Goal: Task Accomplishment & Management: Complete application form

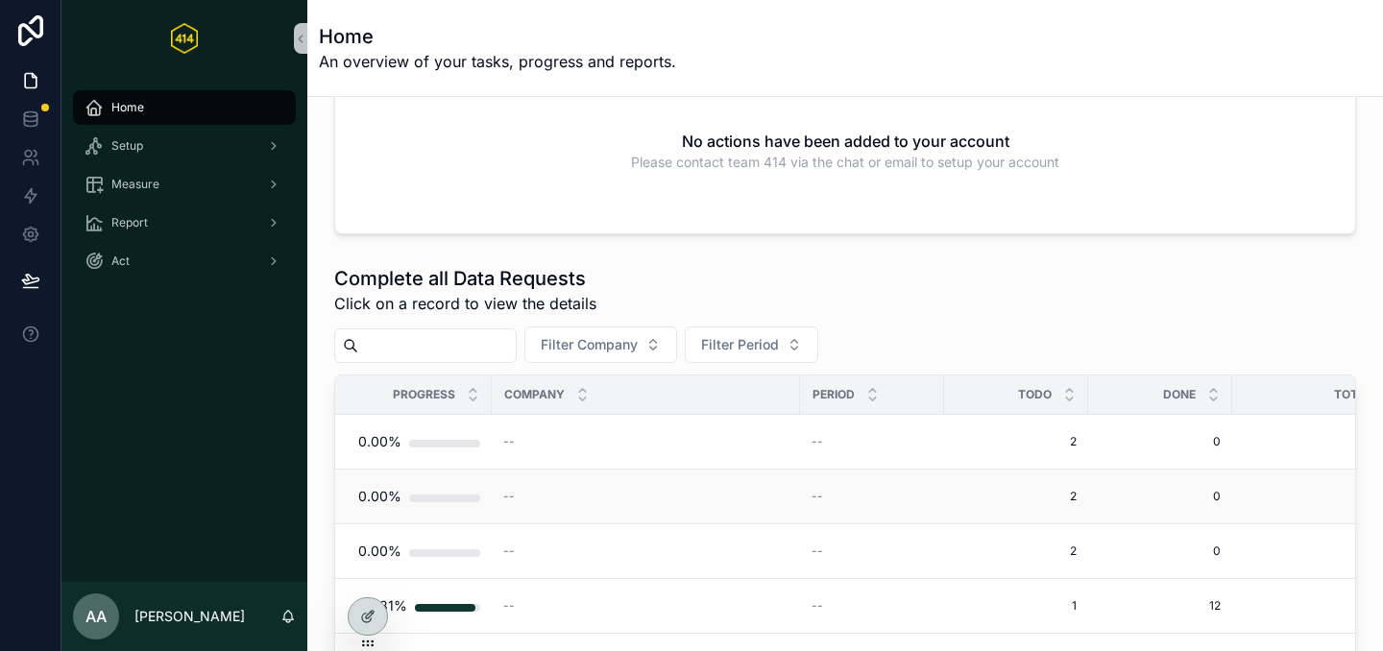
scroll to position [119, 0]
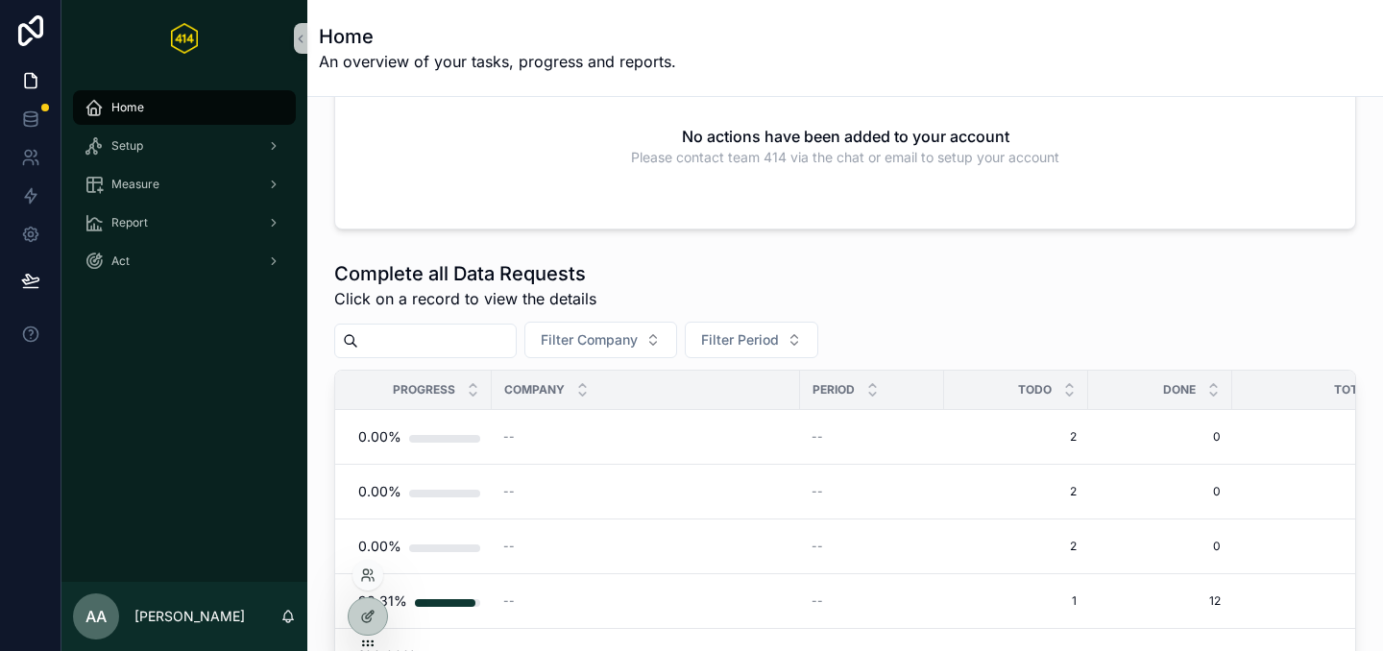
click at [369, 584] on div at bounding box center [368, 575] width 31 height 31
click at [366, 574] on icon at bounding box center [367, 575] width 15 height 15
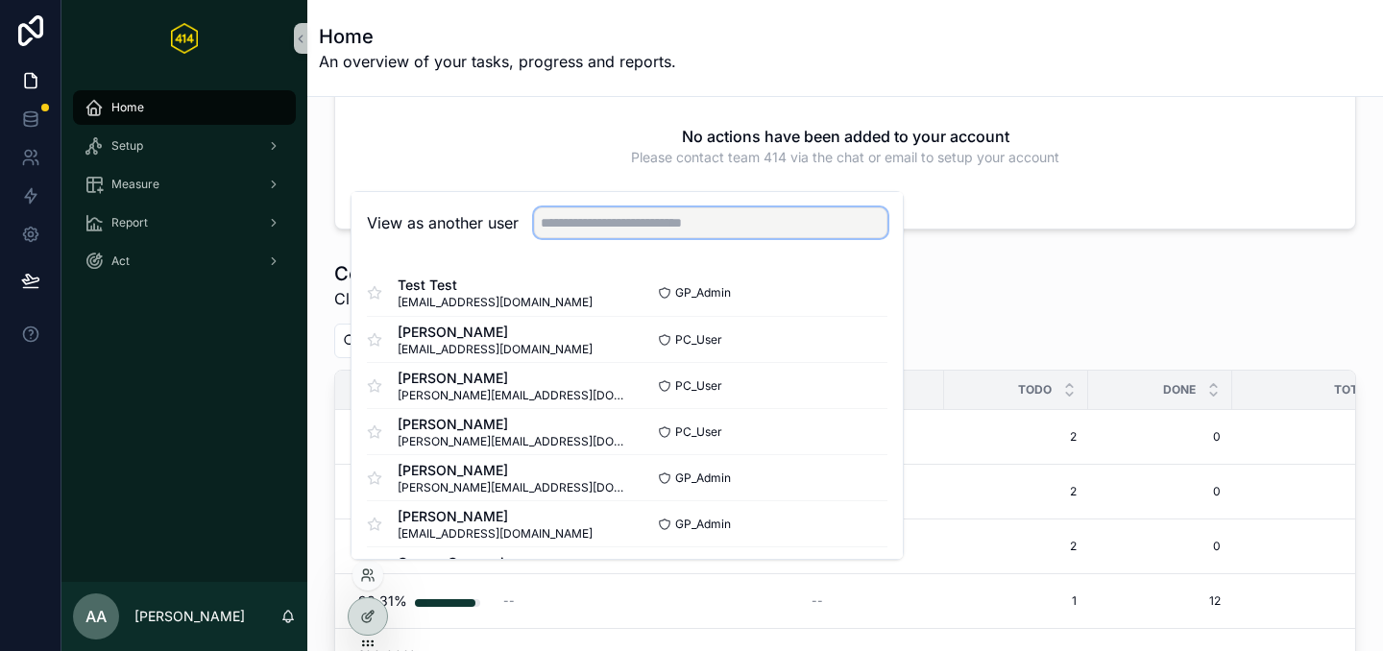
click at [623, 224] on input "text" at bounding box center [711, 223] width 354 height 31
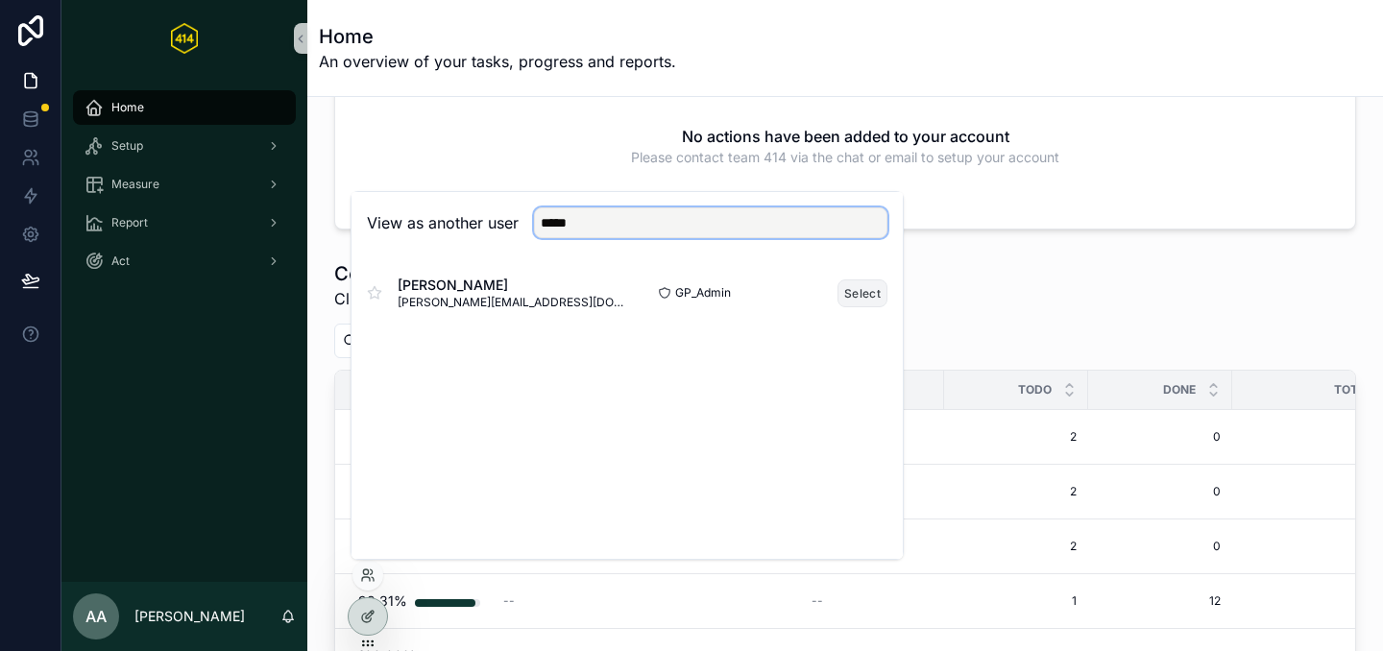
type input "*****"
click at [860, 292] on button "Select" at bounding box center [863, 294] width 50 height 28
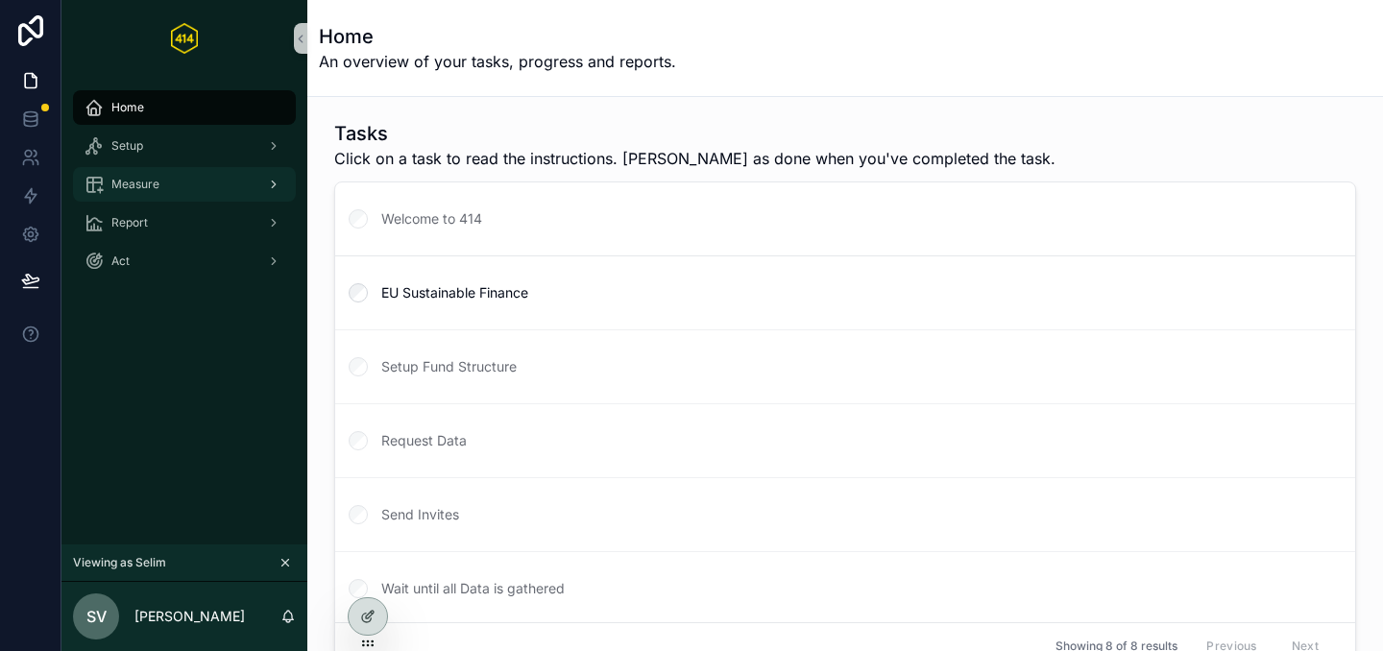
click at [163, 182] on div "Measure" at bounding box center [185, 184] width 200 height 31
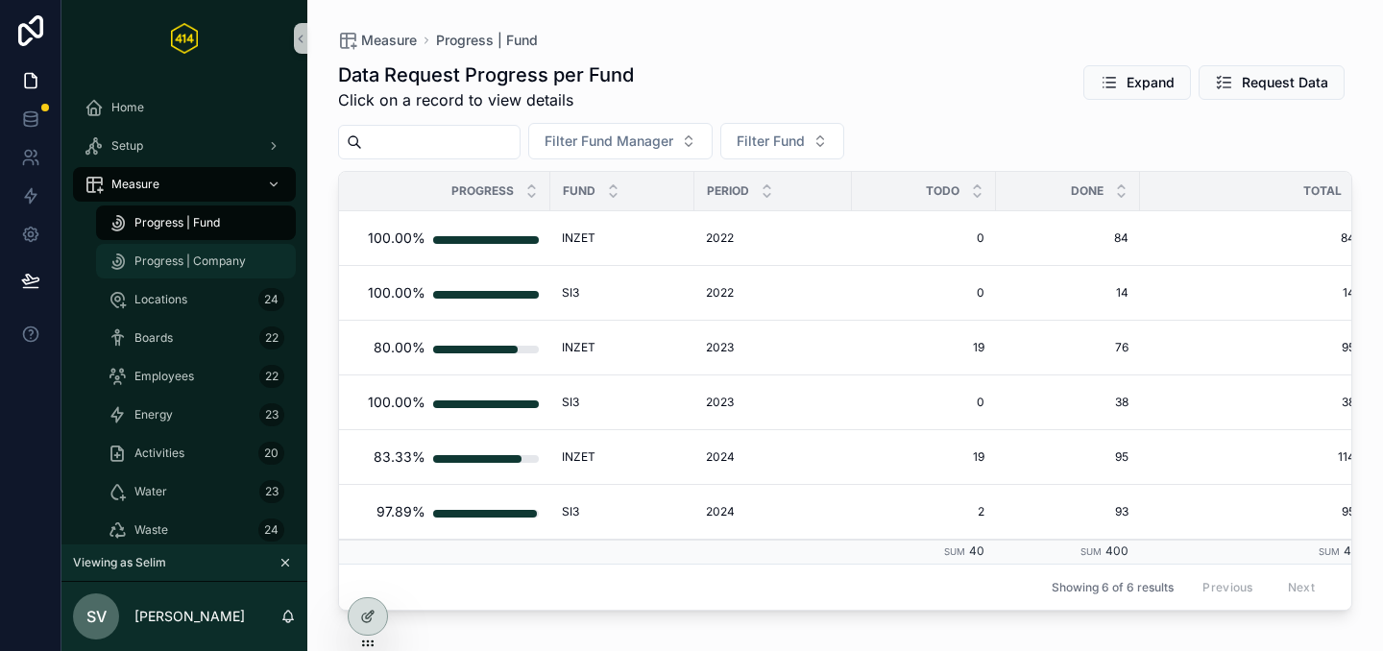
click at [206, 254] on span "Progress | Company" at bounding box center [189, 261] width 111 height 15
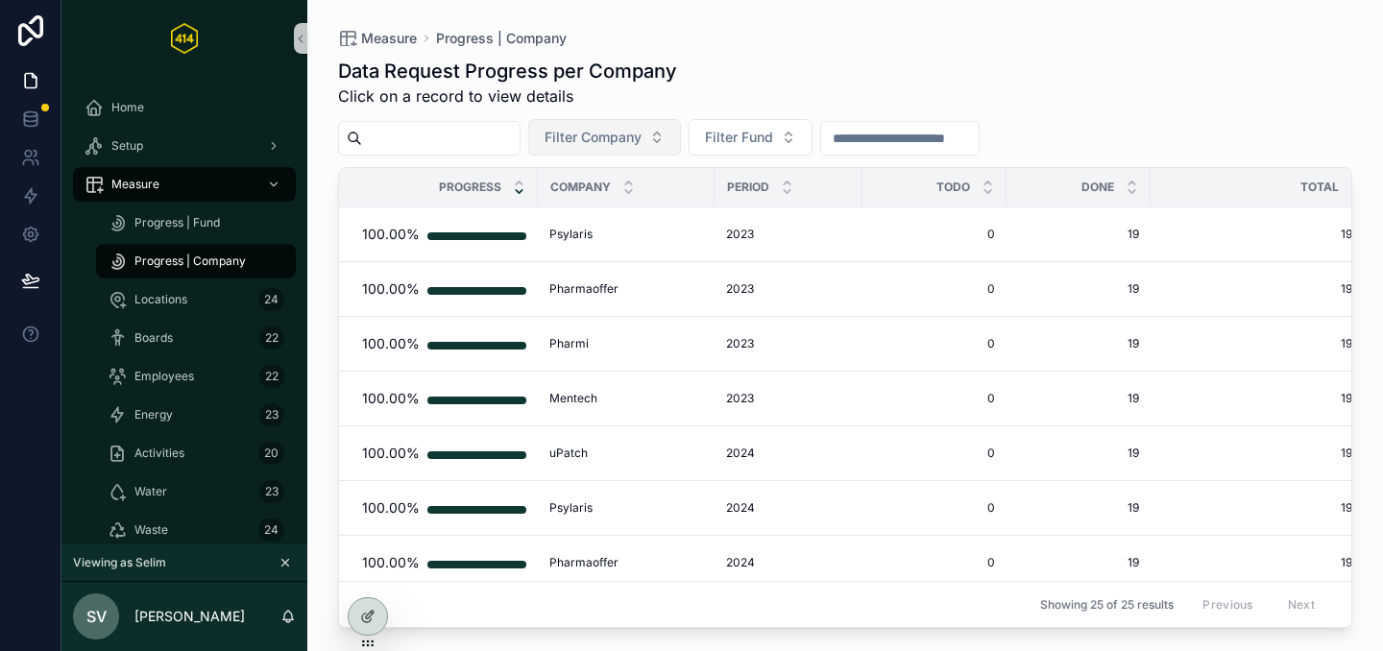
click at [671, 133] on button "Filter Company" at bounding box center [604, 137] width 153 height 37
click at [779, 92] on div "Data Request Progress per Company Click on a record to view details" at bounding box center [845, 83] width 1014 height 50
click at [813, 128] on button "Filter Fund" at bounding box center [751, 137] width 124 height 37
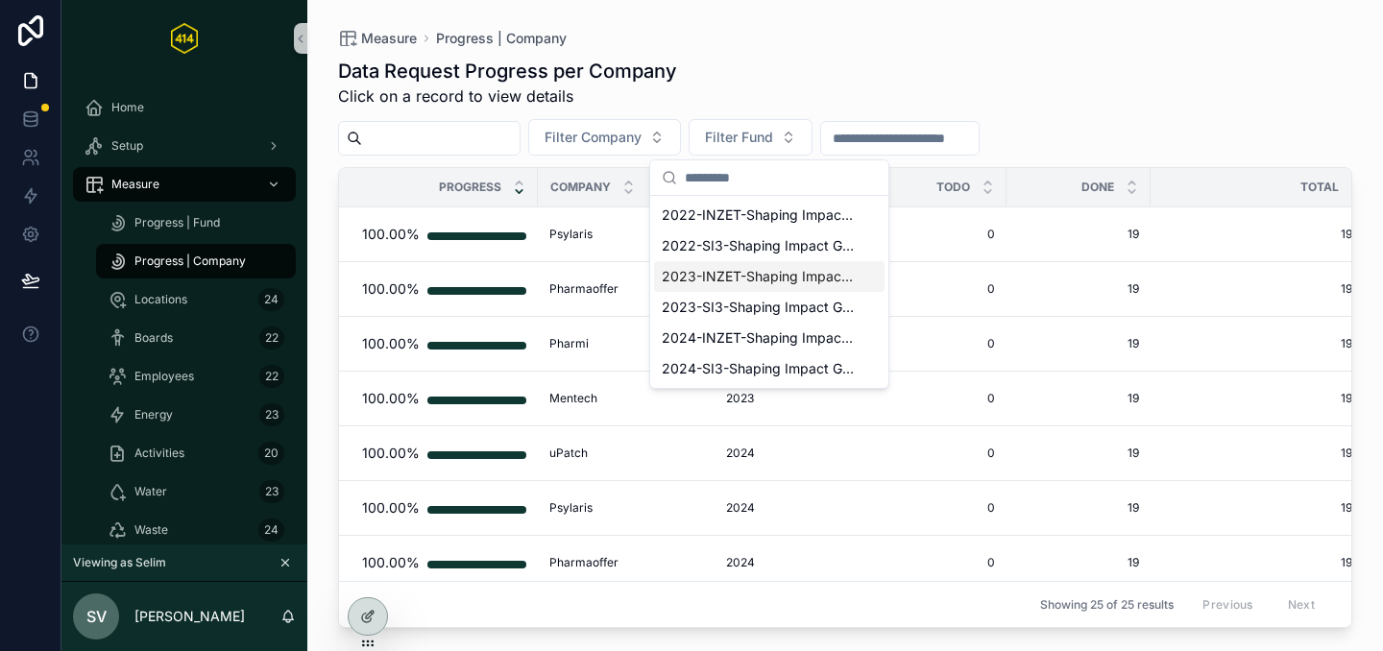
click at [753, 276] on span "2023-INZET-Shaping Impact Group" at bounding box center [758, 276] width 192 height 19
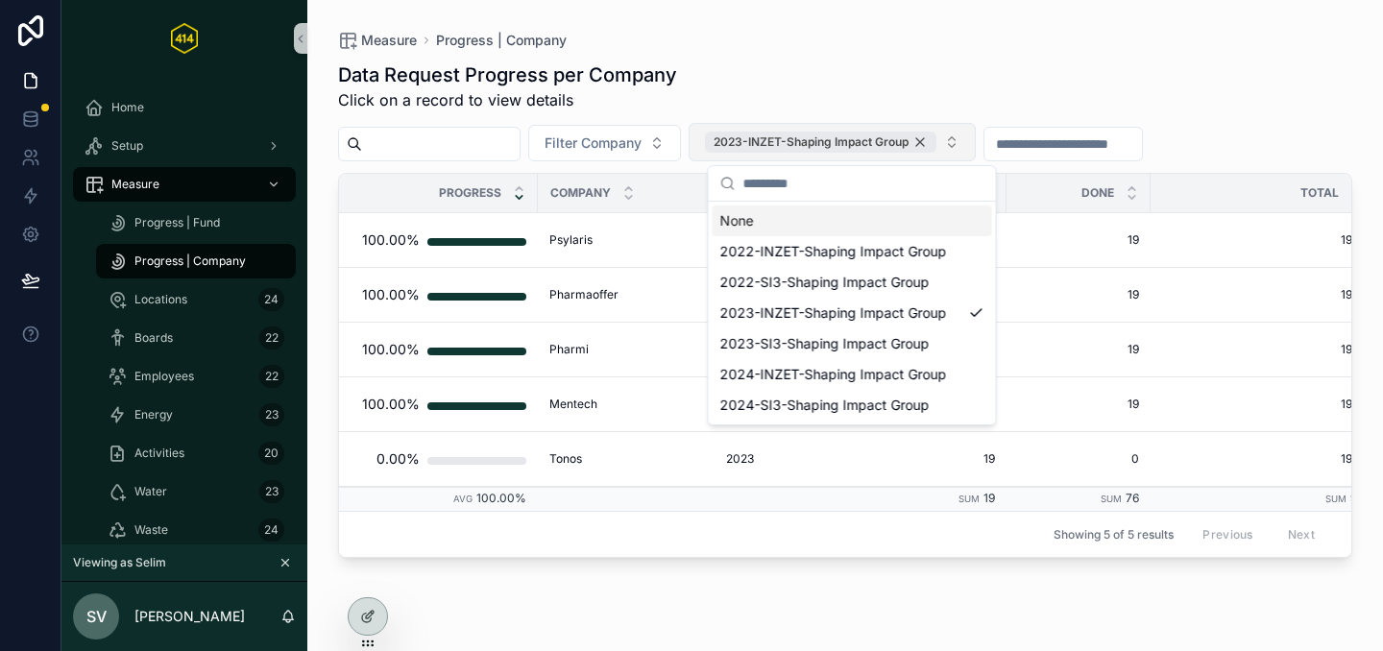
click at [937, 134] on div "2023-INZET-Shaping Impact Group" at bounding box center [821, 142] width 232 height 21
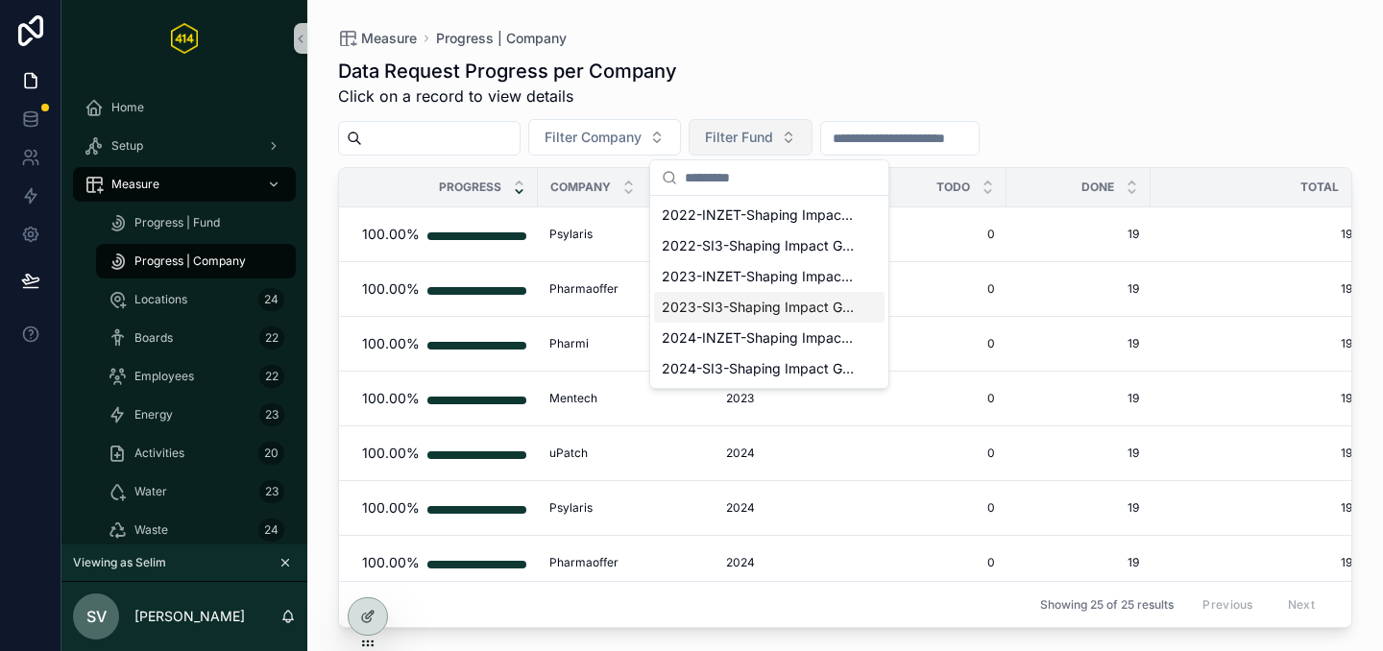
click at [746, 311] on span "2023-SI3-Shaping Impact Group" at bounding box center [758, 307] width 192 height 19
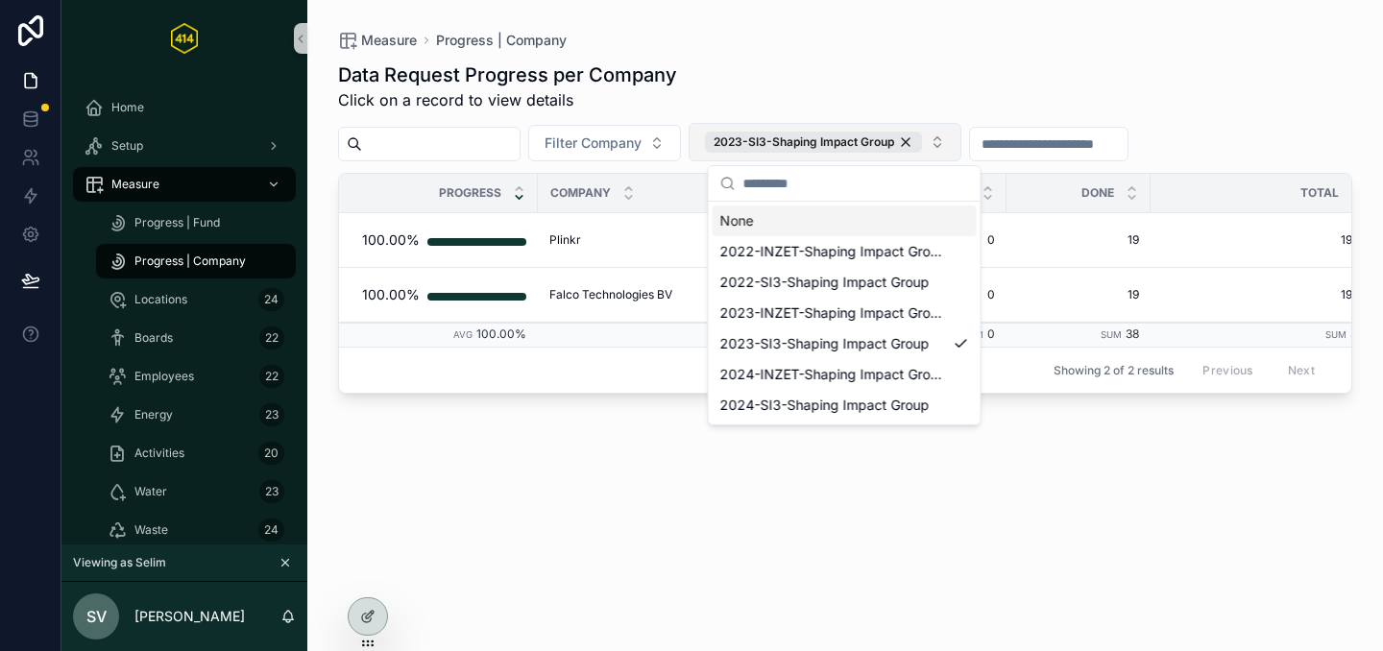
click at [817, 44] on div "Measure Progress | Company" at bounding box center [845, 40] width 1014 height 19
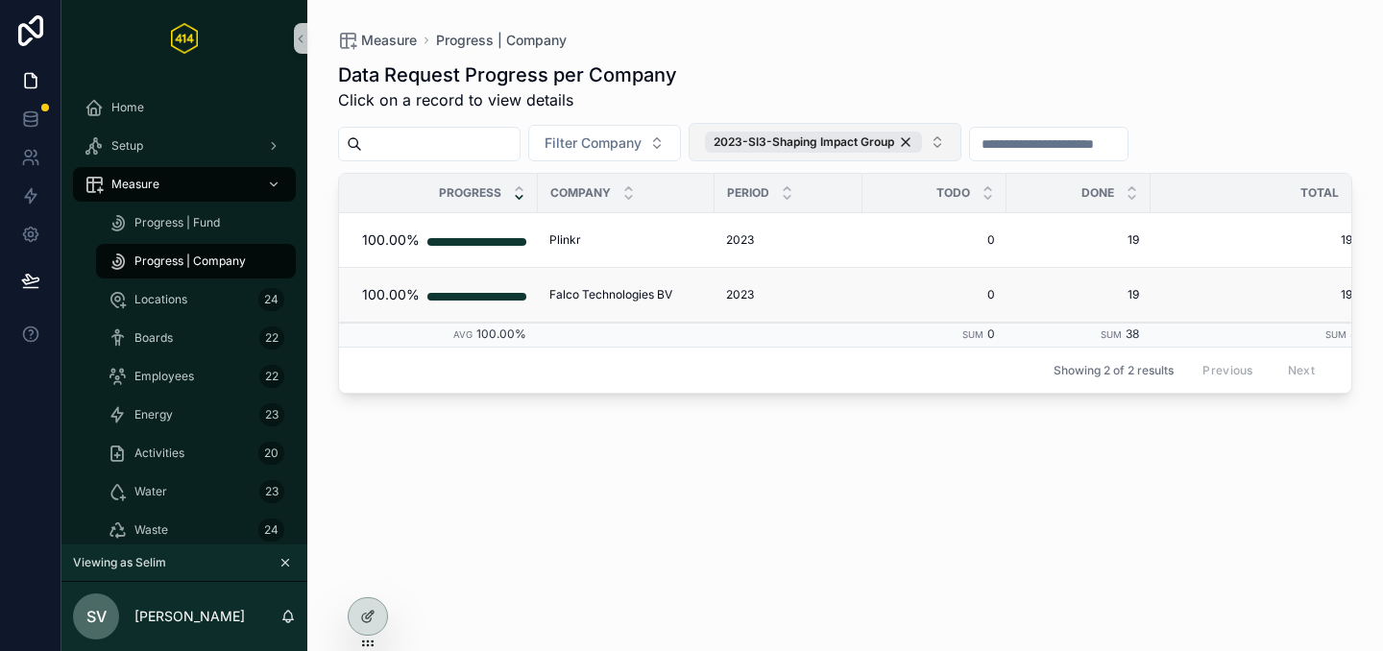
click at [637, 293] on span "Falco Technologies BV" at bounding box center [610, 294] width 123 height 15
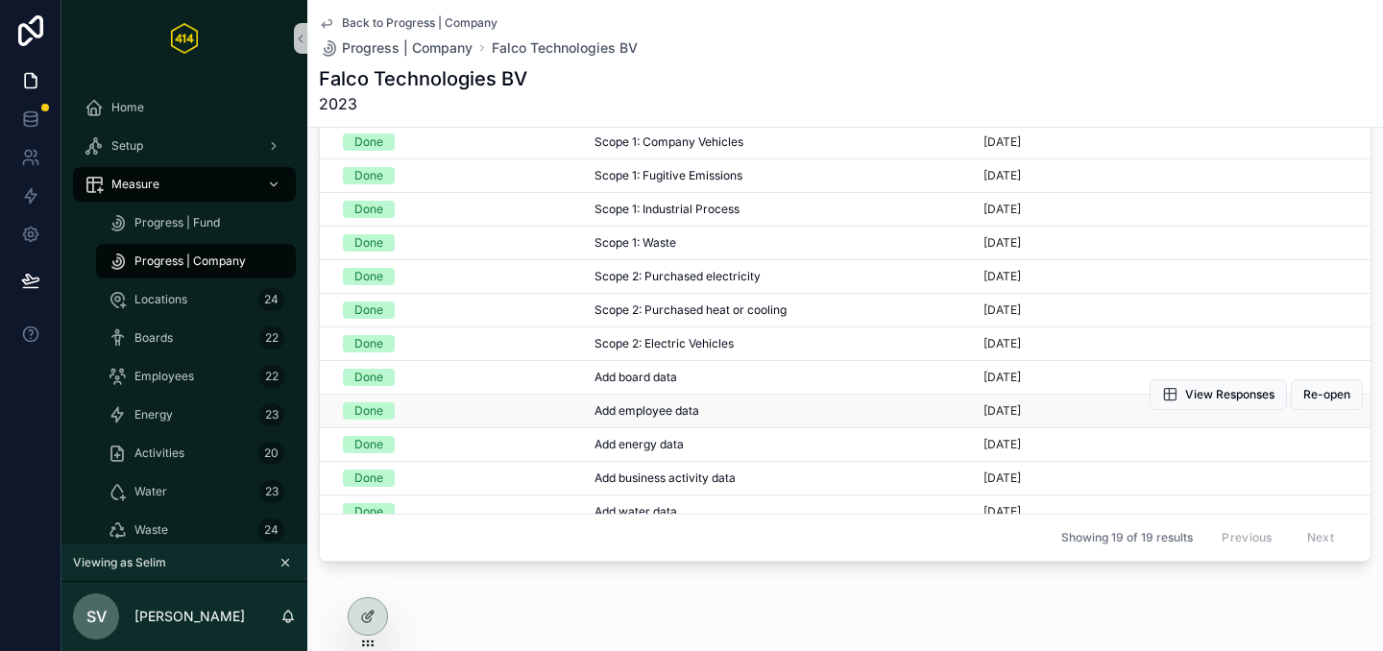
scroll to position [36, 0]
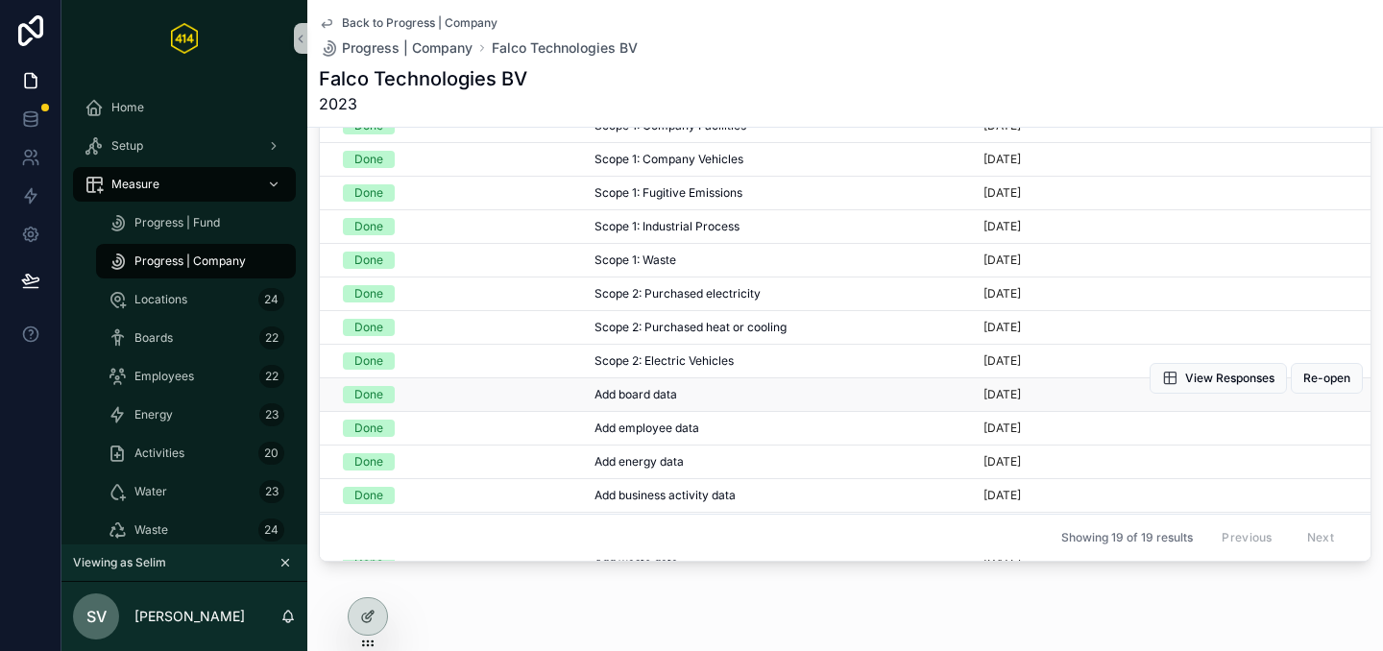
click at [621, 387] on span "Add board data" at bounding box center [636, 394] width 83 height 15
click at [611, 396] on span "Add board data" at bounding box center [636, 394] width 83 height 15
click at [506, 398] on div "Done" at bounding box center [457, 394] width 229 height 17
click at [1162, 379] on icon "scrollable content" at bounding box center [1169, 378] width 15 height 15
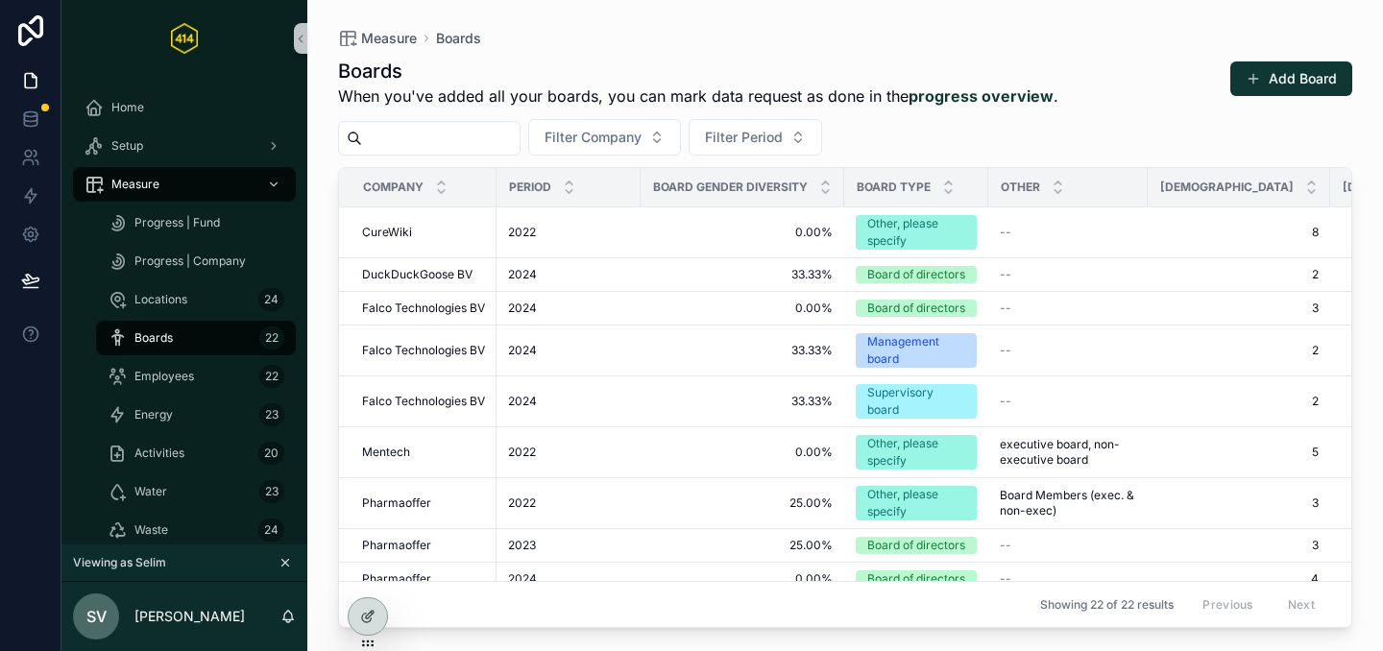
click at [462, 137] on input "scrollable content" at bounding box center [441, 138] width 158 height 27
click at [610, 130] on span "Filter Company" at bounding box center [593, 137] width 97 height 19
type input "****"
click at [599, 210] on span "Falco Technologies BV" at bounding box center [587, 215] width 142 height 19
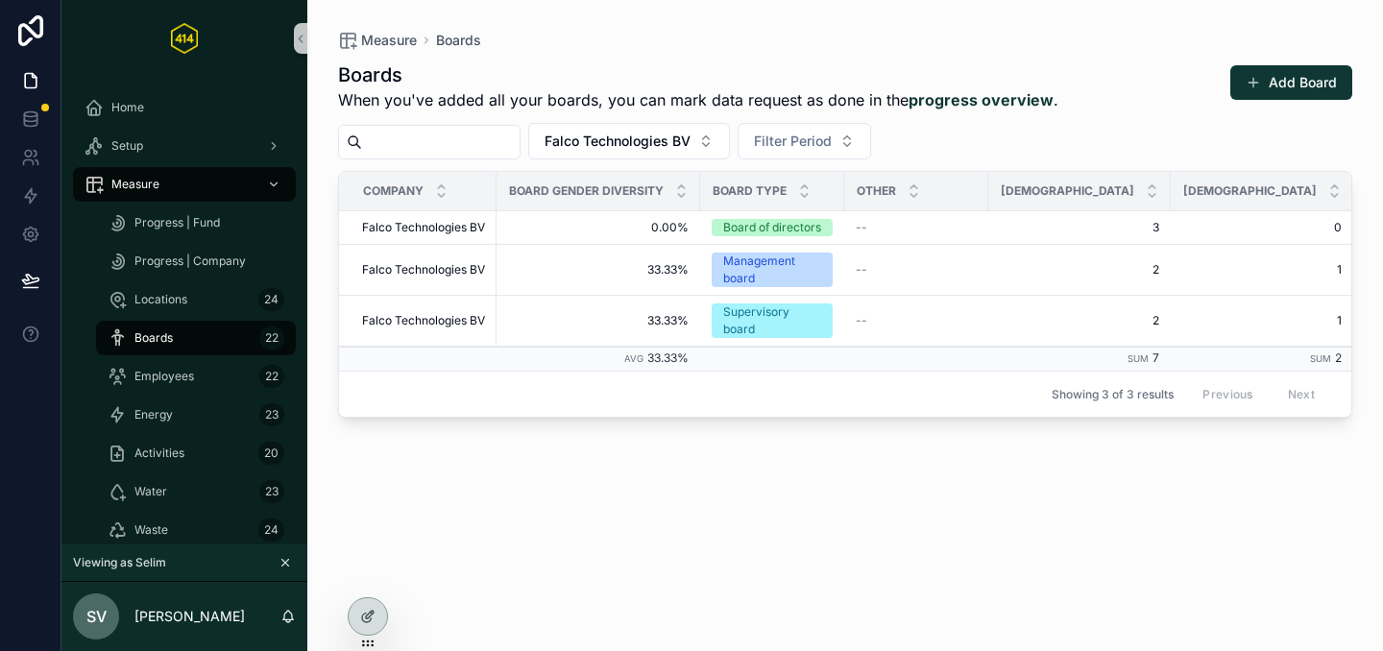
scroll to position [0, 141]
click at [548, 586] on div "Boards When you've added all your boards, you can mark data request as done in …" at bounding box center [845, 339] width 1014 height 578
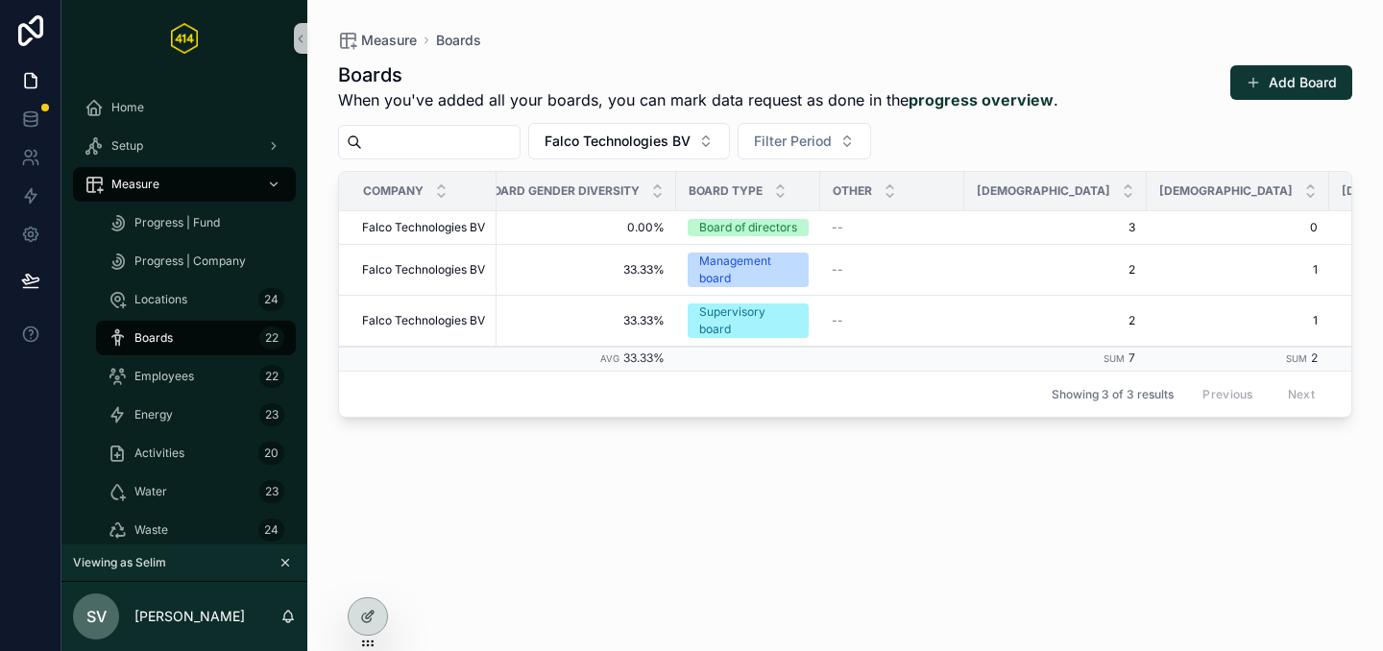
scroll to position [0, 0]
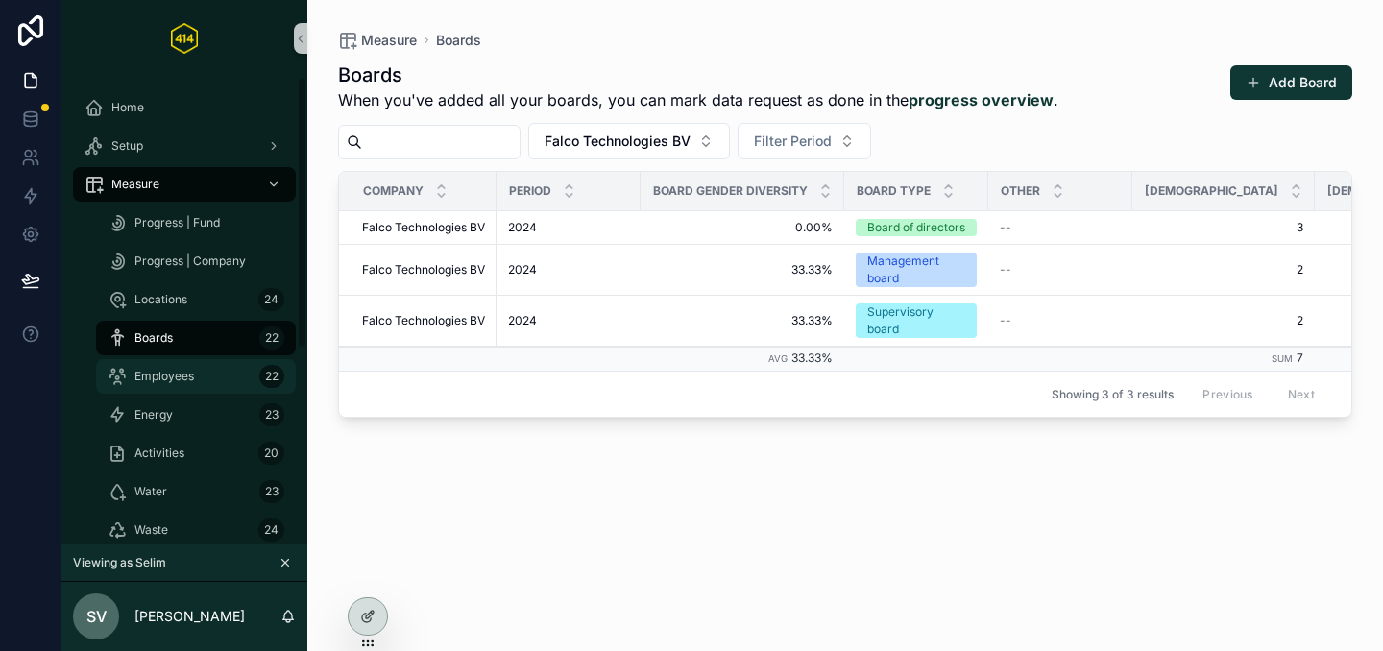
click at [168, 378] on span "Employees" at bounding box center [164, 376] width 60 height 15
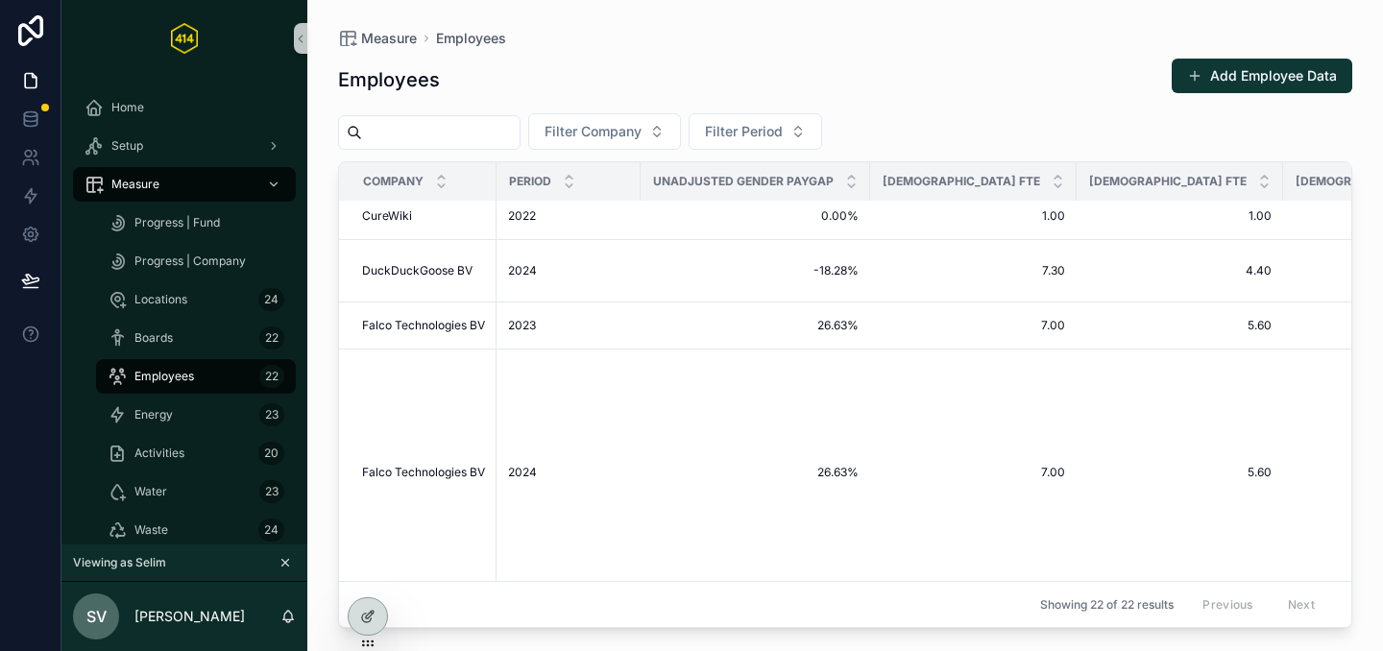
scroll to position [246, 0]
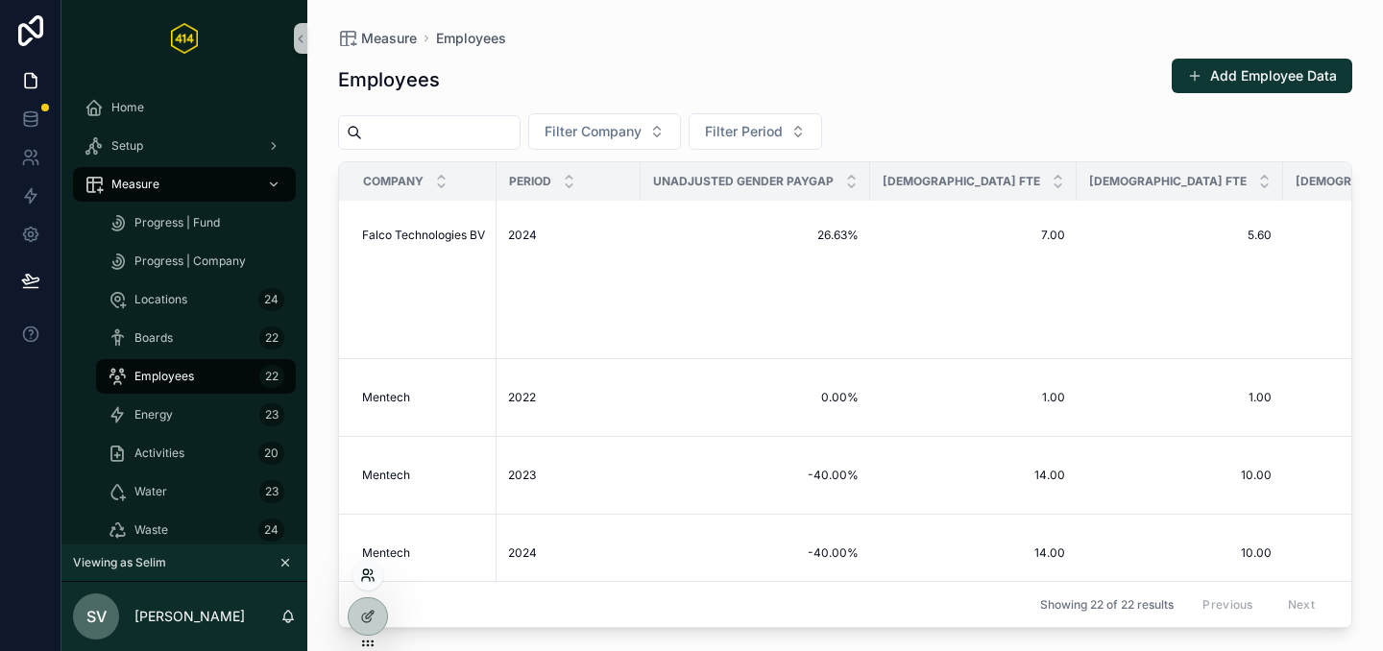
click at [363, 571] on icon at bounding box center [365, 572] width 5 height 5
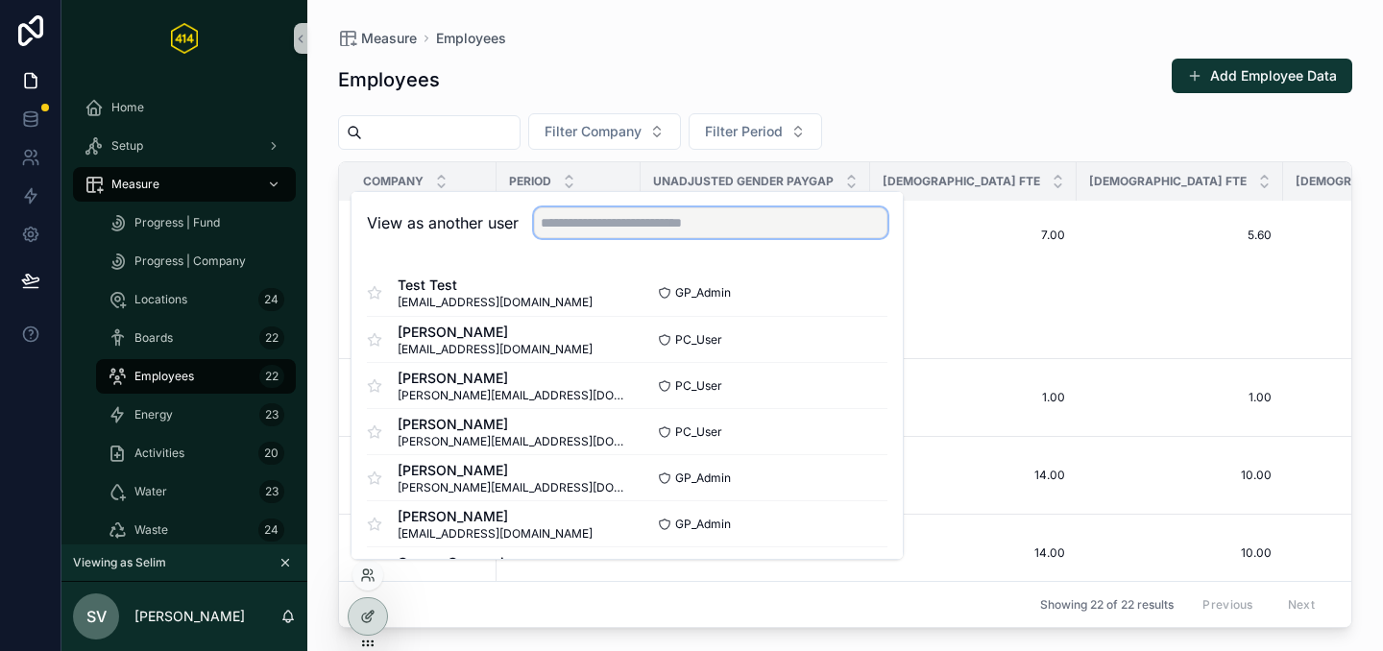
click at [567, 223] on input "text" at bounding box center [711, 223] width 354 height 31
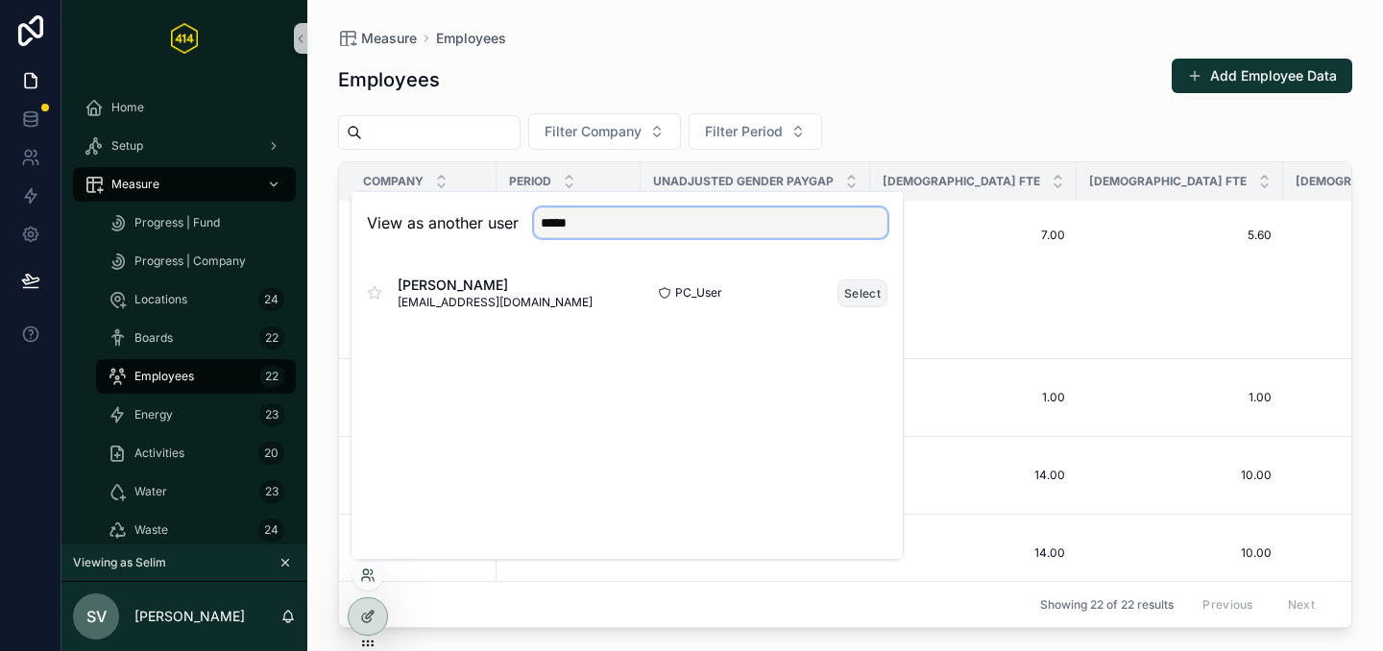
type input "*****"
click at [868, 298] on button "Select" at bounding box center [863, 294] width 50 height 28
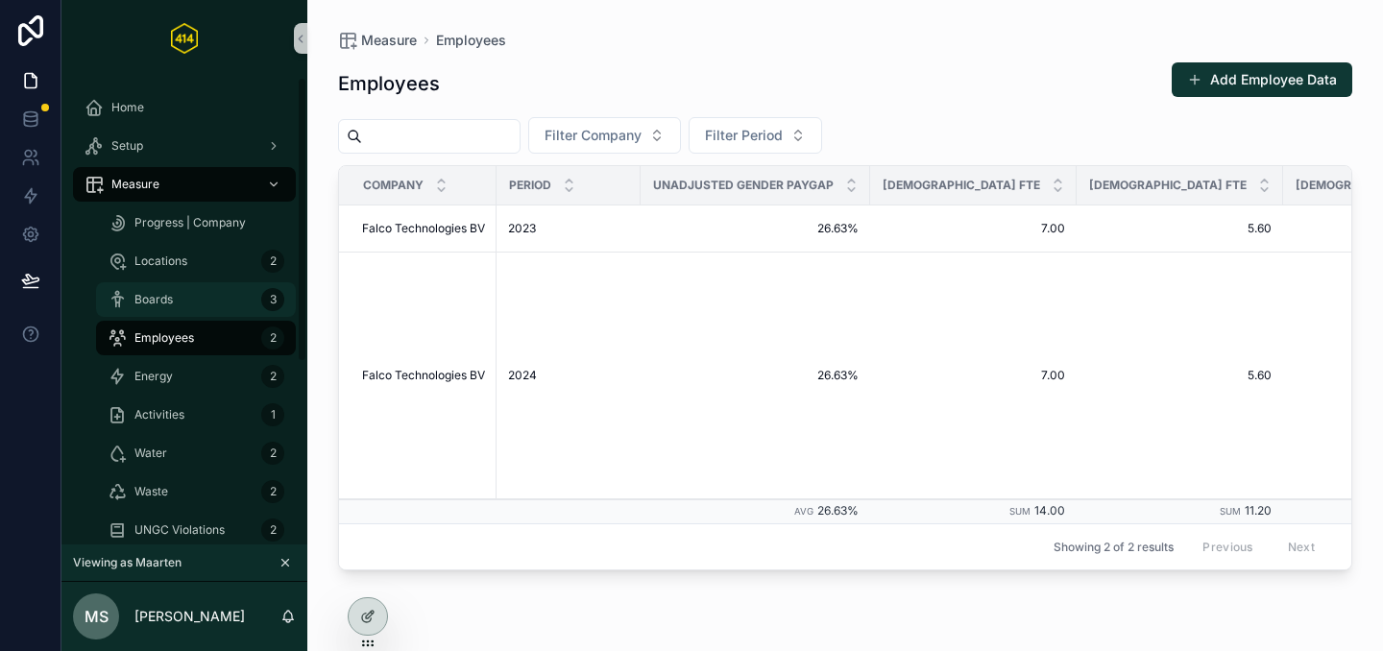
click at [217, 304] on div "Boards 3" at bounding box center [196, 299] width 177 height 31
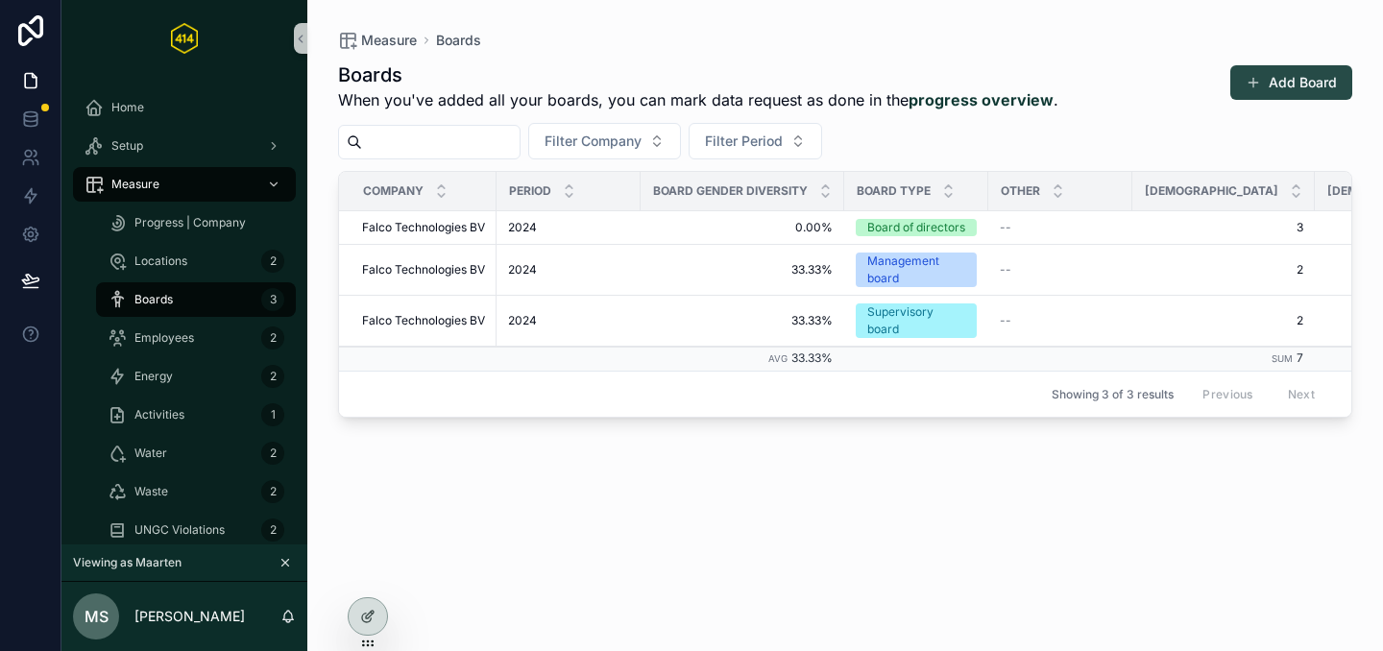
click at [1261, 84] on span "scrollable content" at bounding box center [1253, 82] width 15 height 15
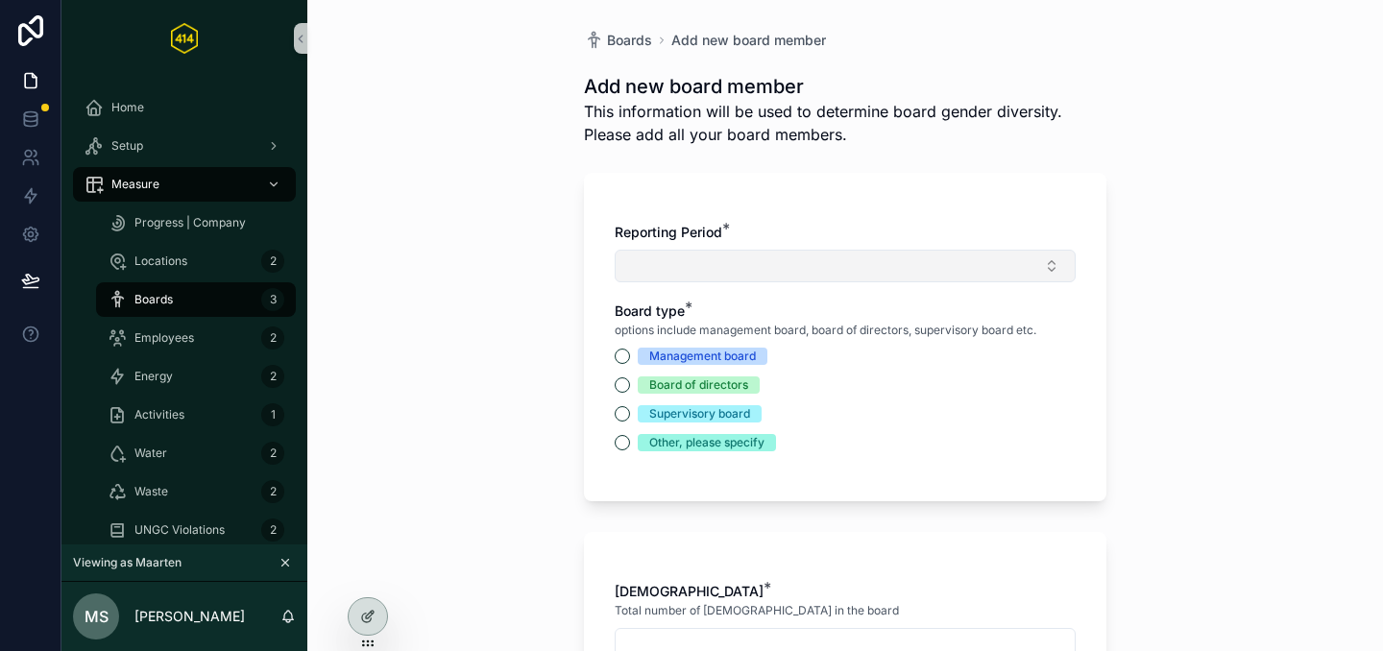
click at [915, 270] on button "Select Button" at bounding box center [845, 266] width 461 height 33
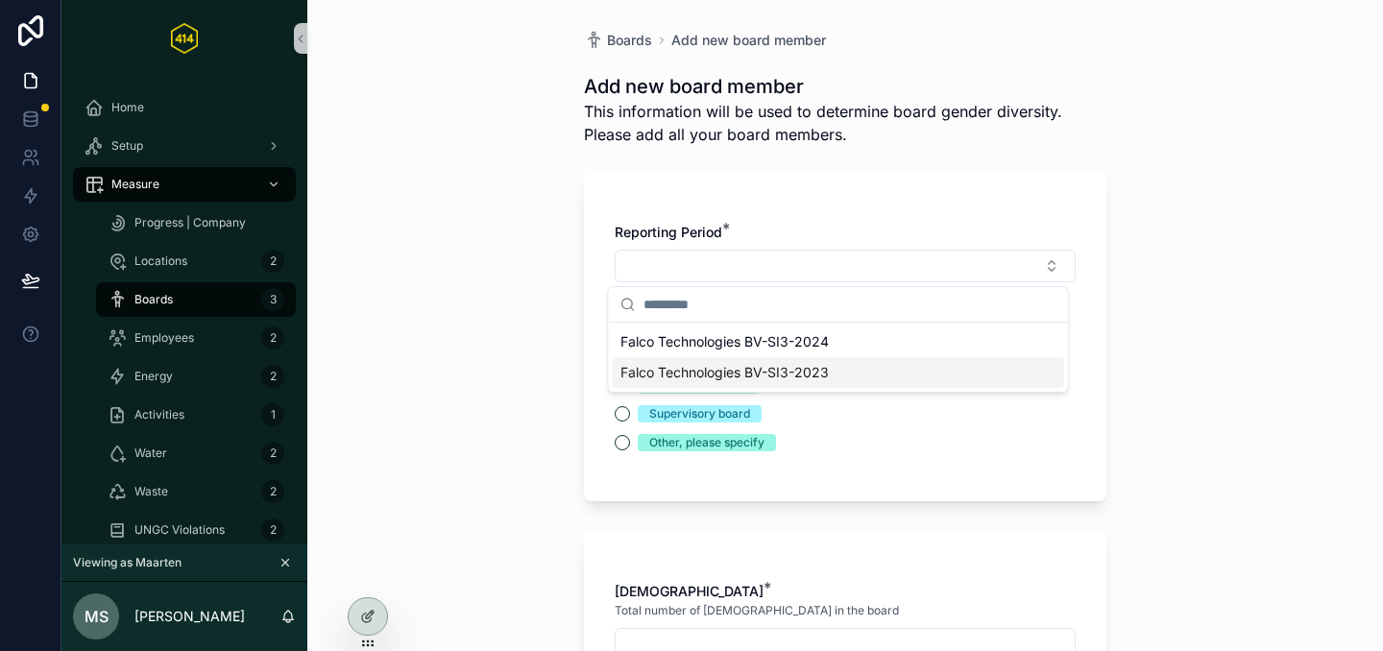
click at [796, 373] on span "Falco Technologies BV-SI3-2023" at bounding box center [725, 372] width 208 height 19
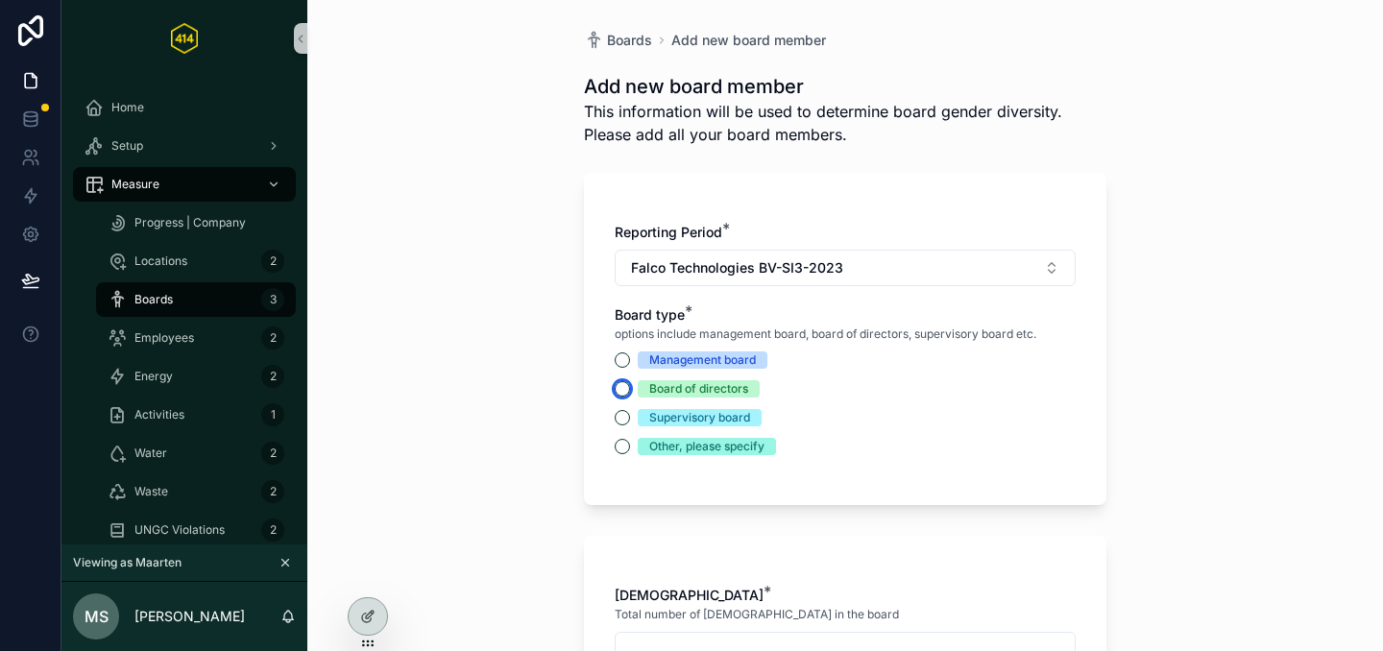
click at [619, 393] on button "Board of directors" at bounding box center [622, 388] width 15 height 15
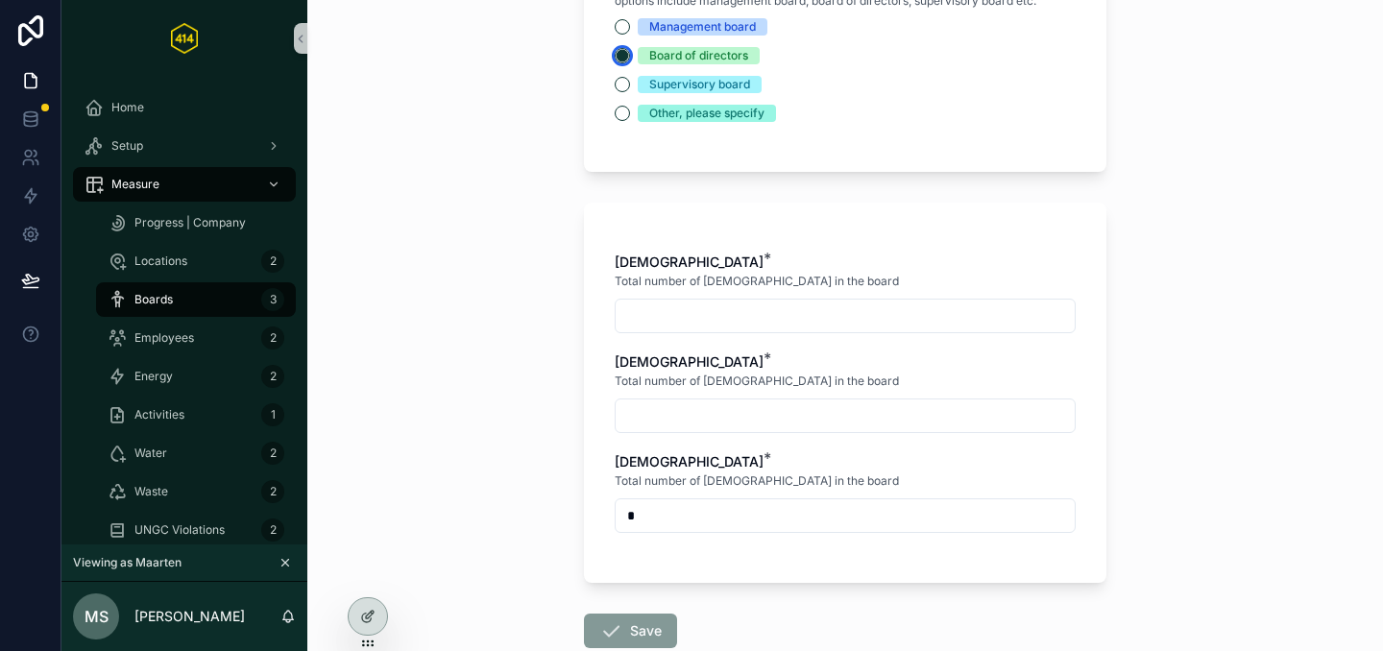
scroll to position [345, 0]
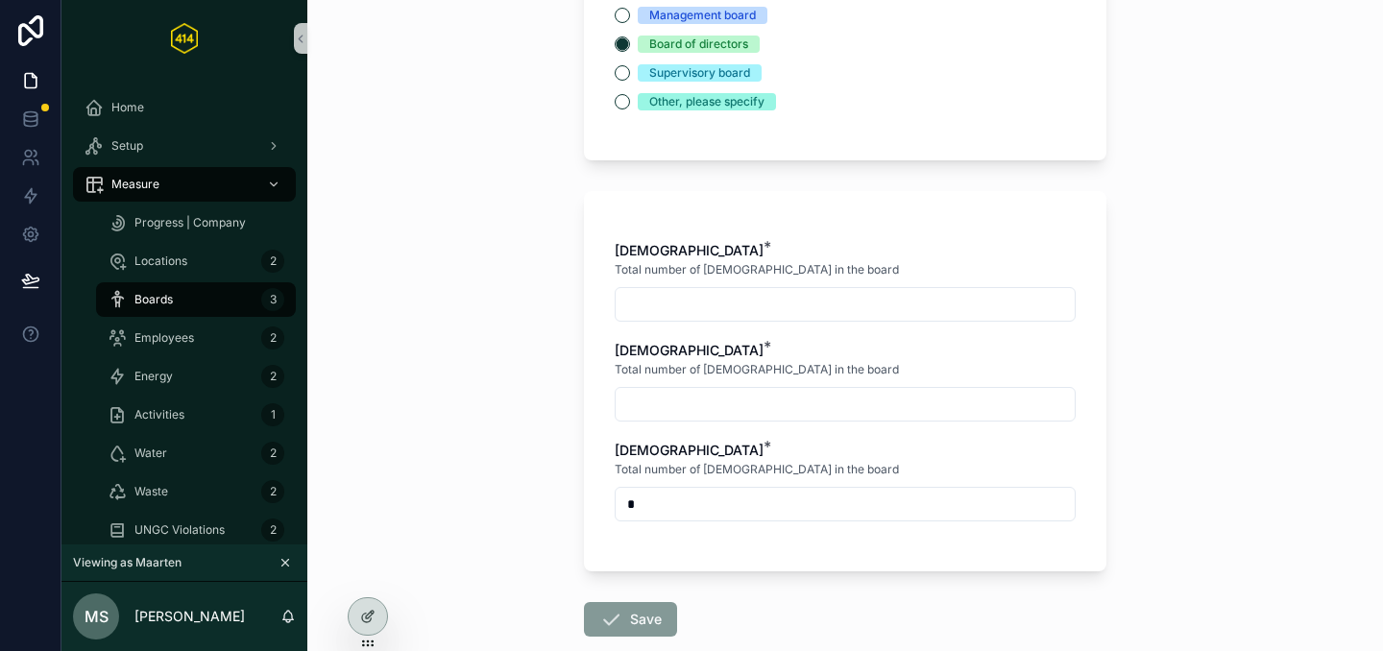
click at [679, 298] on input "scrollable content" at bounding box center [845, 304] width 459 height 27
type input "*"
click at [659, 407] on input "scrollable content" at bounding box center [845, 404] width 459 height 27
type input "*"
click at [696, 576] on form "Reporting Period * Falco Technologies BV-SI3-2023 Board type * options include …" at bounding box center [845, 288] width 523 height 943
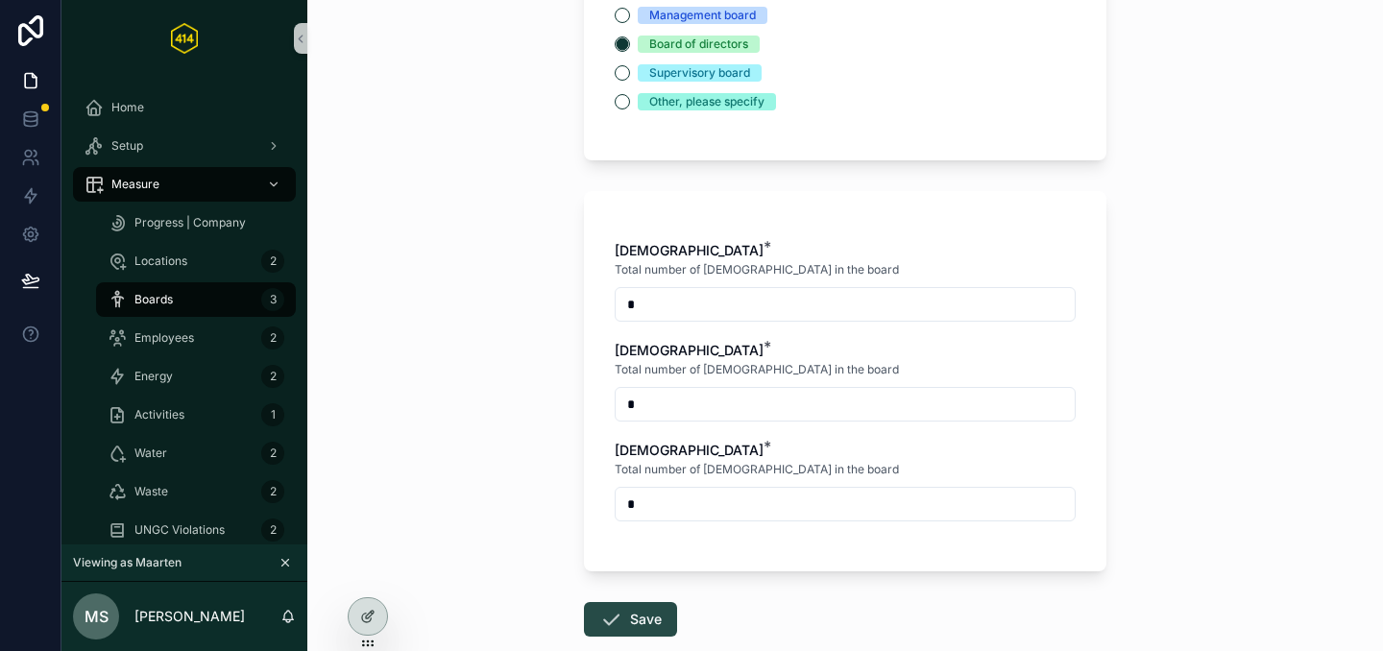
click at [625, 627] on button "Save" at bounding box center [630, 619] width 93 height 35
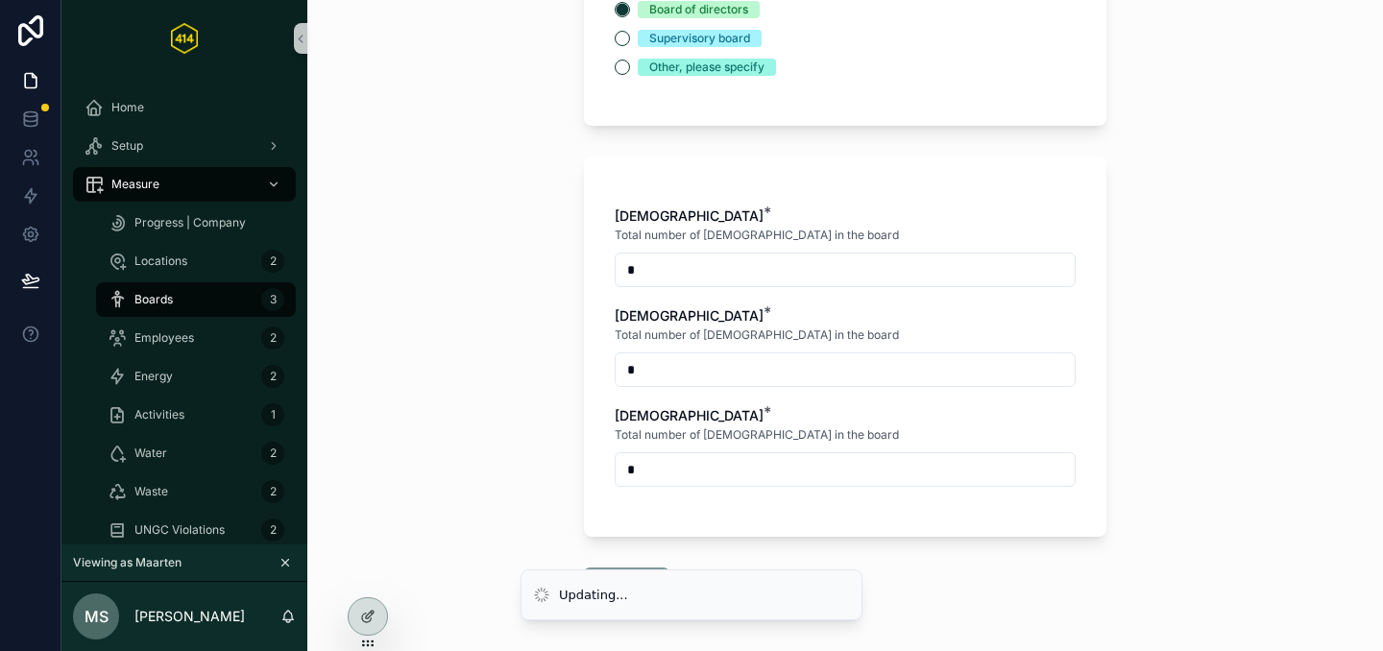
scroll to position [453, 0]
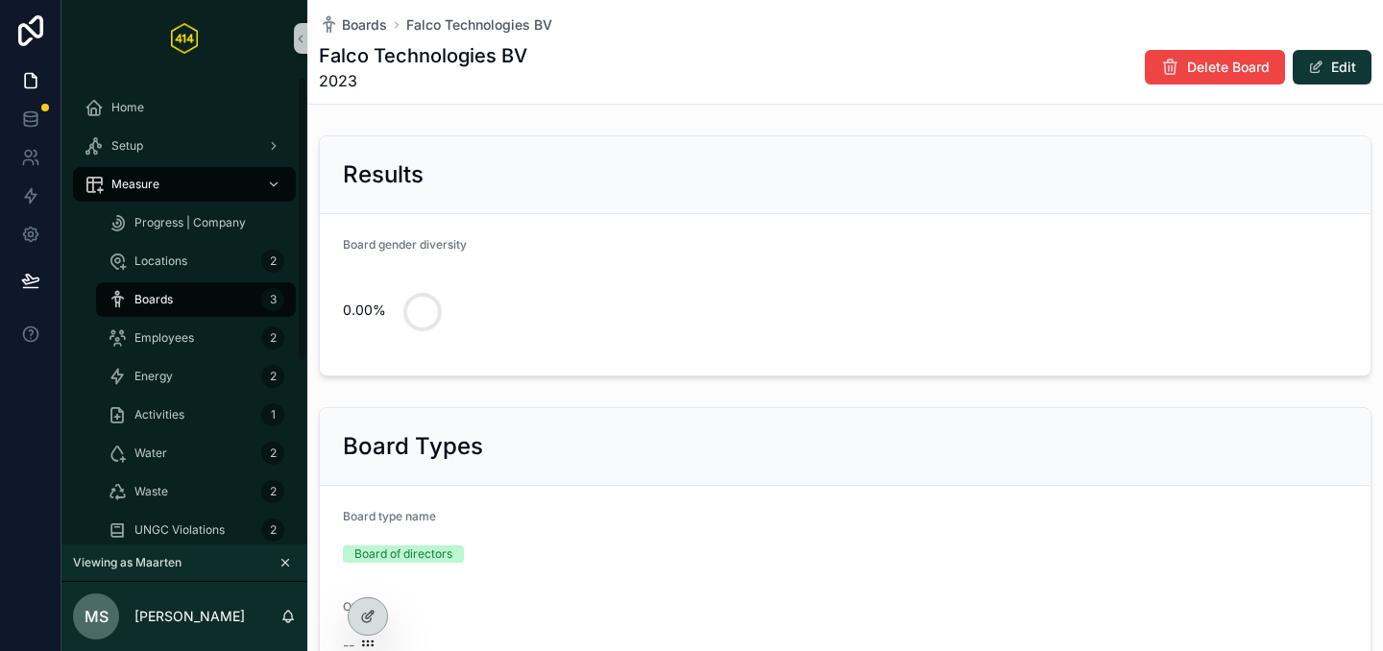
click at [177, 292] on div "Boards 3" at bounding box center [196, 299] width 177 height 31
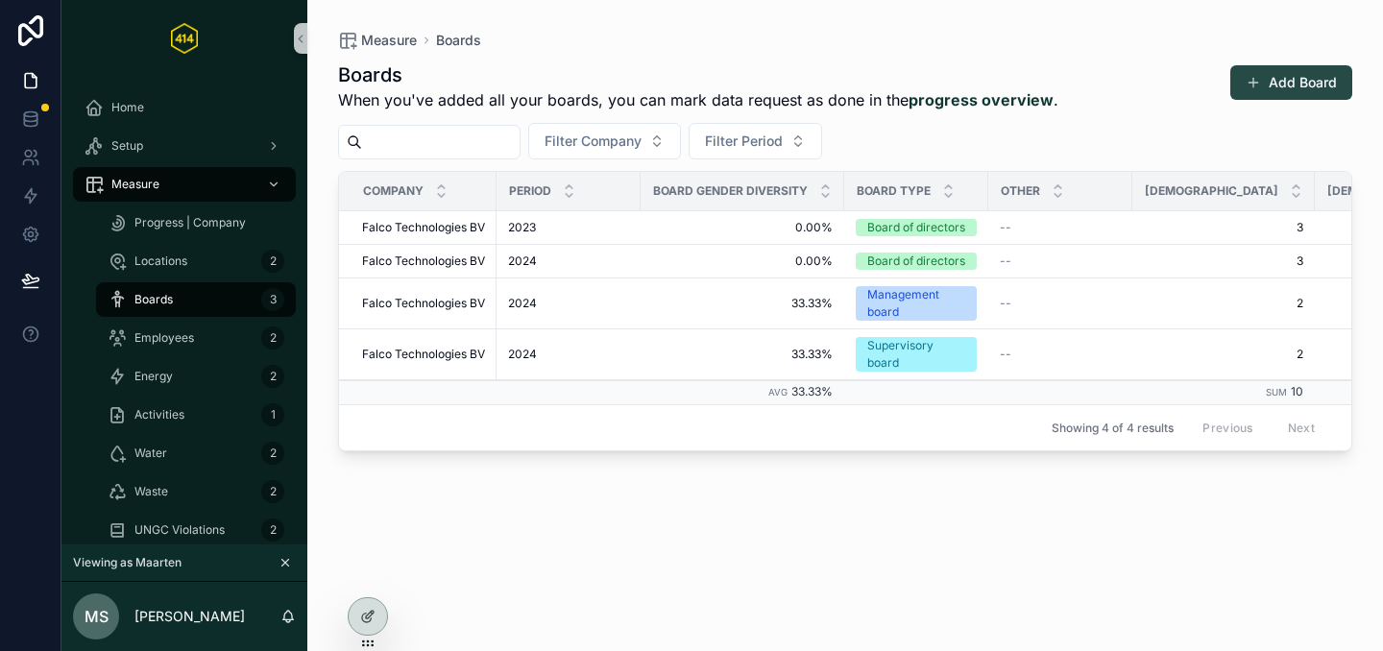
click at [1268, 87] on button "Add Board" at bounding box center [1292, 82] width 122 height 35
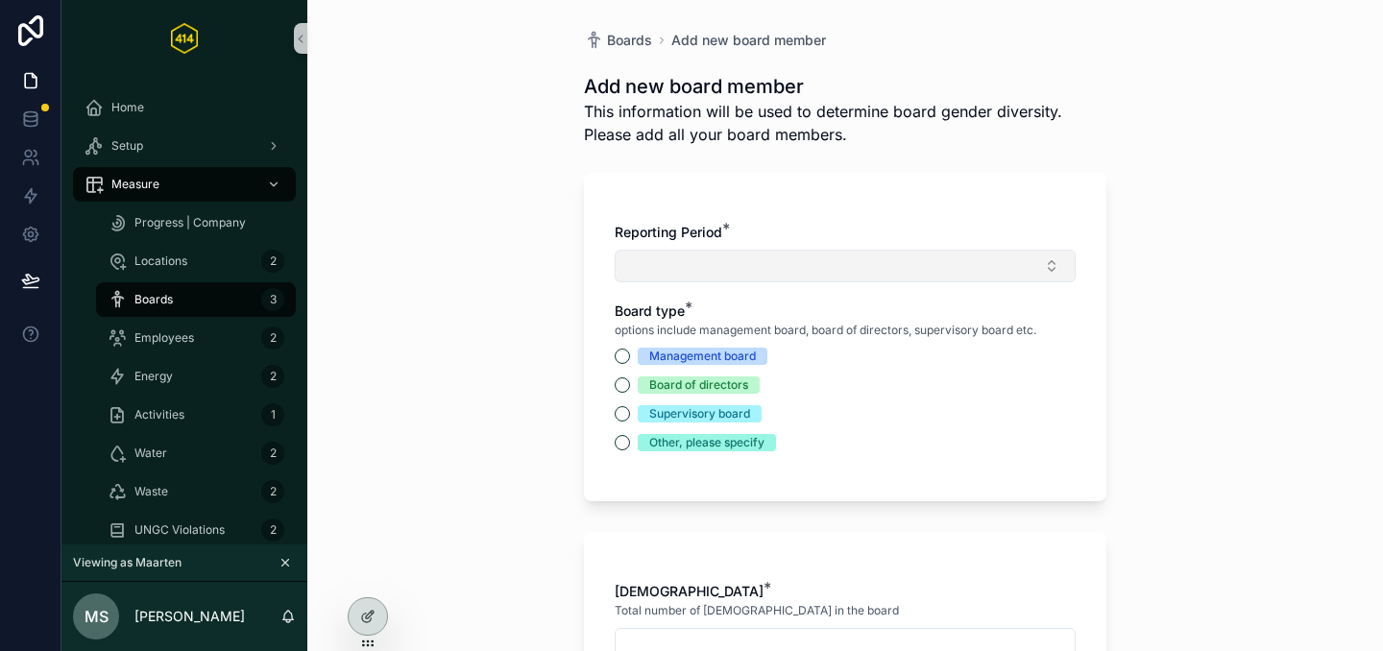
click at [862, 254] on button "Select Button" at bounding box center [845, 266] width 461 height 33
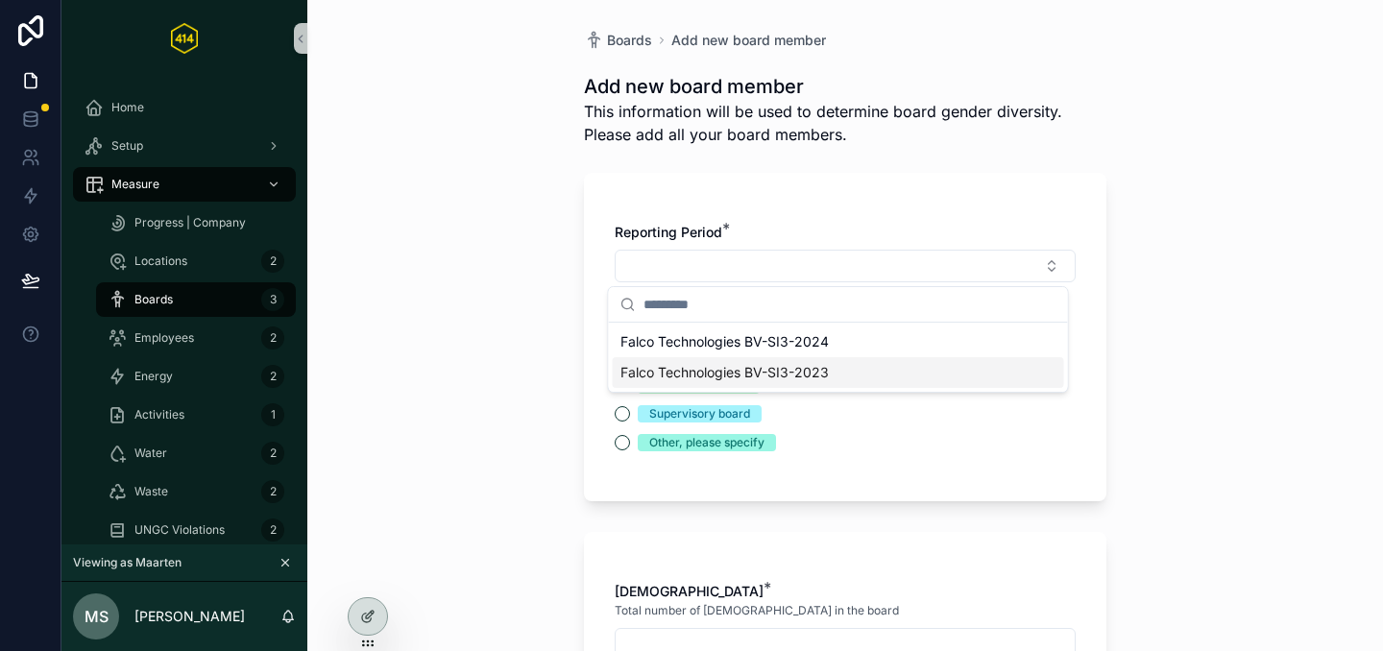
click at [796, 369] on span "Falco Technologies BV-SI3-2023" at bounding box center [725, 372] width 208 height 19
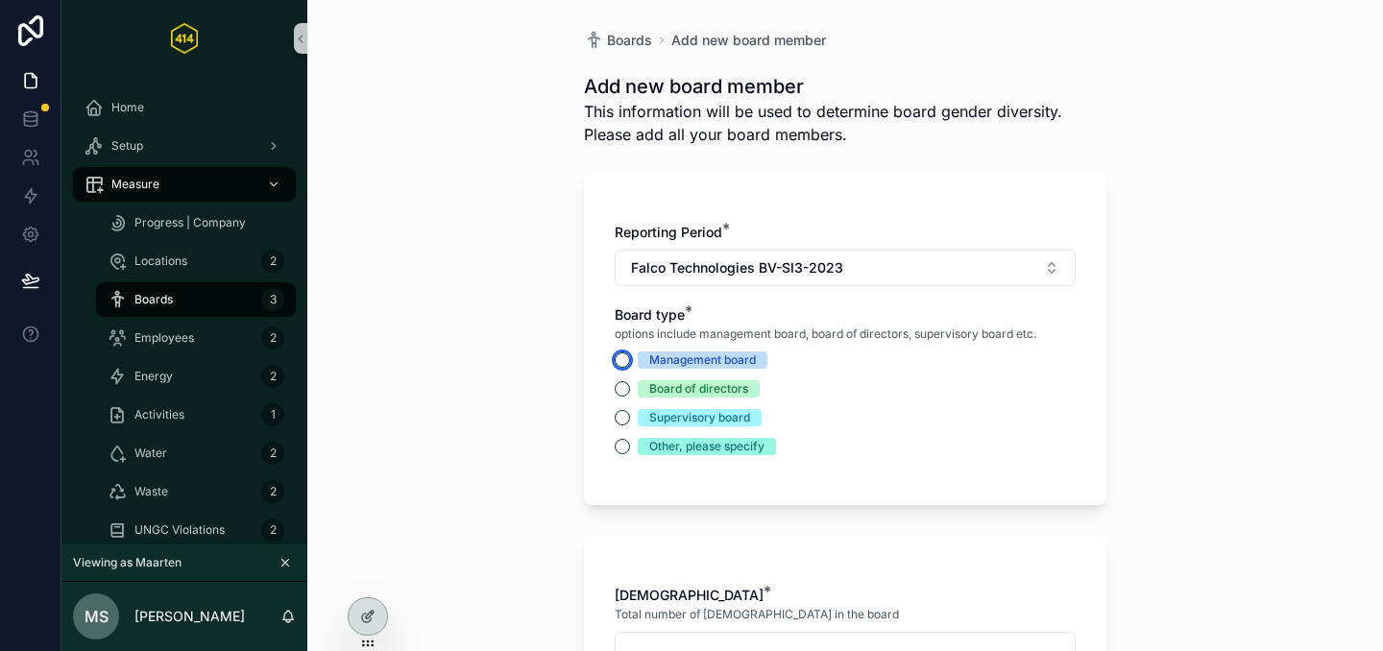
click at [616, 362] on button "Management board" at bounding box center [622, 360] width 15 height 15
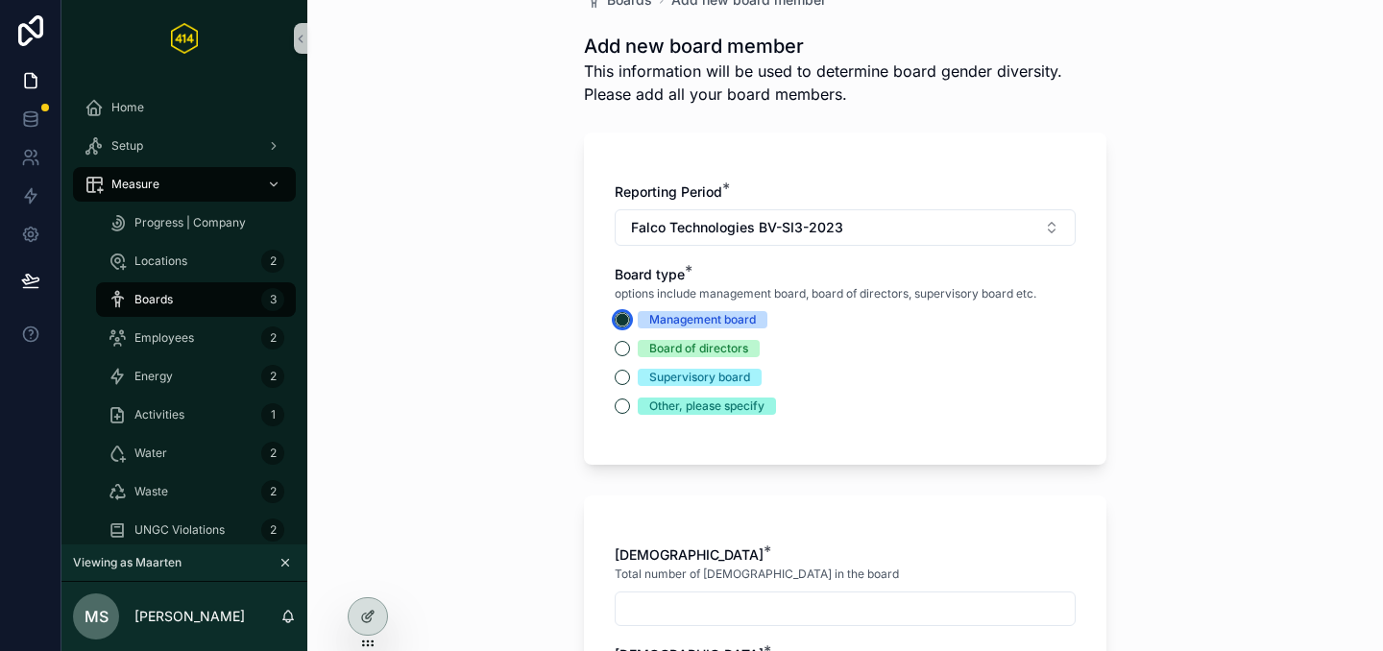
scroll to position [280, 0]
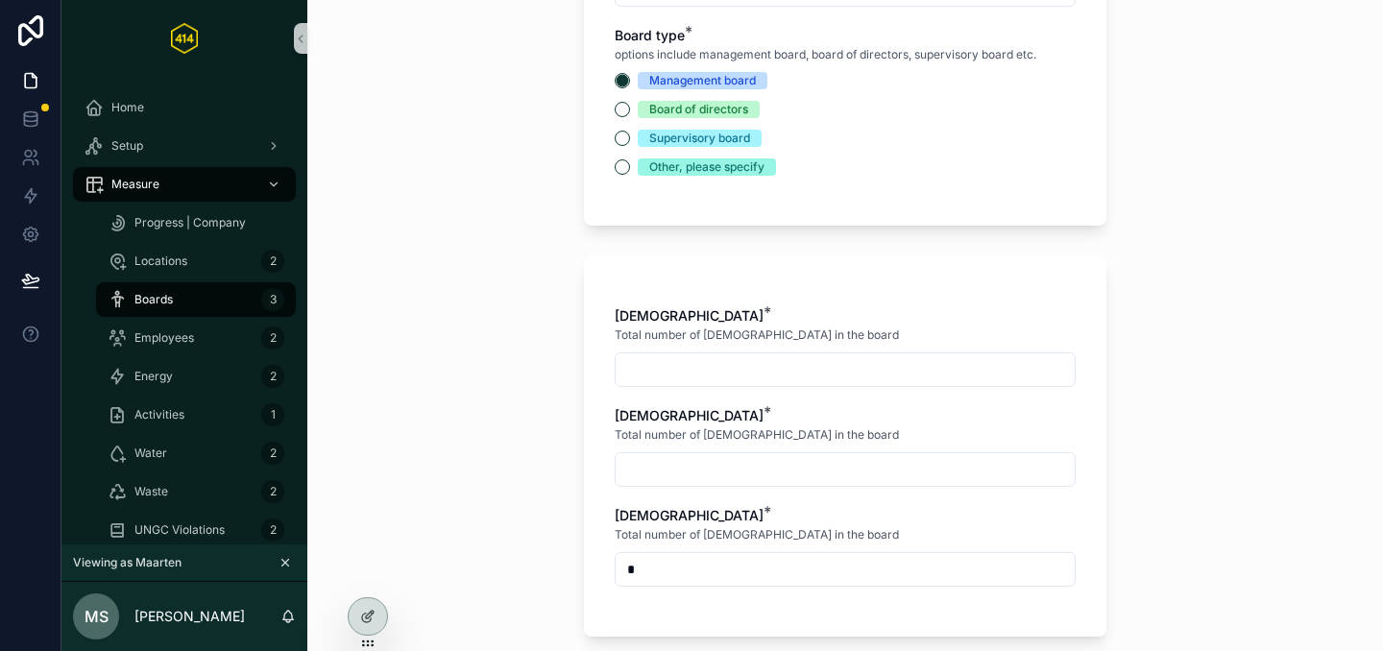
click at [830, 361] on input "scrollable content" at bounding box center [845, 369] width 459 height 27
type input "*"
click at [706, 465] on input "scrollable content" at bounding box center [845, 469] width 459 height 27
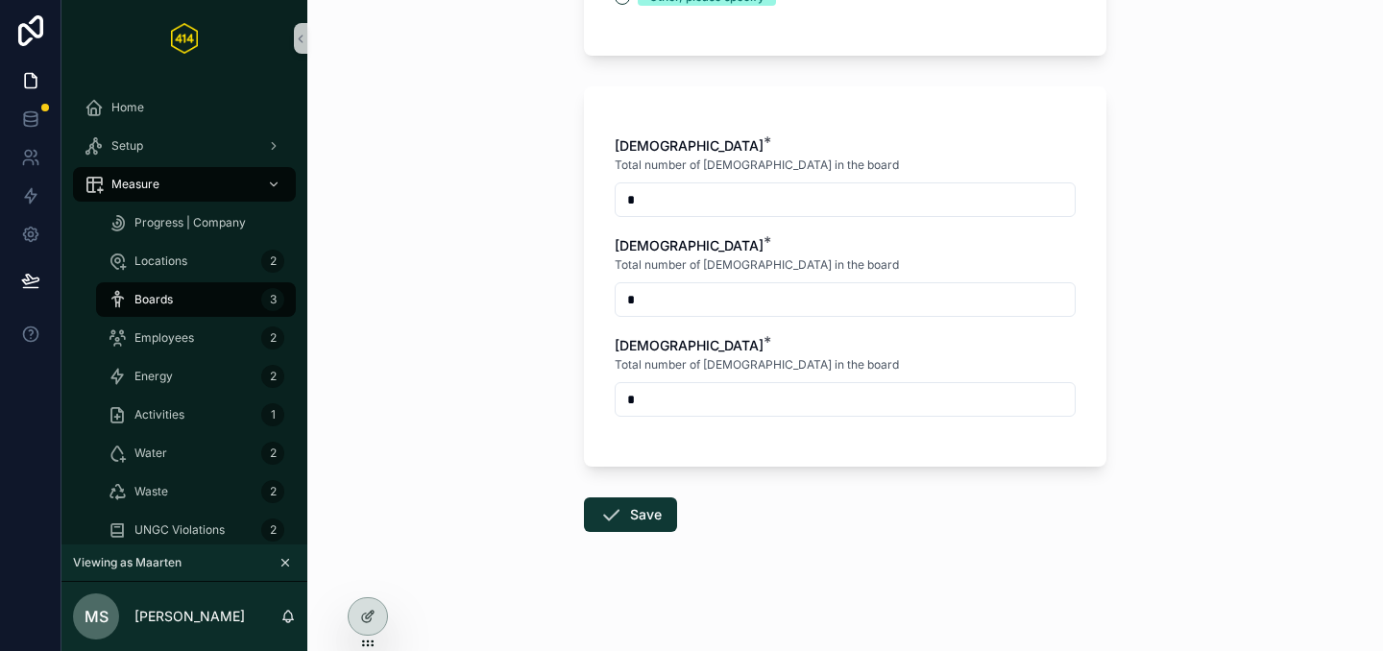
scroll to position [450, 0]
type input "*"
click at [640, 508] on button "Save" at bounding box center [630, 515] width 93 height 35
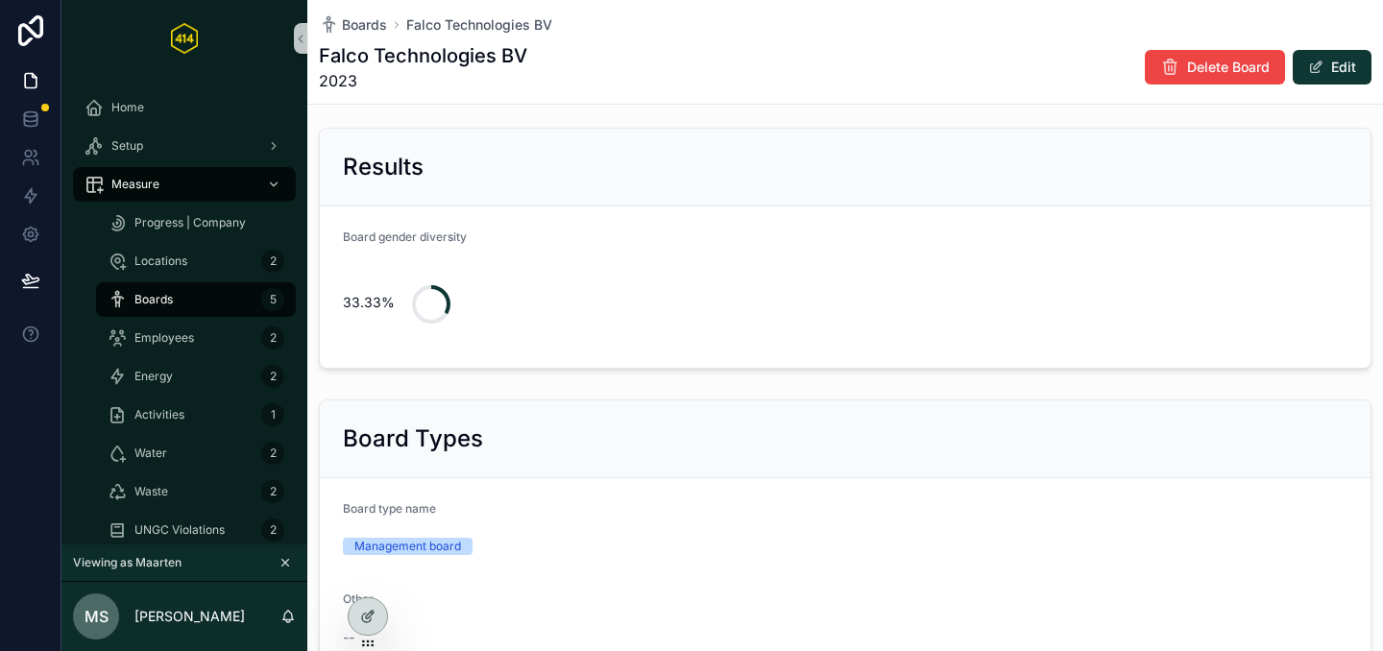
scroll to position [9, 0]
click at [142, 305] on span "Boards" at bounding box center [153, 299] width 38 height 15
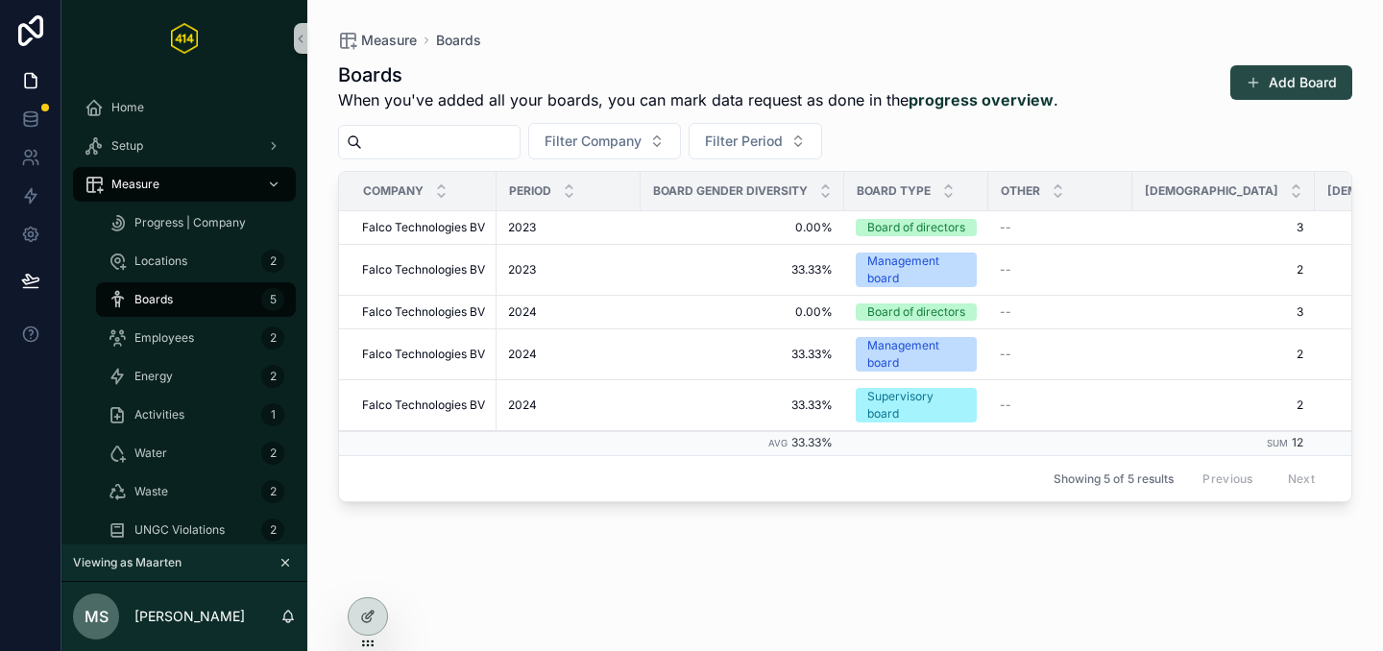
click at [1275, 75] on button "Add Board" at bounding box center [1292, 82] width 122 height 35
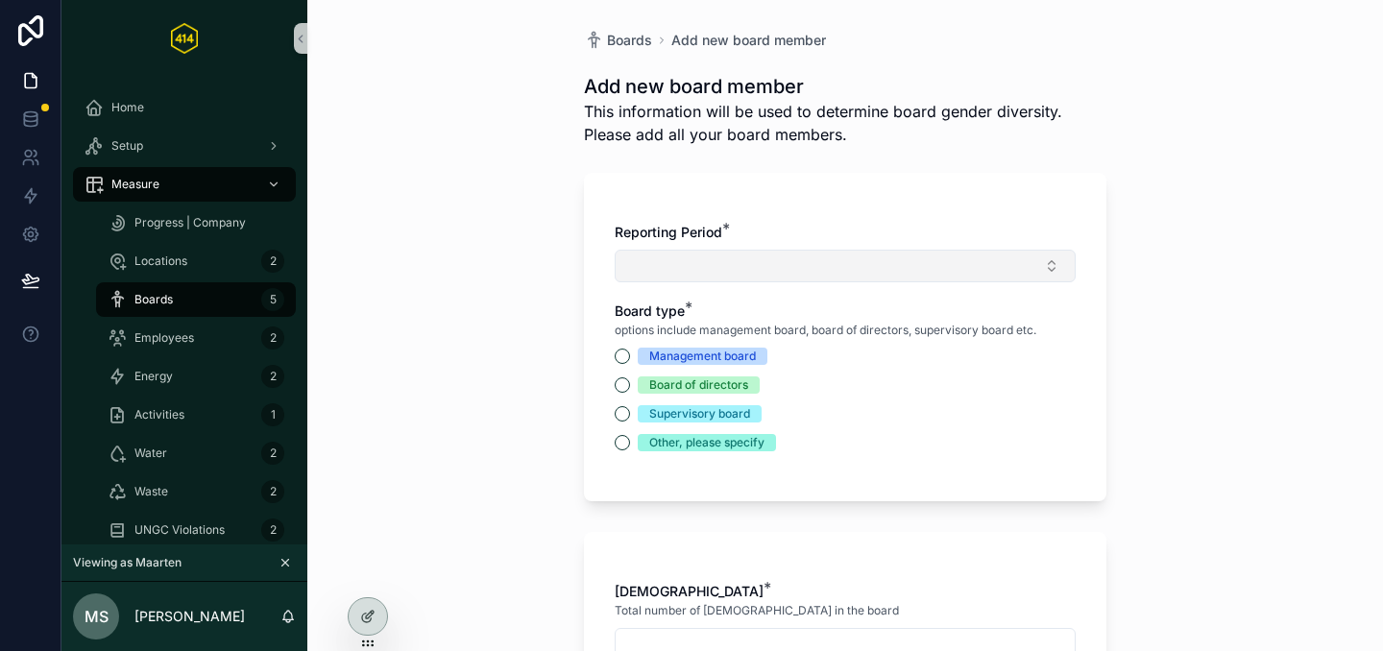
click at [867, 277] on button "Select Button" at bounding box center [845, 266] width 461 height 33
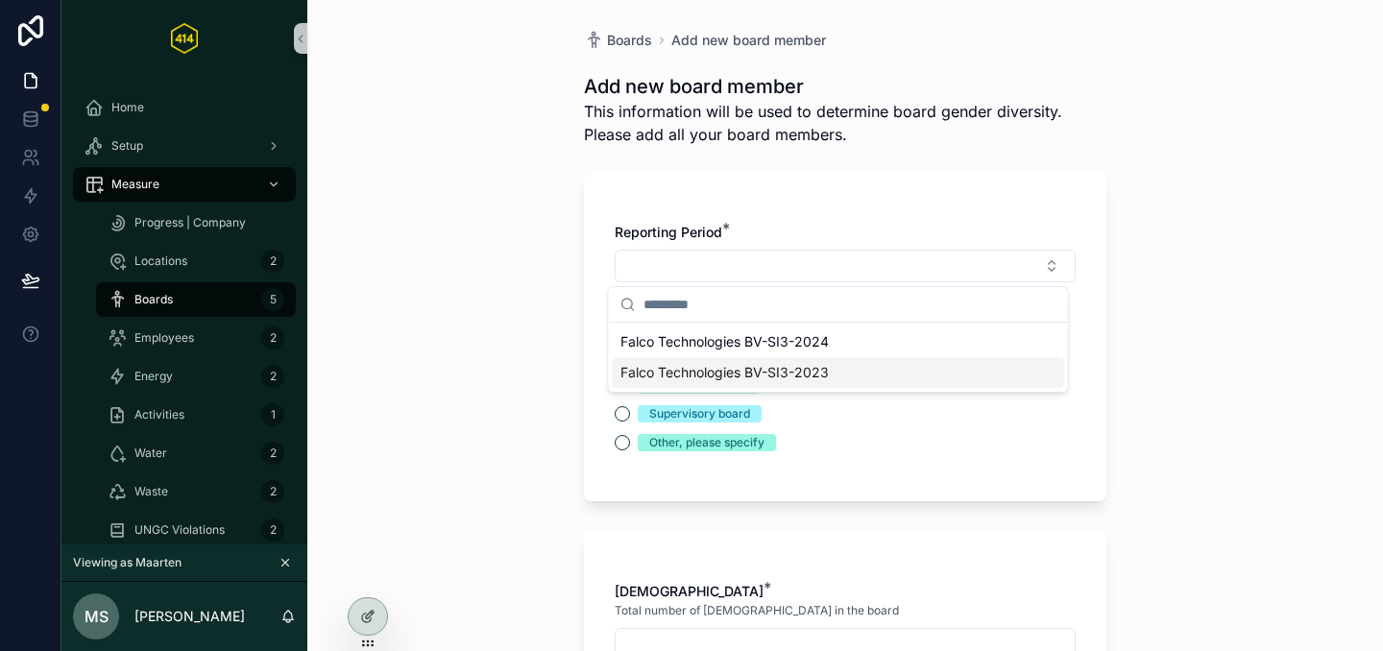
click at [769, 385] on div "Falco Technologies BV-SI3-2023" at bounding box center [839, 372] width 452 height 31
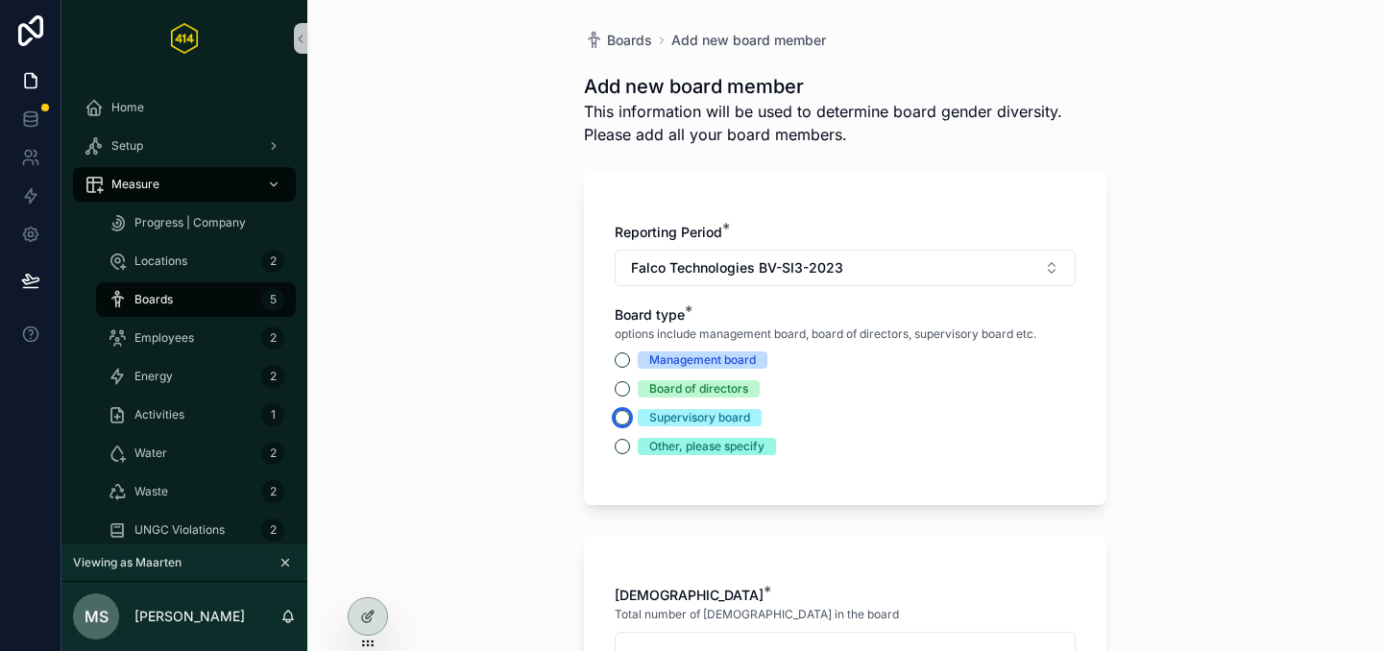
click at [620, 423] on button "Supervisory board" at bounding box center [622, 417] width 15 height 15
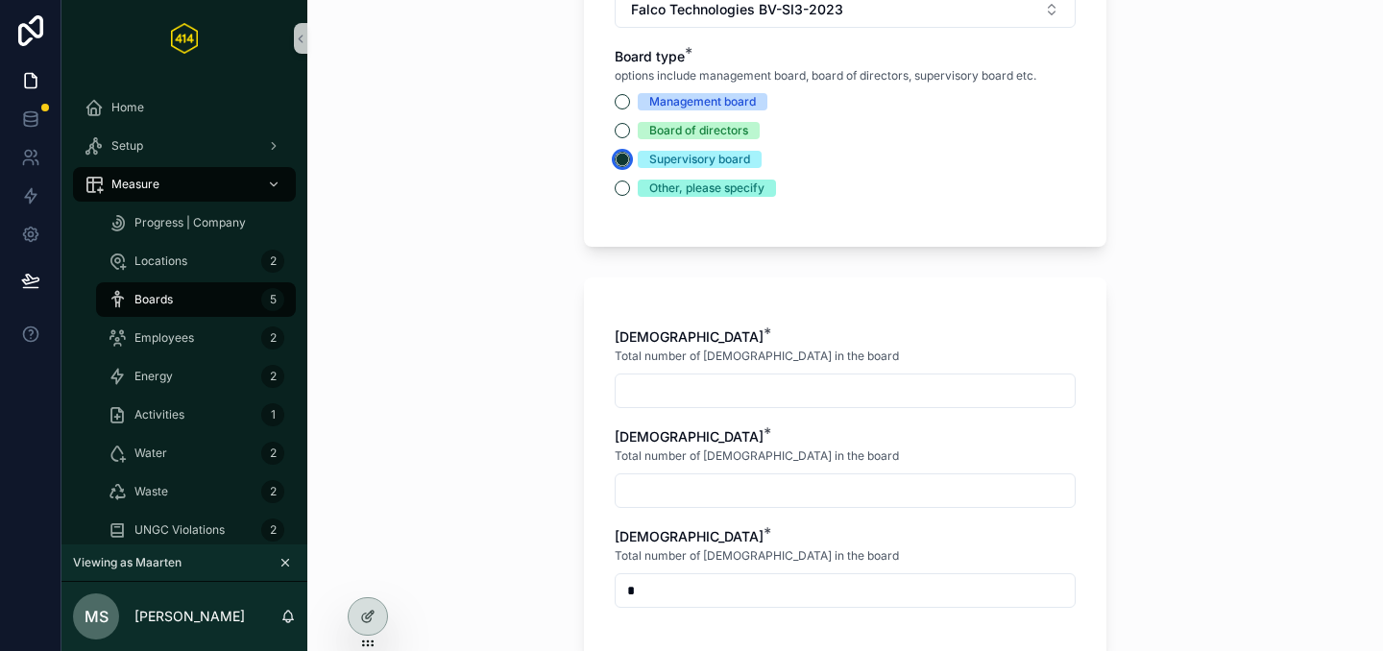
scroll to position [405, 0]
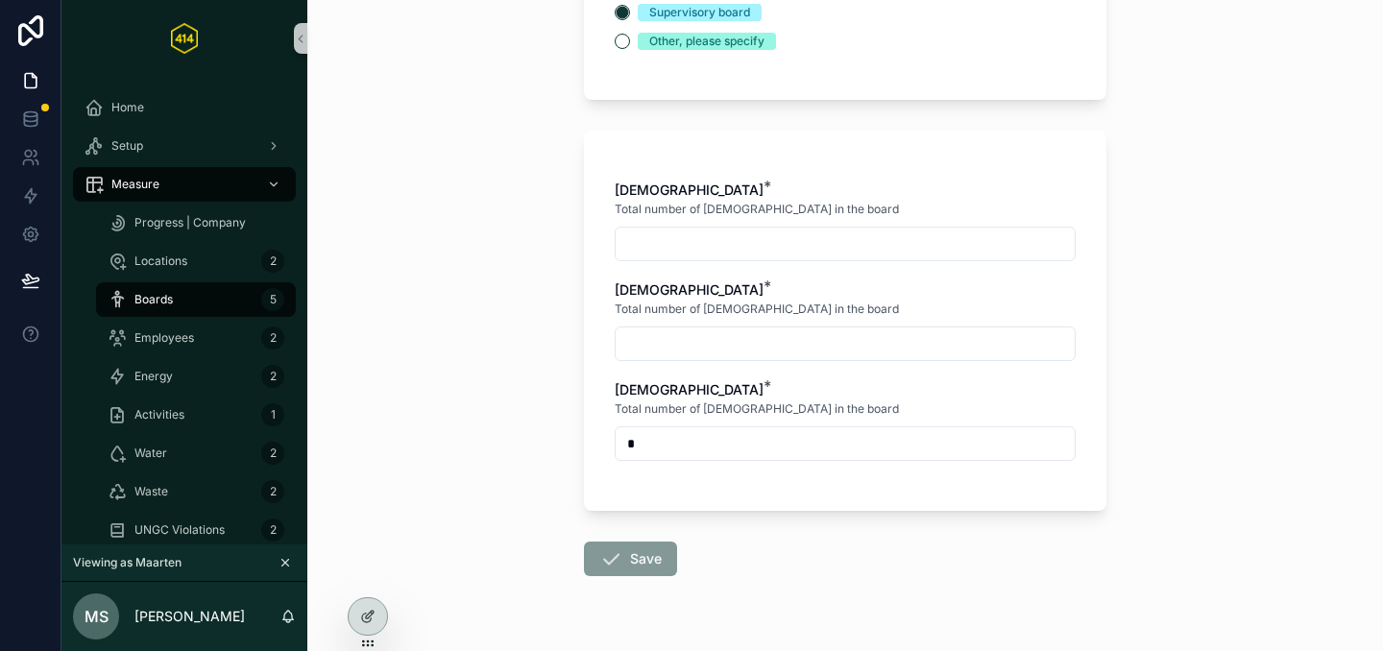
click at [619, 234] on input "scrollable content" at bounding box center [845, 244] width 459 height 27
type input "*"
click at [650, 345] on input "scrollable content" at bounding box center [845, 343] width 459 height 27
type input "*"
click at [609, 562] on icon "scrollable content" at bounding box center [610, 559] width 23 height 23
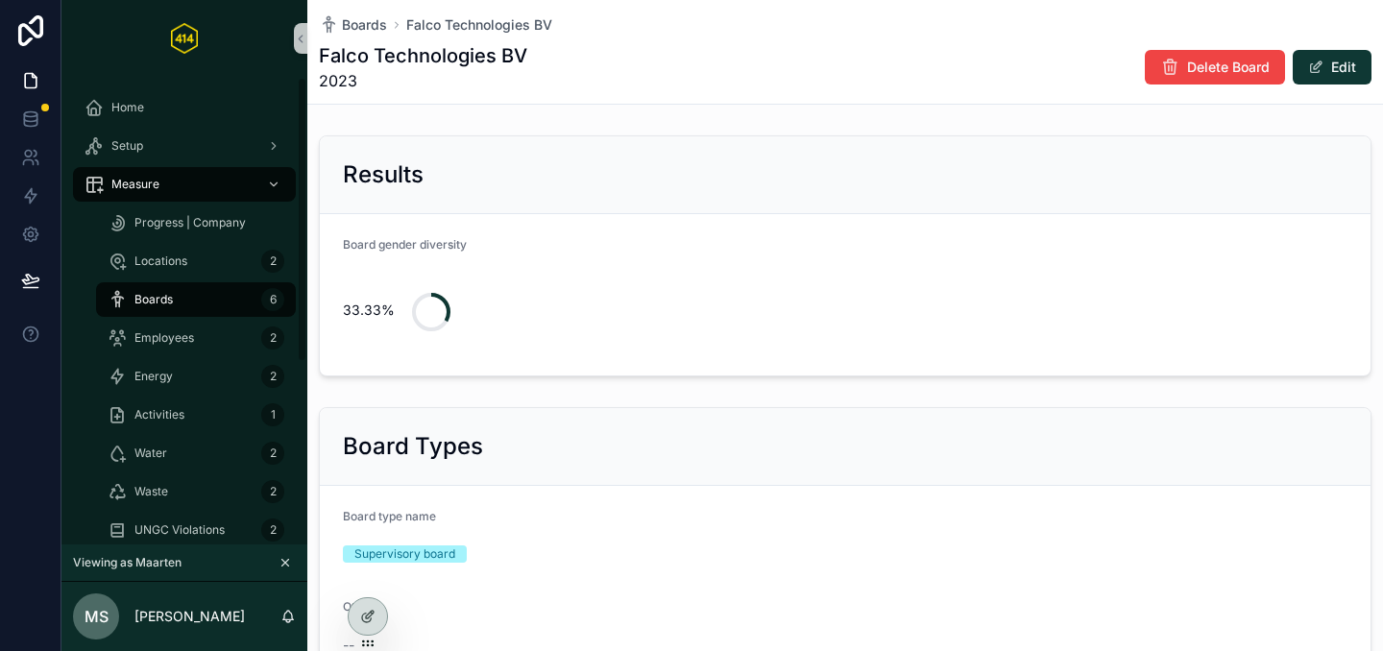
click at [212, 296] on div "Boards 6" at bounding box center [196, 299] width 177 height 31
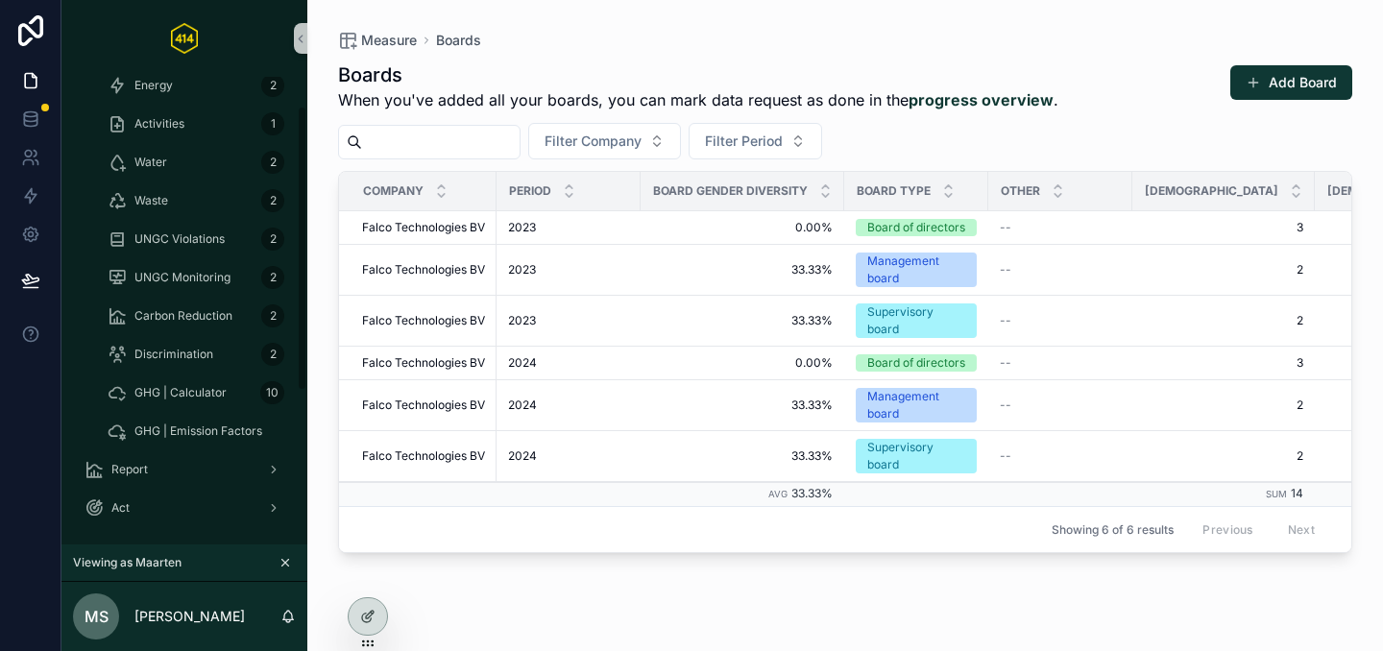
scroll to position [297, 0]
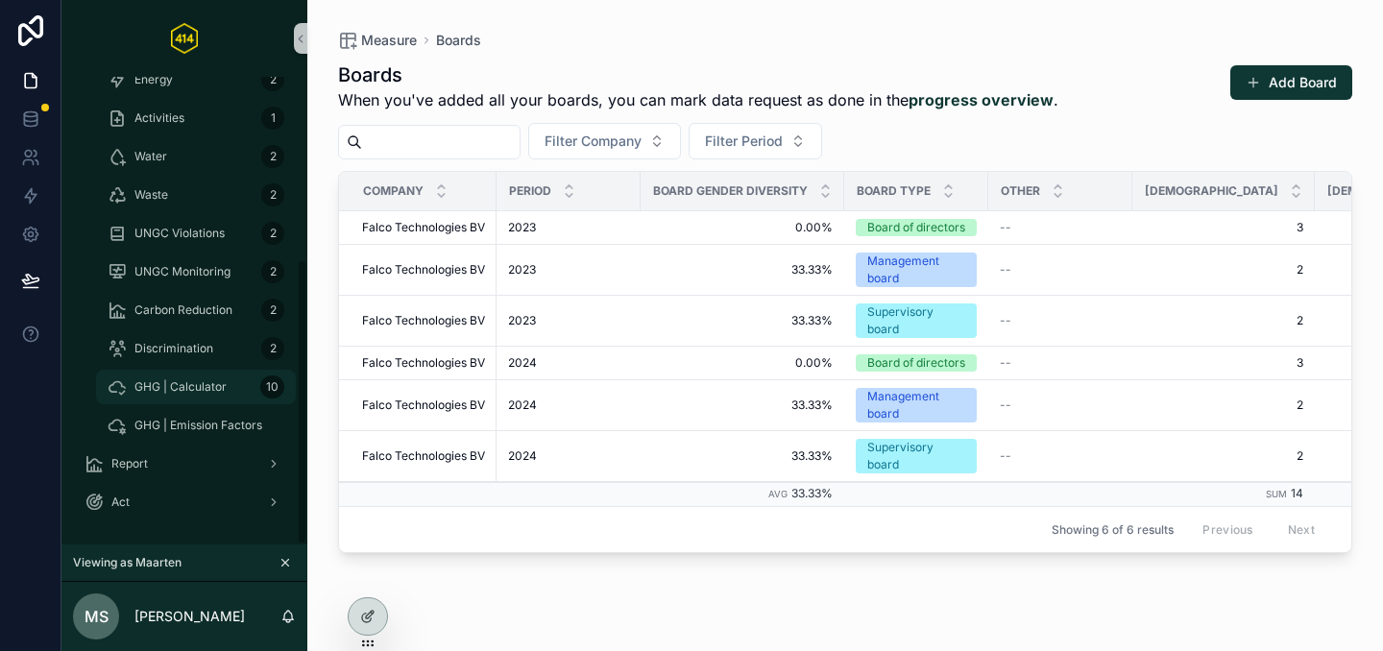
click at [179, 386] on span "GHG | Calculator" at bounding box center [180, 386] width 92 height 15
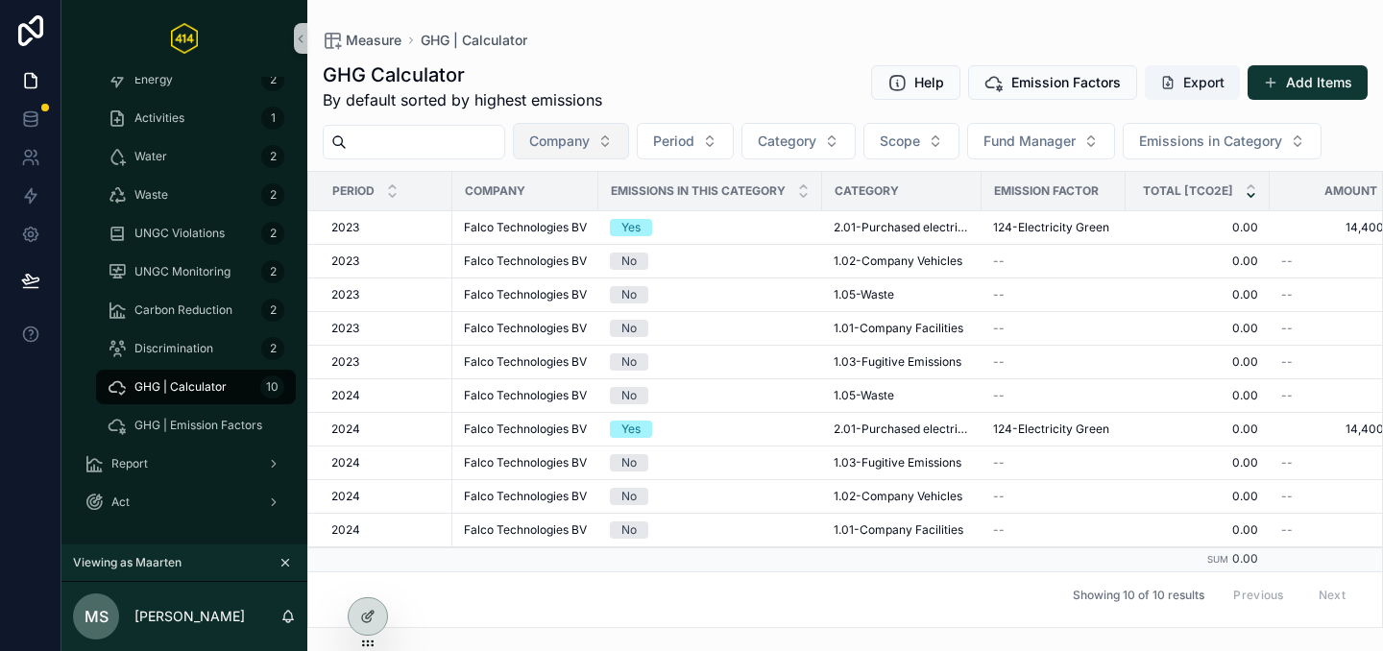
click at [590, 143] on span "Company" at bounding box center [559, 141] width 61 height 19
click at [652, 82] on div "GHG Calculator By default sorted by highest emissions Help Emission Factors Exp…" at bounding box center [845, 86] width 1045 height 50
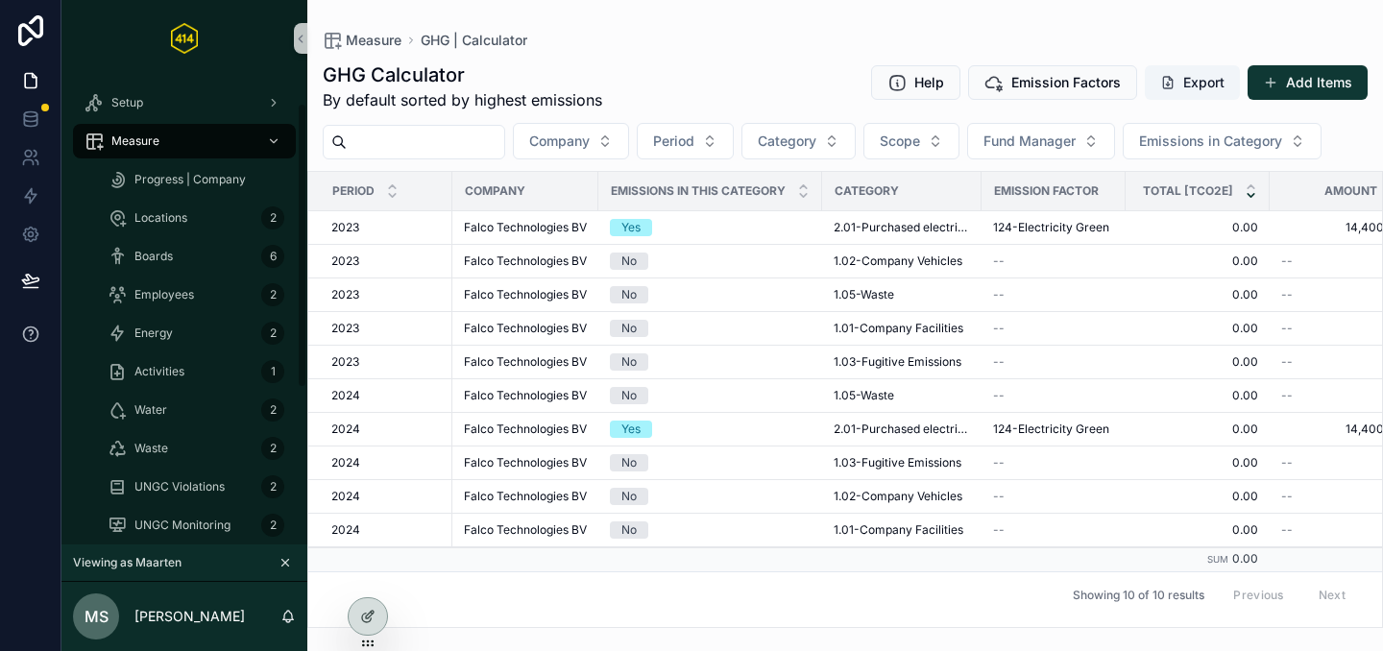
scroll to position [39, 0]
click at [178, 215] on span "Locations" at bounding box center [160, 221] width 53 height 15
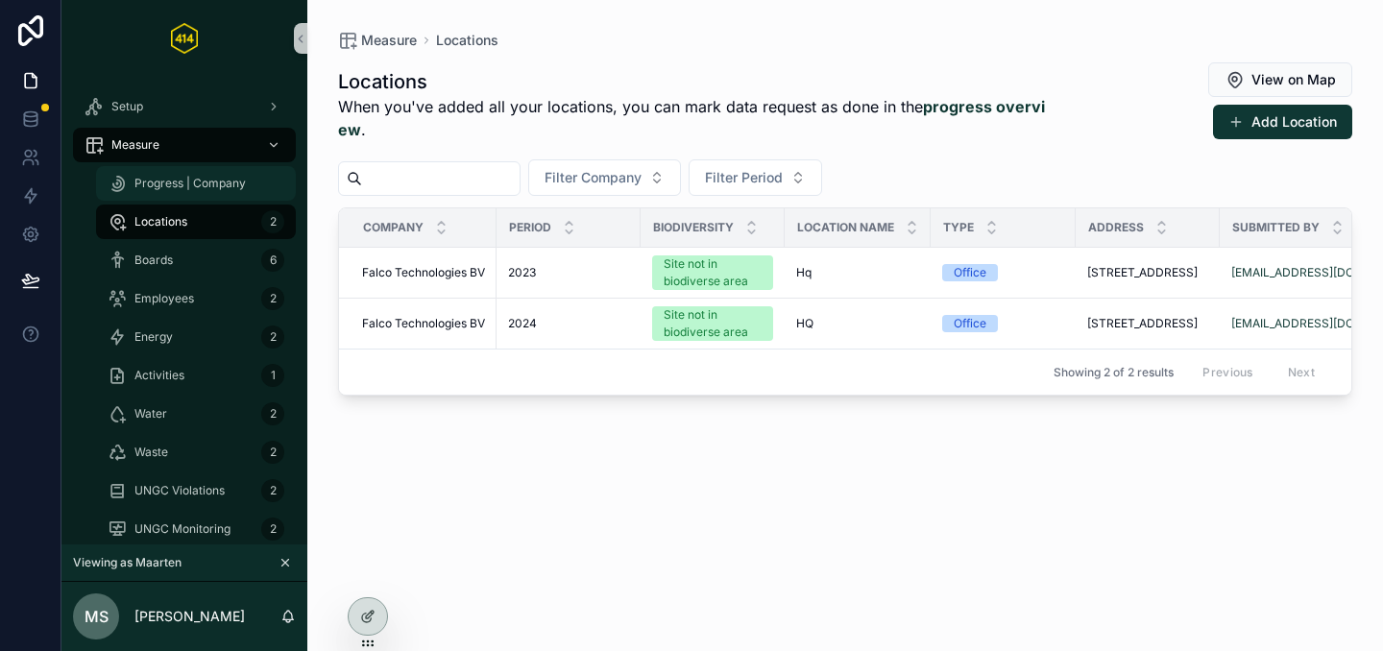
click at [198, 188] on span "Progress | Company" at bounding box center [189, 183] width 111 height 15
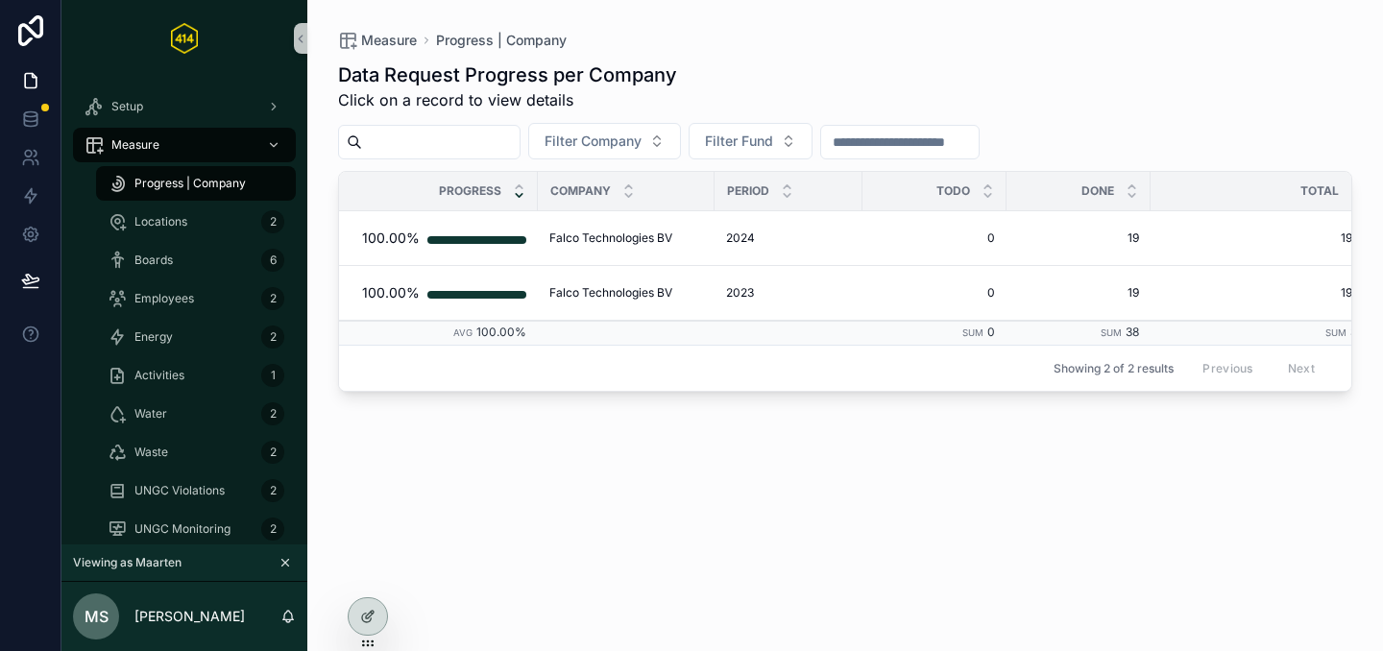
click at [752, 161] on div "Data Request Progress per Company Click on a record to view details Filter Comp…" at bounding box center [845, 339] width 1014 height 578
click at [755, 139] on span "Filter Fund" at bounding box center [739, 141] width 68 height 19
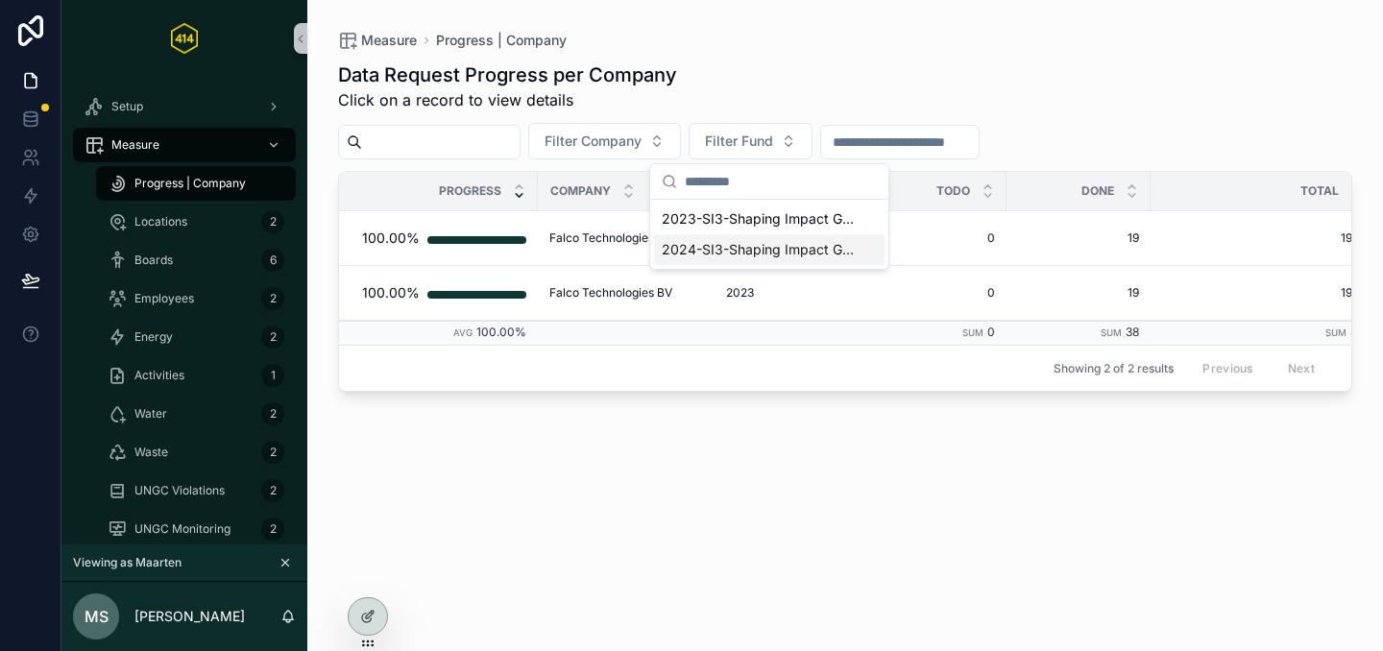
click at [726, 253] on span "2024-SI3-Shaping Impact Group" at bounding box center [758, 249] width 192 height 19
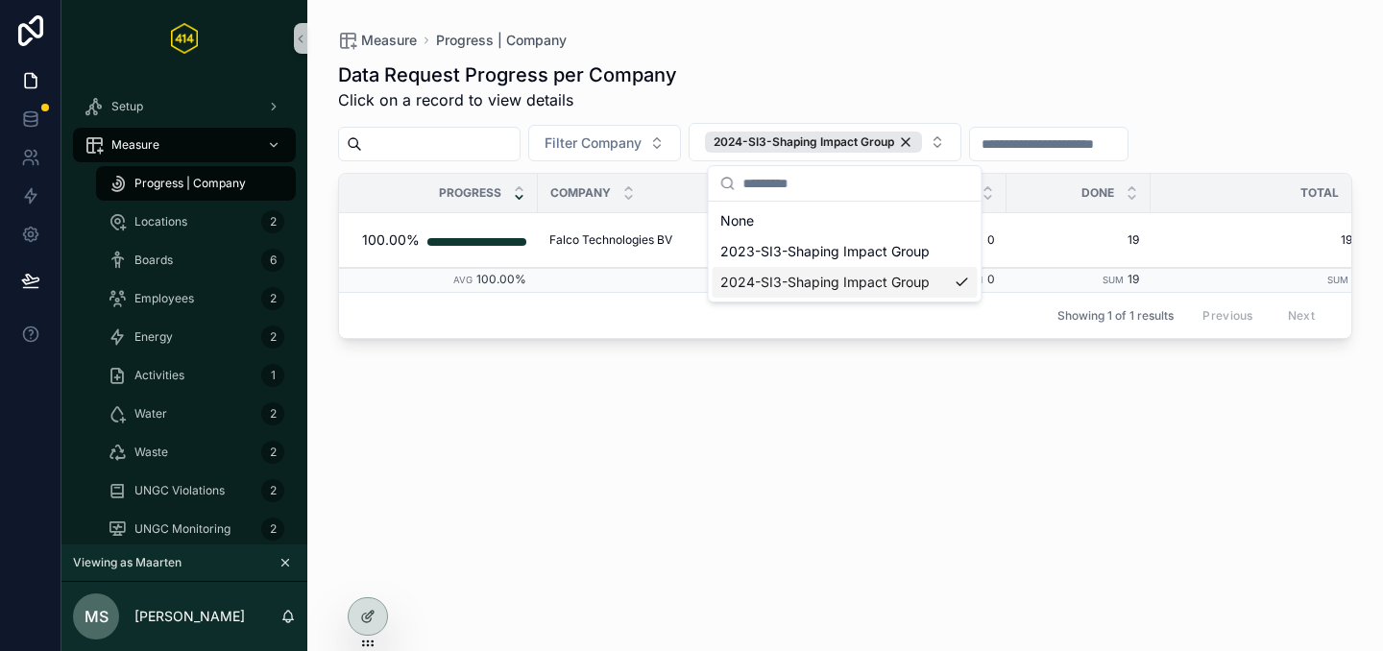
click at [463, 402] on div "Data Request Progress per Company Click on a record to view details Filter Comp…" at bounding box center [845, 339] width 1014 height 578
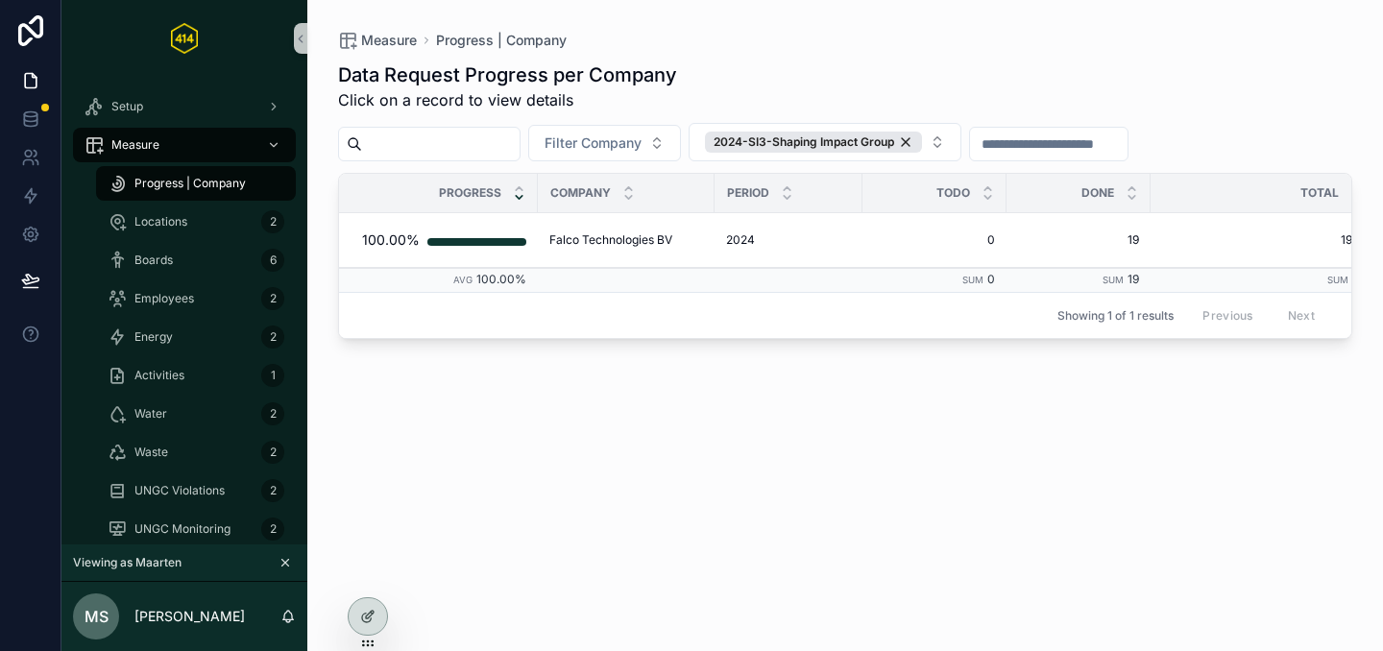
click at [568, 354] on div "Data Request Progress per Company Click on a record to view details Filter Comp…" at bounding box center [845, 339] width 1014 height 578
click at [634, 142] on span "Filter Company" at bounding box center [593, 143] width 97 height 19
click at [559, 217] on span "Falco Technologies BV" at bounding box center [587, 220] width 142 height 19
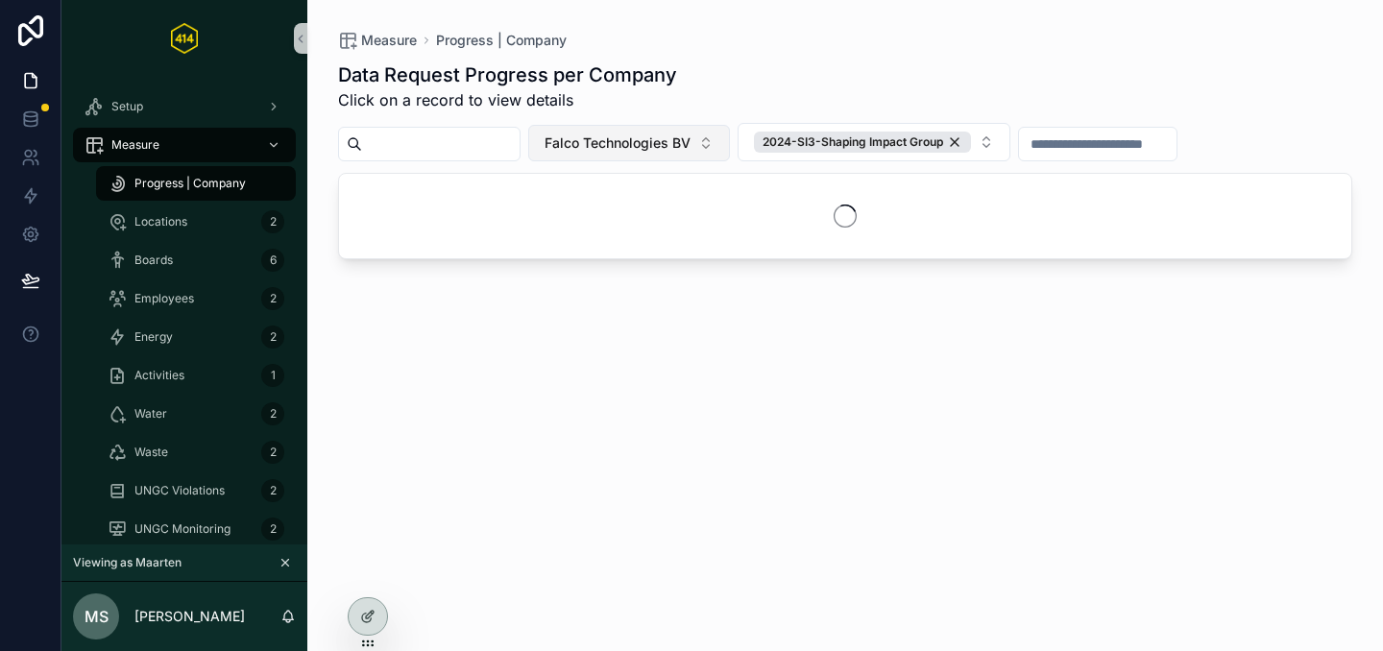
click at [716, 140] on button "Falco Technologies BV" at bounding box center [629, 143] width 202 height 37
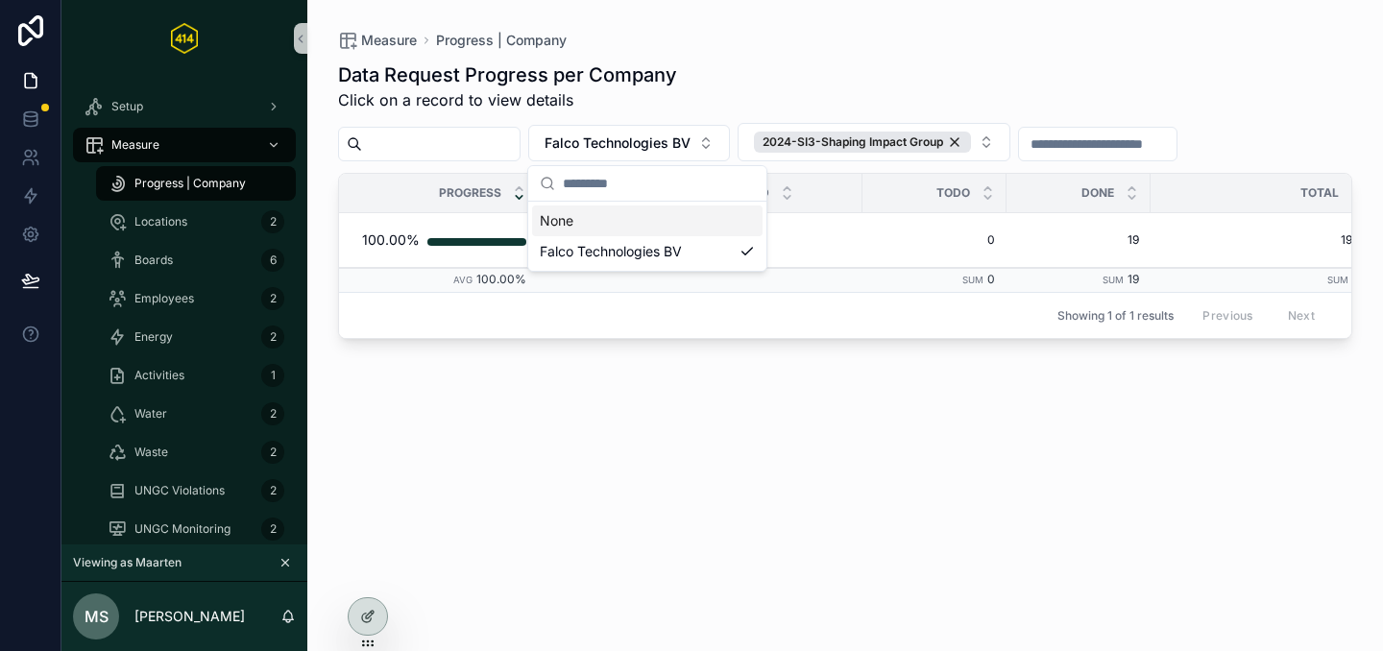
click at [586, 223] on div "None" at bounding box center [647, 221] width 231 height 31
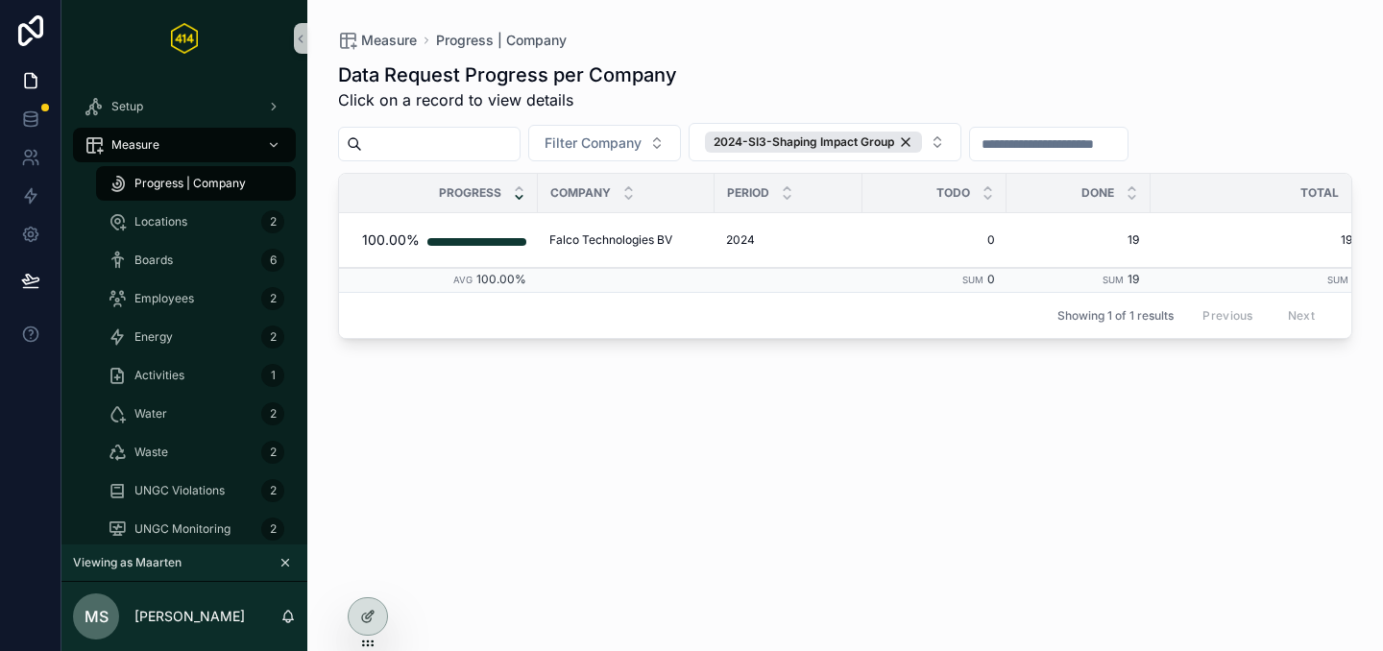
click at [597, 429] on div "Data Request Progress per Company Click on a record to view details Filter Comp…" at bounding box center [845, 339] width 1014 height 578
click at [960, 139] on button "2024-SI3-Shaping Impact Group" at bounding box center [825, 142] width 273 height 38
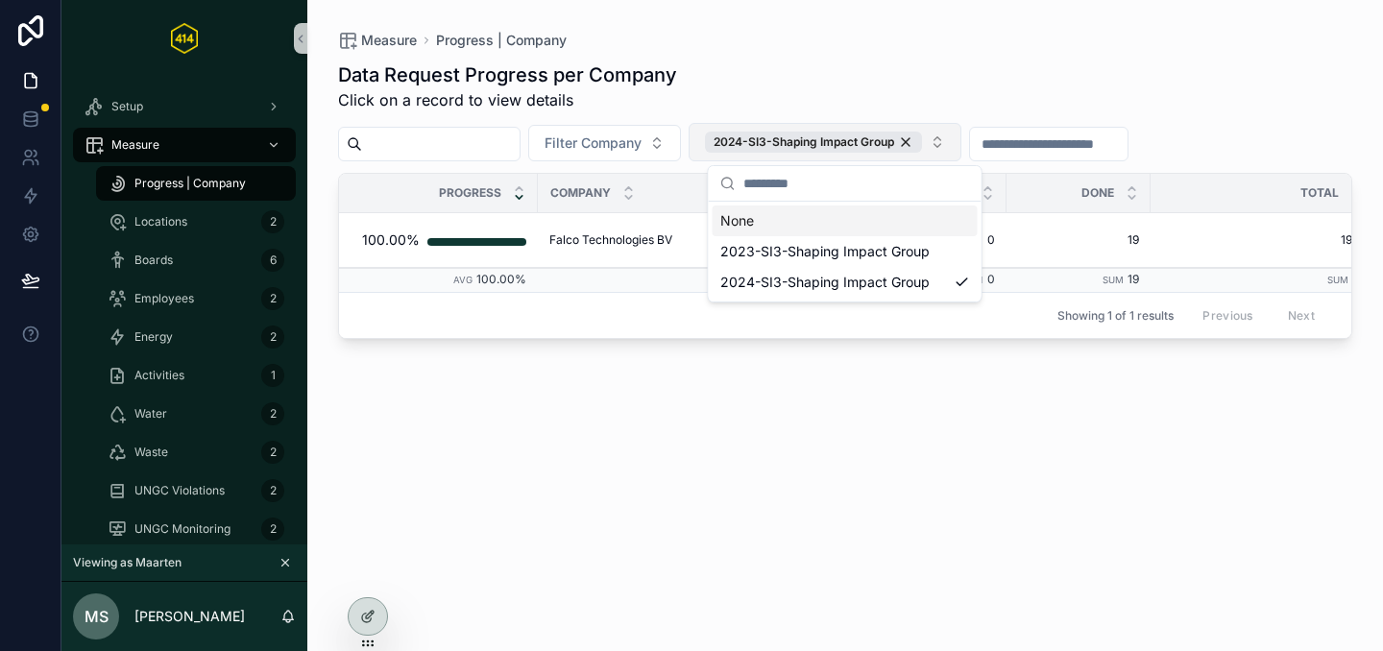
click at [962, 136] on button "2024-SI3-Shaping Impact Group" at bounding box center [825, 142] width 273 height 38
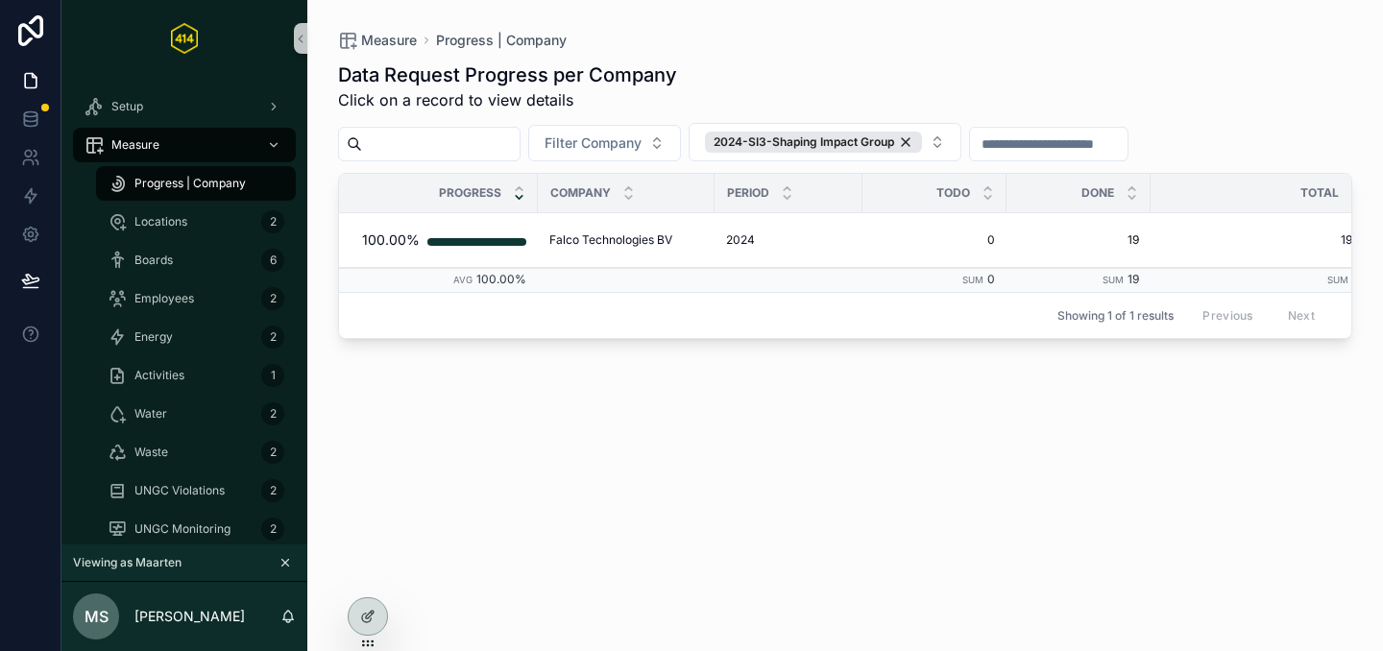
click at [768, 385] on div "Data Request Progress per Company Click on a record to view details Filter Comp…" at bounding box center [845, 339] width 1014 height 578
click at [156, 181] on span "Progress | Company" at bounding box center [189, 183] width 111 height 15
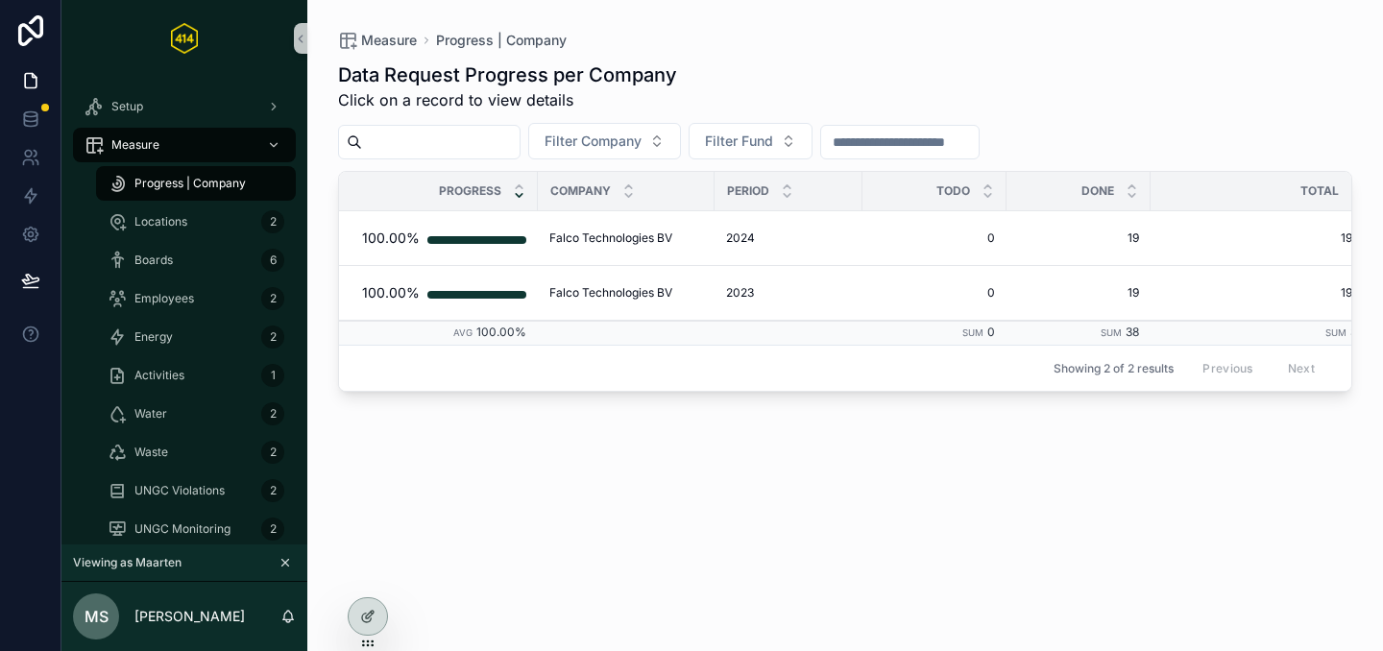
click at [155, 180] on span "Progress | Company" at bounding box center [189, 183] width 111 height 15
click at [192, 217] on div "Locations 2" at bounding box center [196, 222] width 177 height 31
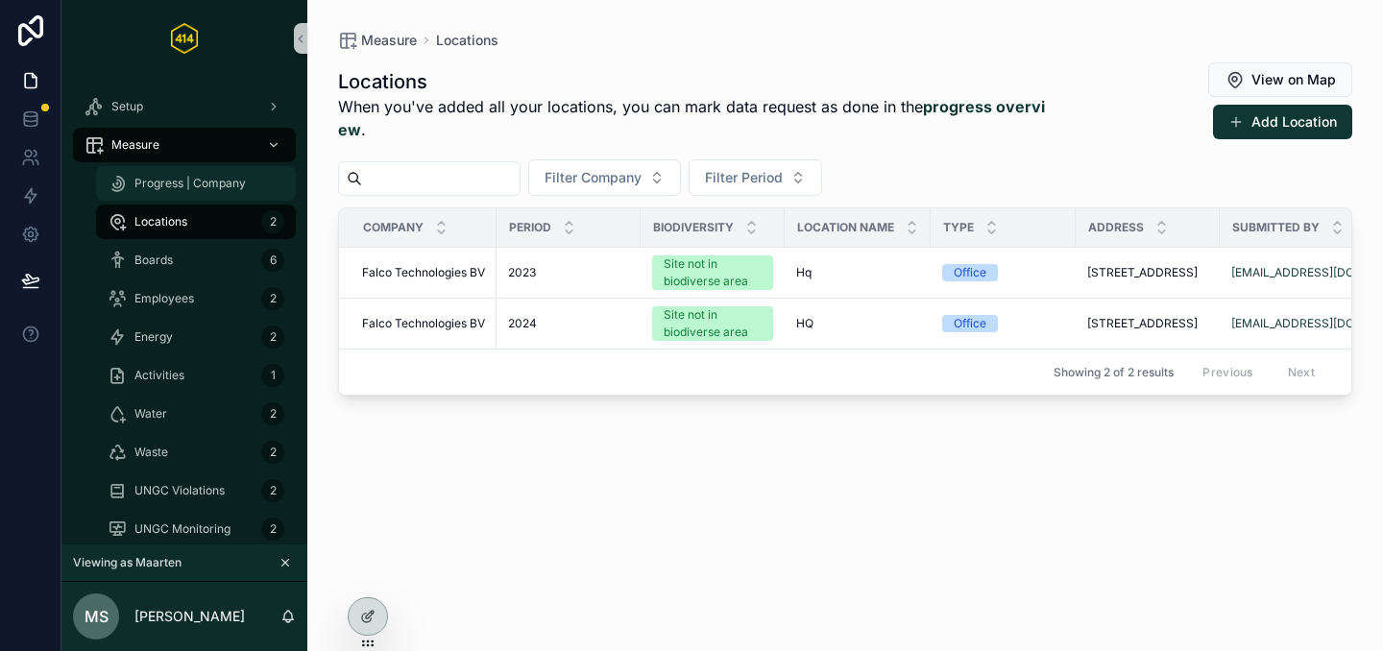
click at [189, 186] on span "Progress | Company" at bounding box center [189, 183] width 111 height 15
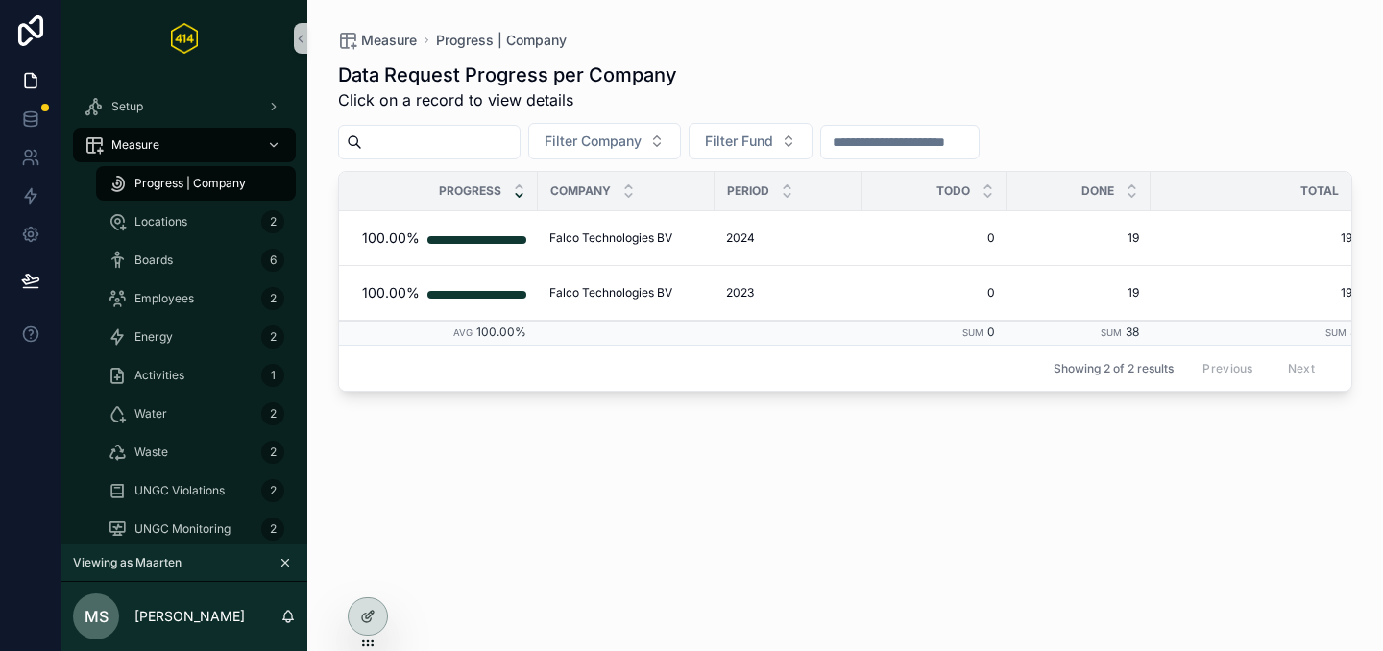
click at [189, 186] on span "Progress | Company" at bounding box center [189, 183] width 111 height 15
click at [366, 575] on icon at bounding box center [367, 575] width 15 height 15
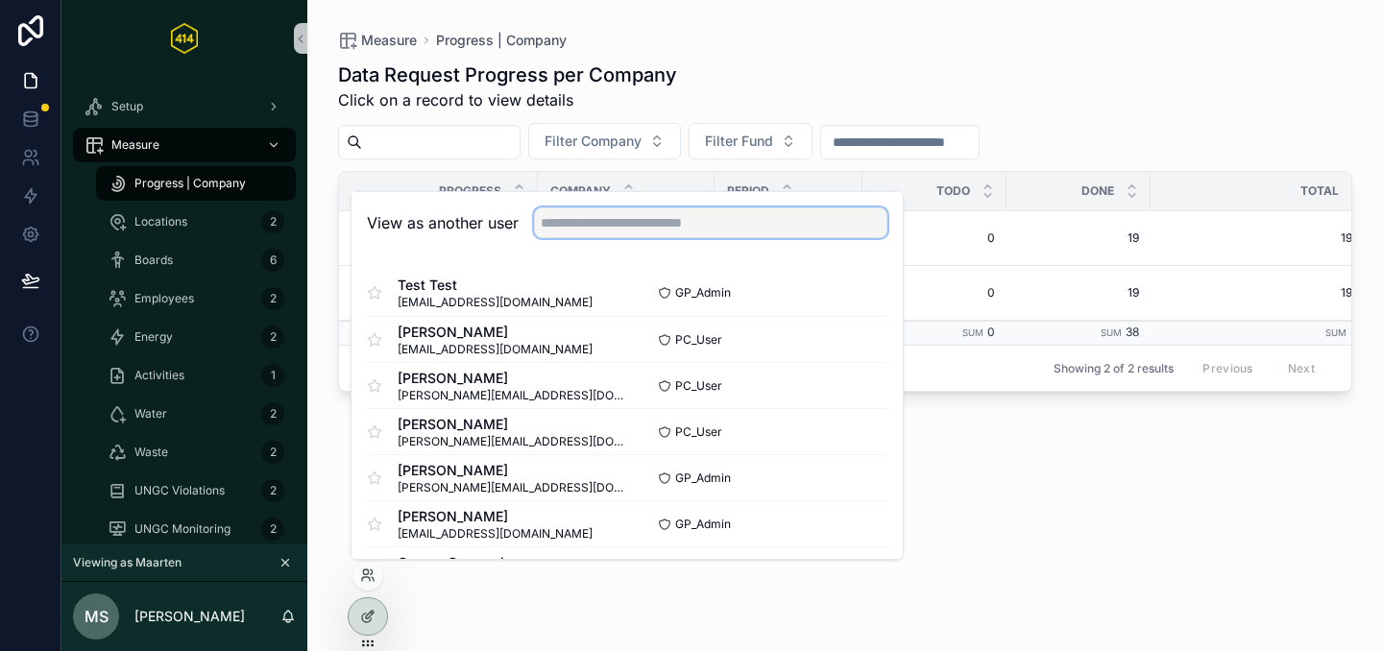
click at [671, 225] on input "text" at bounding box center [711, 223] width 354 height 31
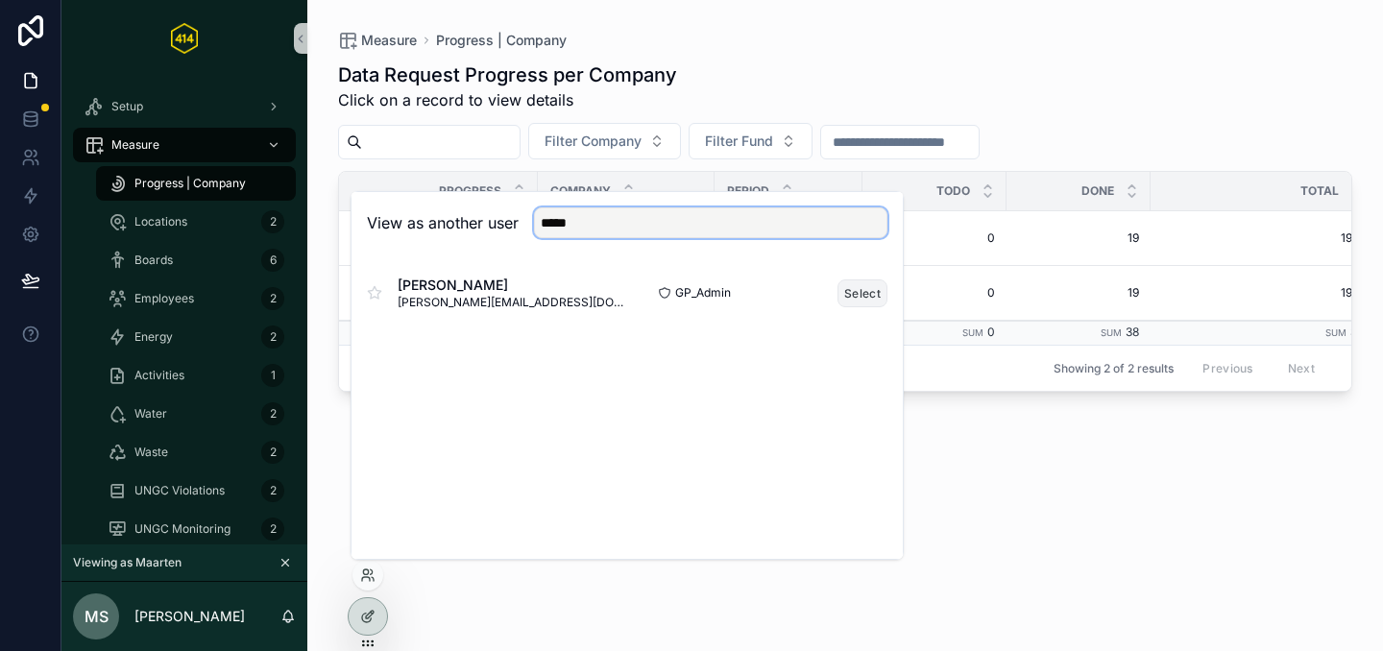
type input "*****"
click at [866, 304] on button "Select" at bounding box center [863, 294] width 50 height 28
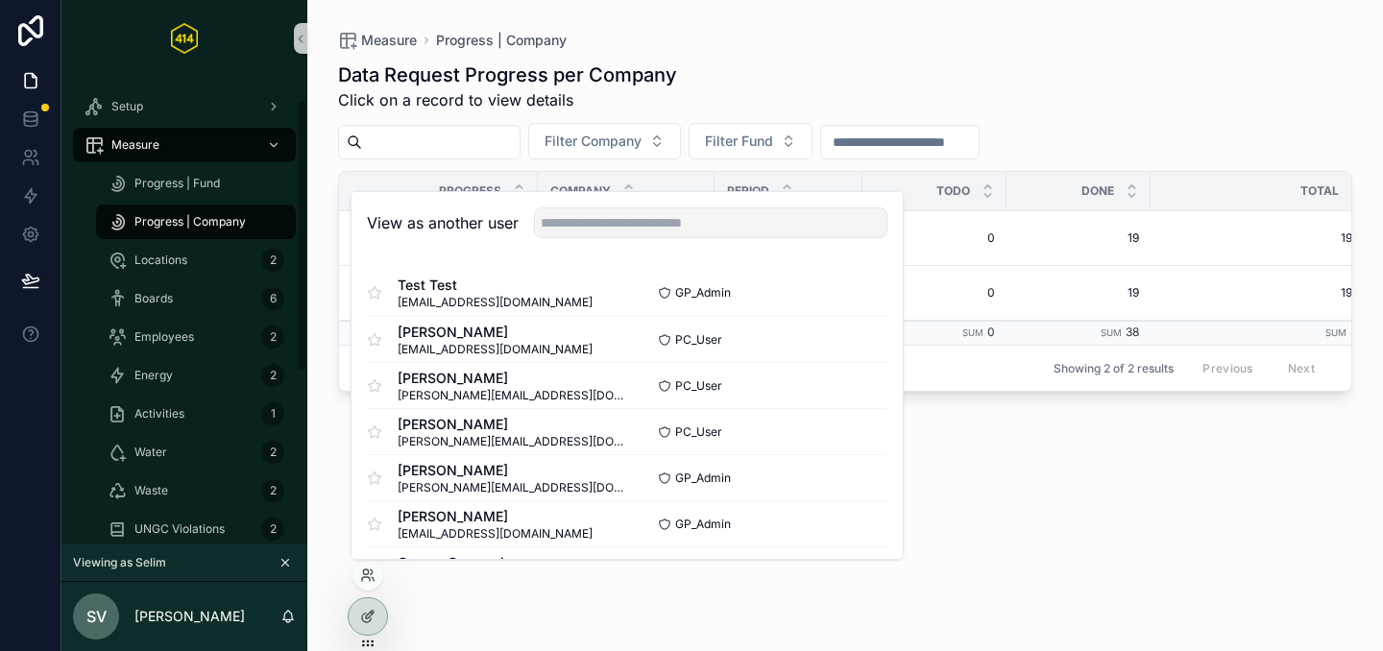
click at [854, 57] on div "Data Request Progress per Company Click on a record to view details Filter Comp…" at bounding box center [845, 339] width 1014 height 578
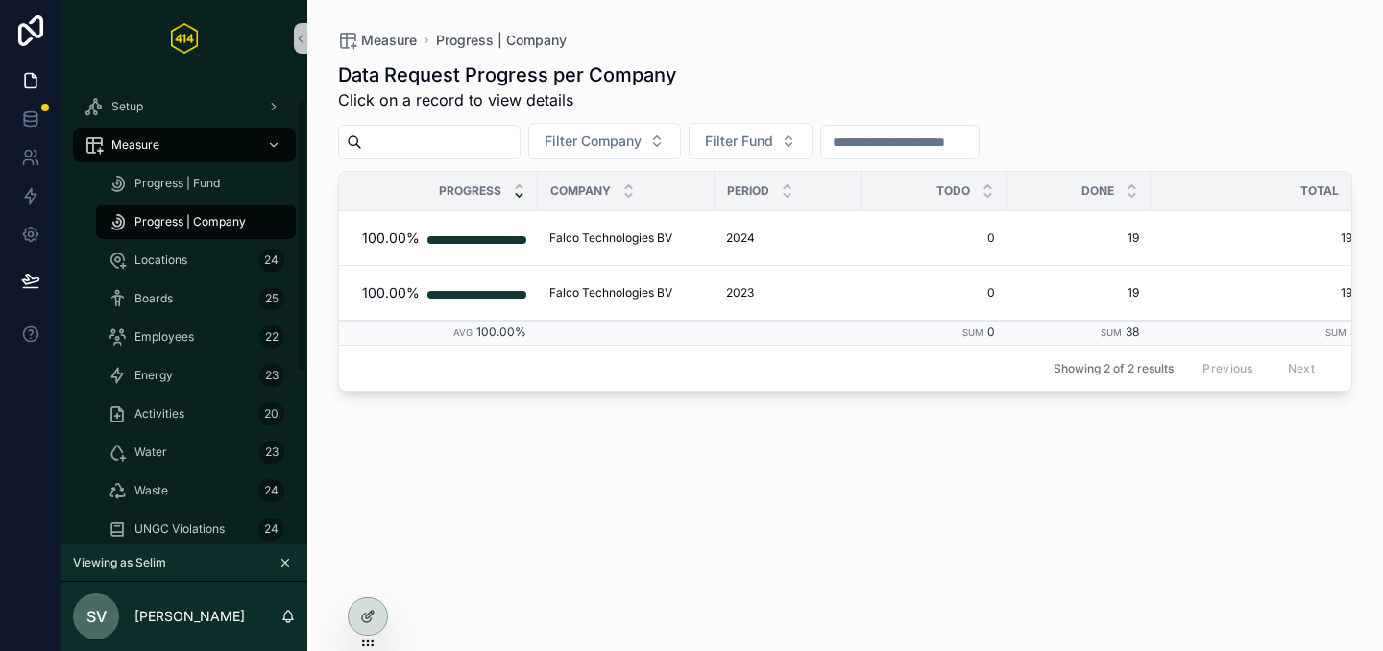
click at [213, 225] on span "Progress | Company" at bounding box center [189, 221] width 111 height 15
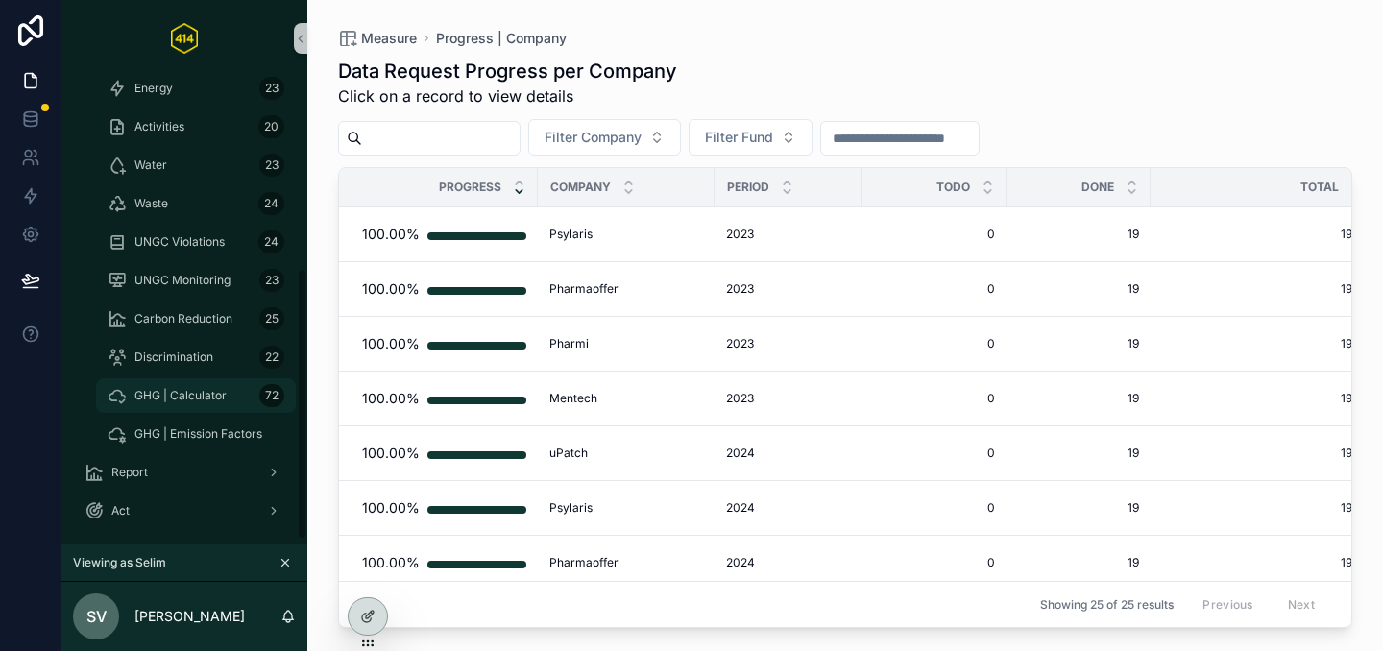
scroll to position [327, 0]
click at [164, 401] on span "GHG | Calculator" at bounding box center [180, 395] width 92 height 15
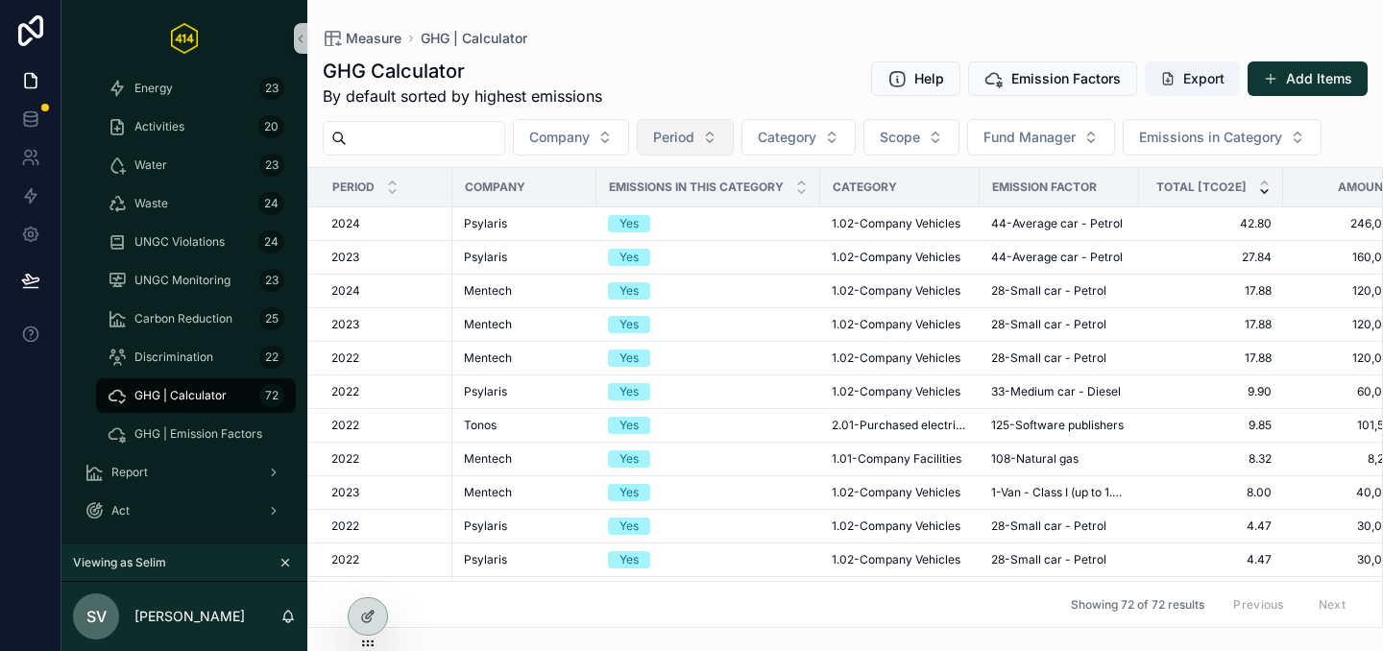
click at [695, 135] on span "Period" at bounding box center [673, 137] width 41 height 19
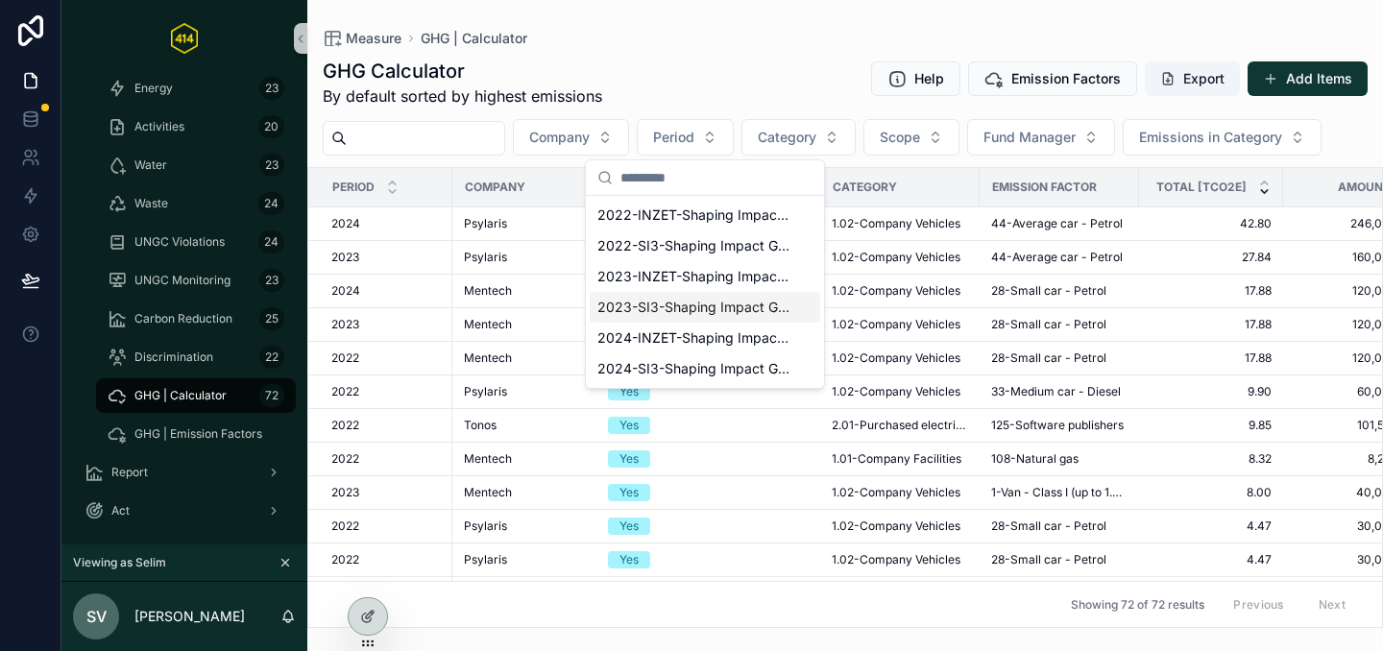
click at [704, 309] on span "2023-SI3-Shaping Impact Group" at bounding box center [694, 307] width 192 height 19
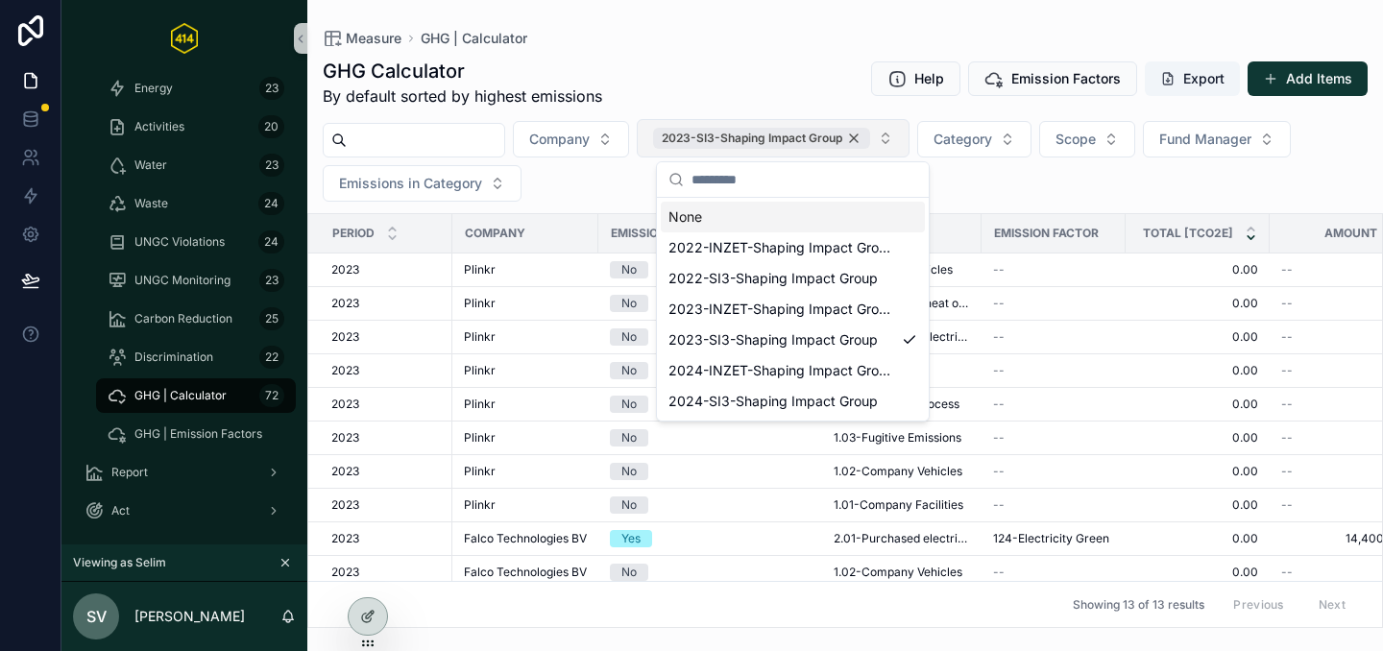
click at [870, 139] on div "2023-SI3-Shaping Impact Group" at bounding box center [761, 138] width 217 height 21
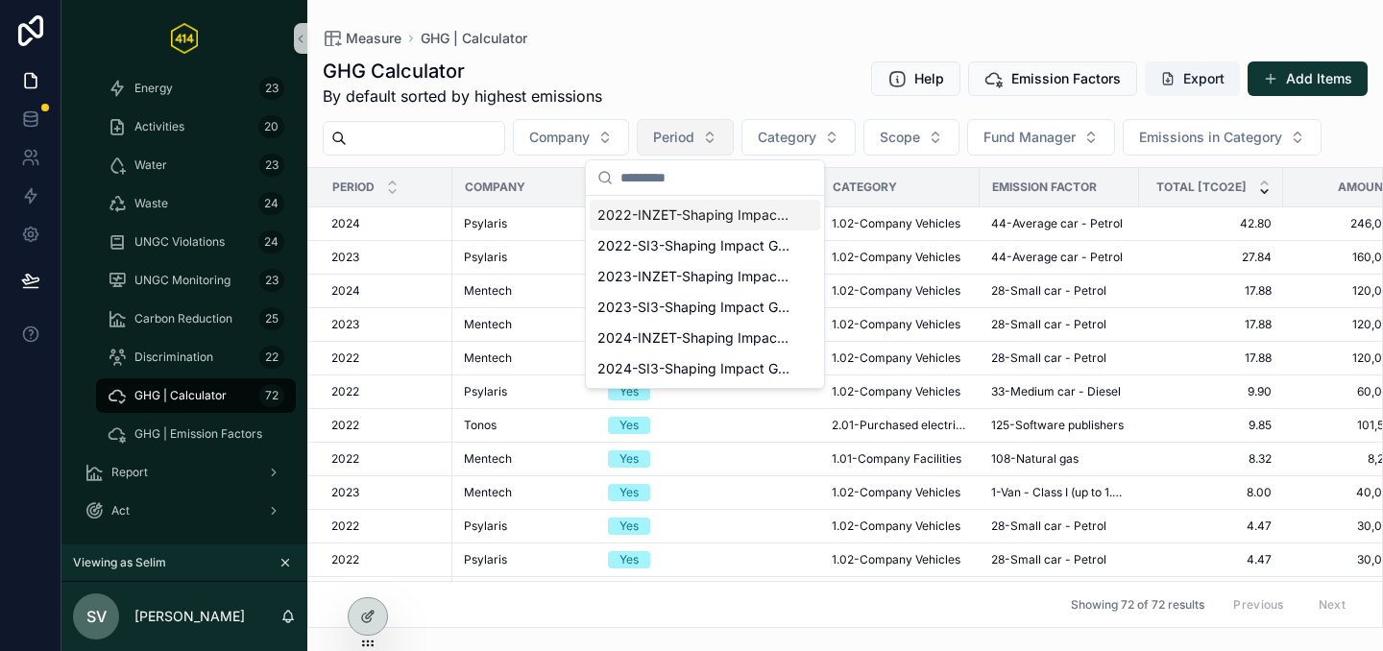
click at [726, 130] on button "Period" at bounding box center [685, 137] width 97 height 37
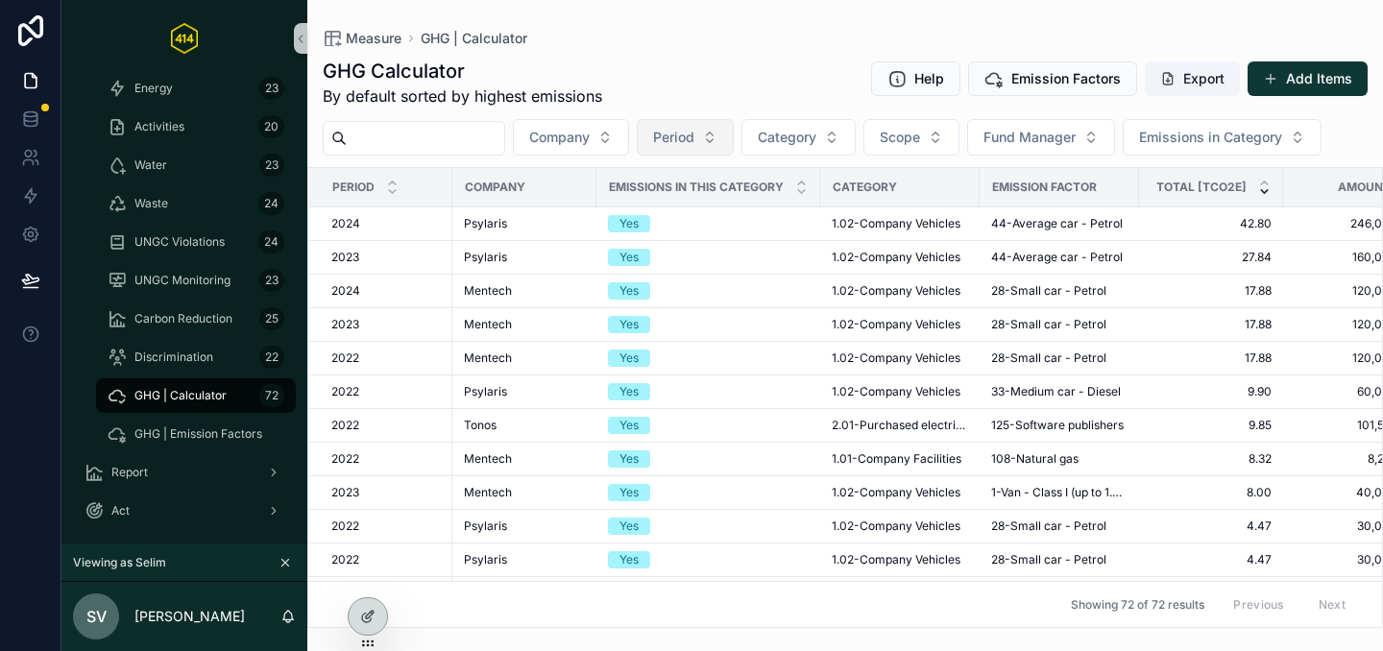
click at [720, 141] on button "Period" at bounding box center [685, 137] width 97 height 37
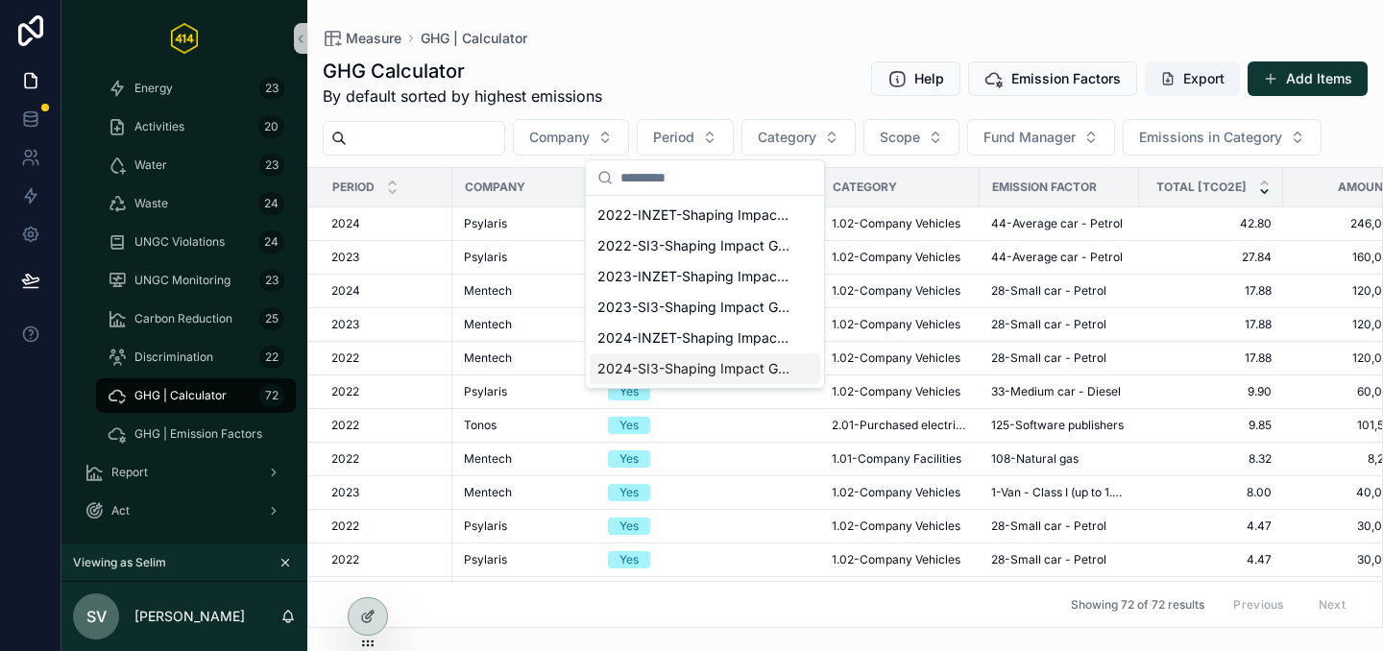
click at [695, 373] on span "2024-SI3-Shaping Impact Group" at bounding box center [694, 368] width 192 height 19
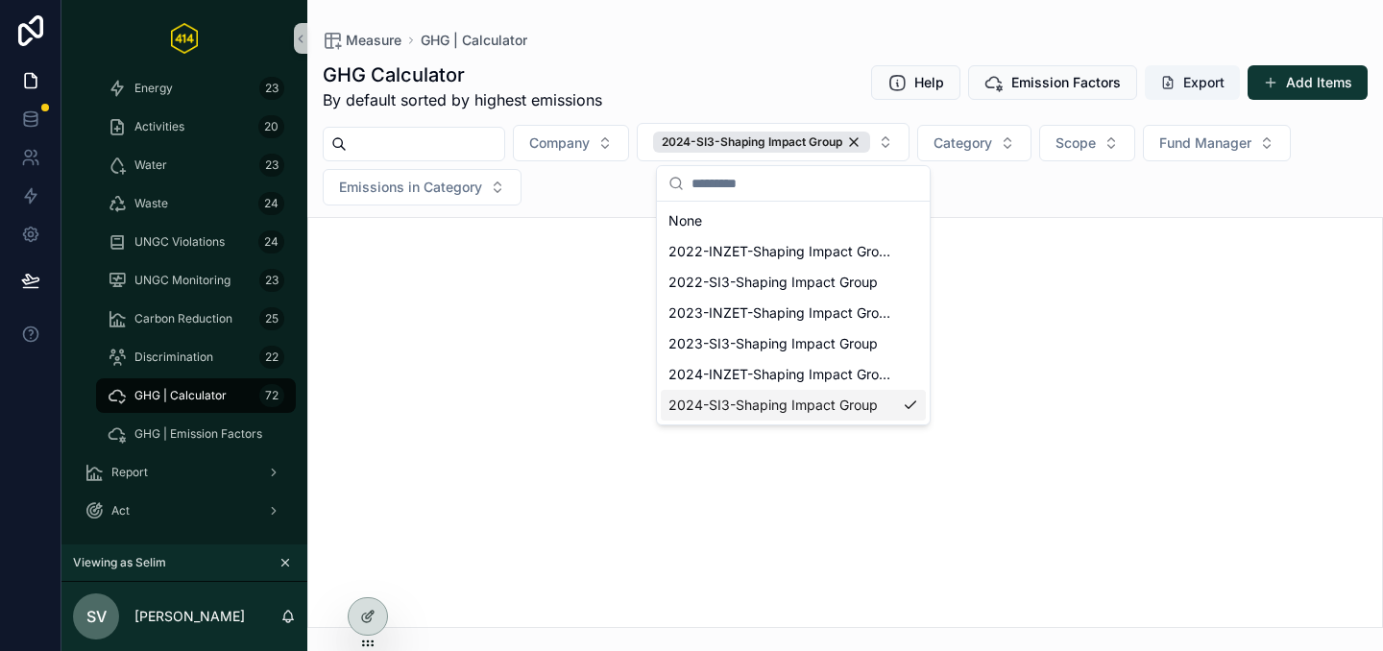
click at [1184, 363] on div "scrollable content" at bounding box center [845, 422] width 1076 height 411
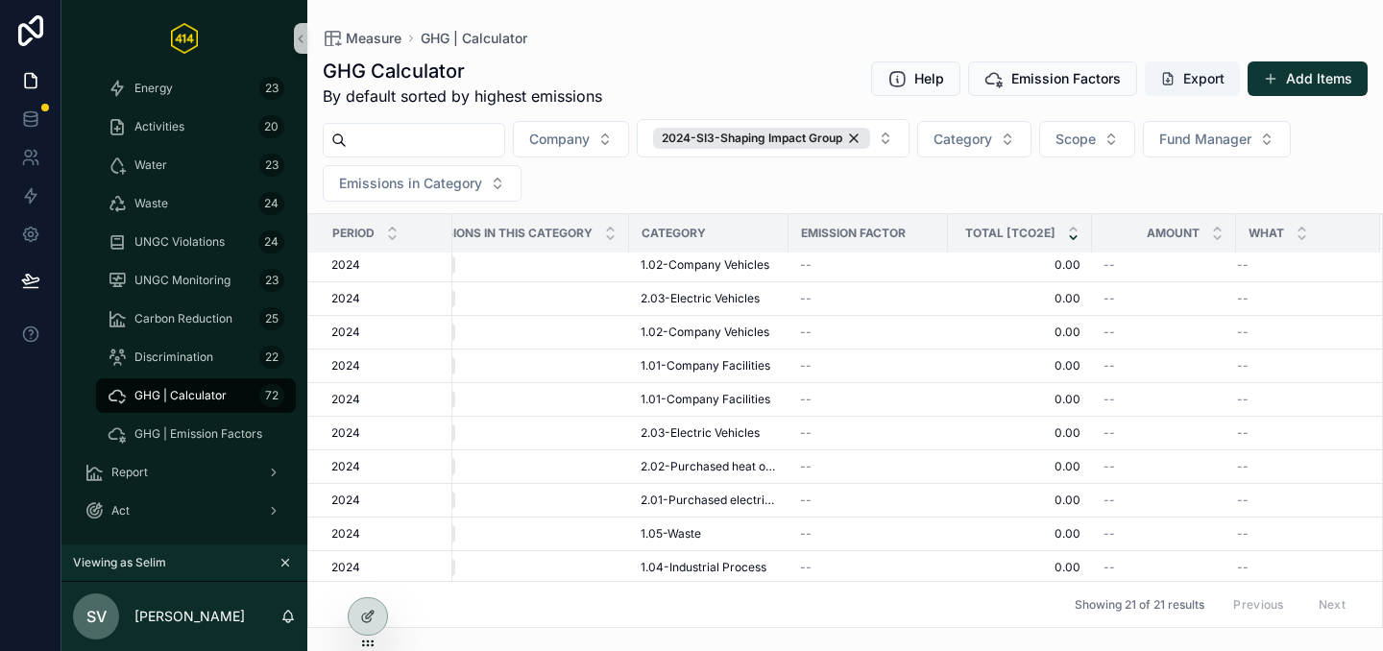
scroll to position [0, 209]
